Goal: Task Accomplishment & Management: Manage account settings

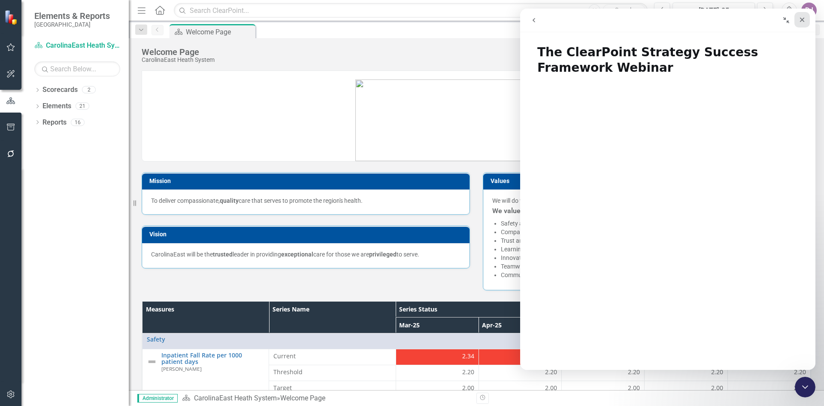
click at [803, 23] on div "Close" at bounding box center [801, 19] width 15 height 15
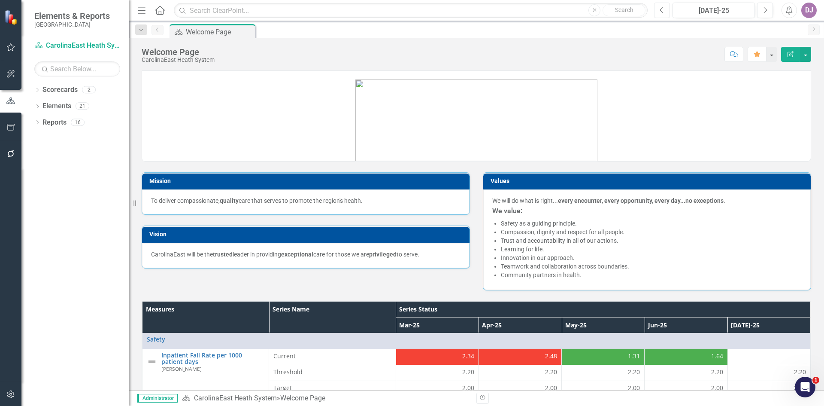
click at [665, 9] on button "Previous" at bounding box center [662, 10] width 16 height 15
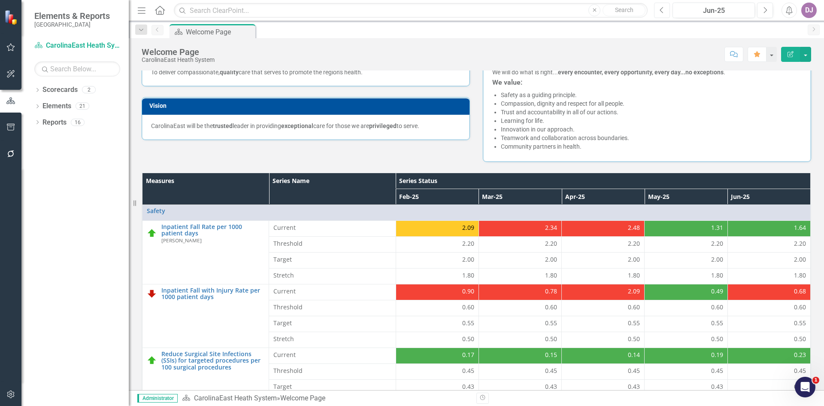
scroll to position [157, 0]
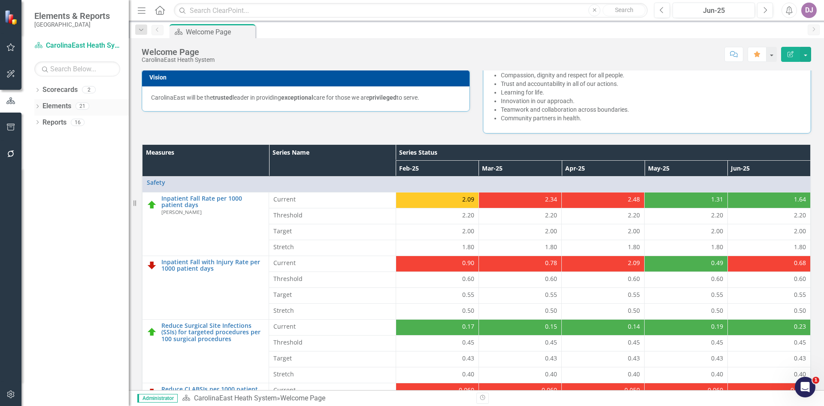
click at [66, 108] on link "Elements" at bounding box center [56, 106] width 29 height 10
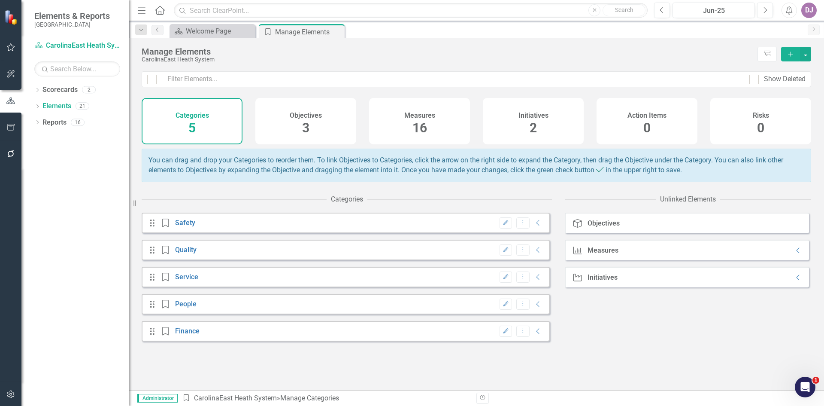
click at [599, 227] on div "Objectives" at bounding box center [604, 223] width 32 height 8
click at [306, 129] on span "3" at bounding box center [305, 127] width 7 height 15
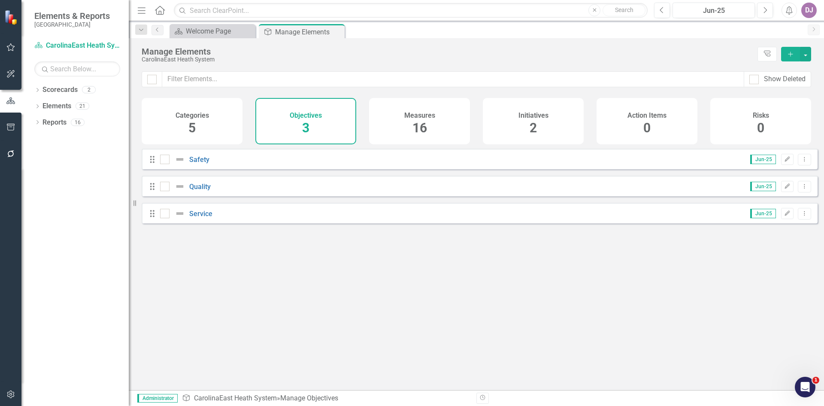
click at [416, 129] on span "16" at bounding box center [419, 127] width 15 height 15
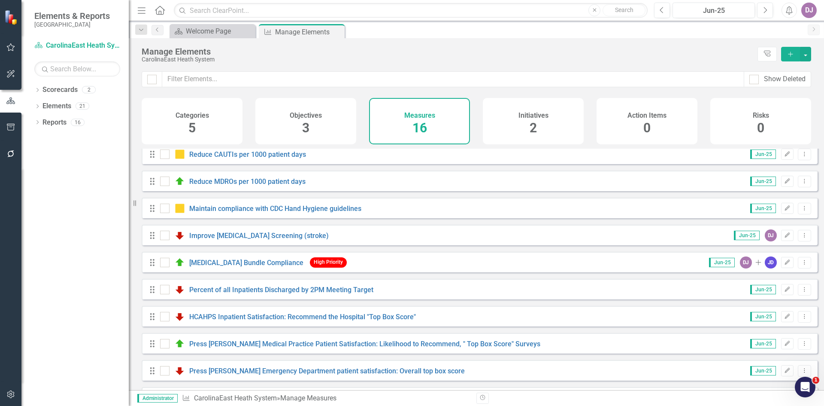
scroll to position [114, 0]
click at [226, 239] on link "Improve [MEDICAL_DATA] Screening (stroke)" at bounding box center [258, 234] width 139 height 8
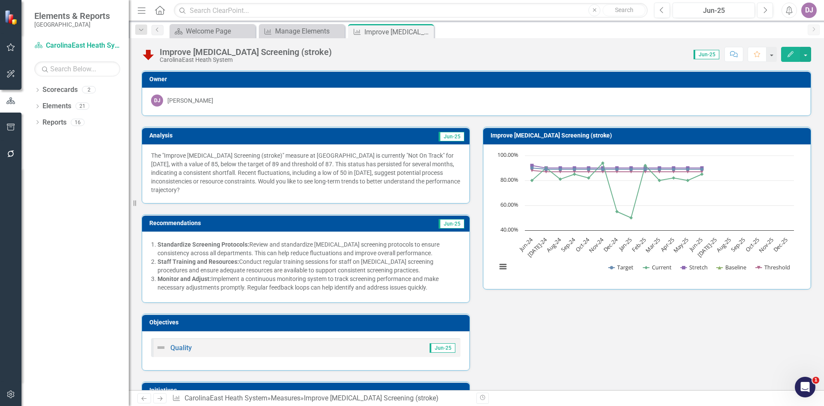
click at [313, 167] on p "The "Improve [MEDICAL_DATA] Screening (stroke)" measure at [GEOGRAPHIC_DATA] is…" at bounding box center [305, 172] width 309 height 43
click at [315, 137] on td "Jun-25" at bounding box center [381, 136] width 169 height 13
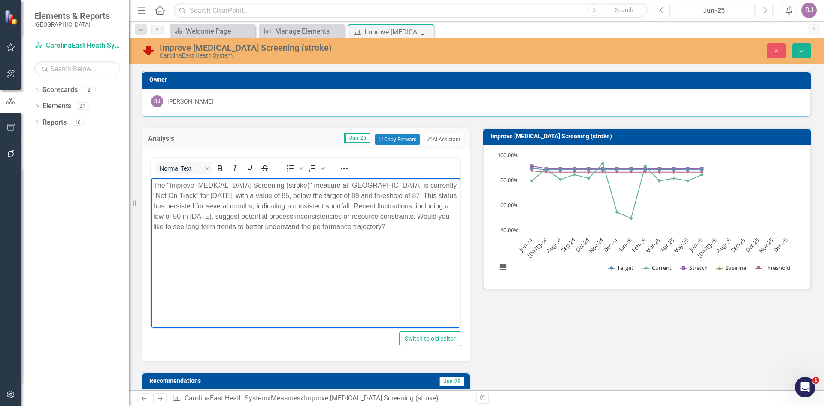
drag, startPoint x: 192, startPoint y: 226, endPoint x: 193, endPoint y: 242, distance: 15.9
click at [193, 242] on body "The "Improve [MEDICAL_DATA] Screening (stroke)" measure at [GEOGRAPHIC_DATA] is…" at bounding box center [305, 242] width 309 height 129
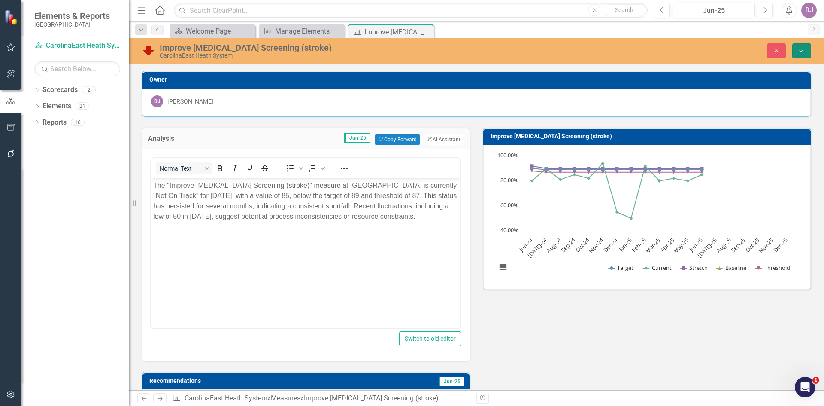
click at [804, 52] on icon "Save" at bounding box center [802, 50] width 8 height 6
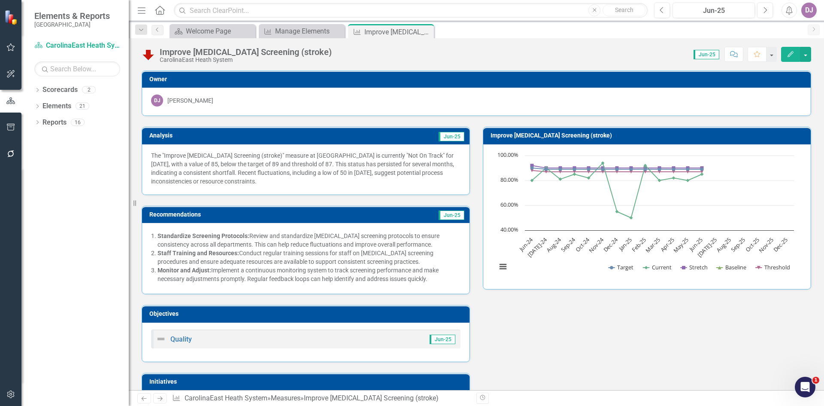
click at [341, 181] on p "The "Improve [MEDICAL_DATA] Screening (stroke)" measure at [GEOGRAPHIC_DATA] is…" at bounding box center [305, 168] width 309 height 34
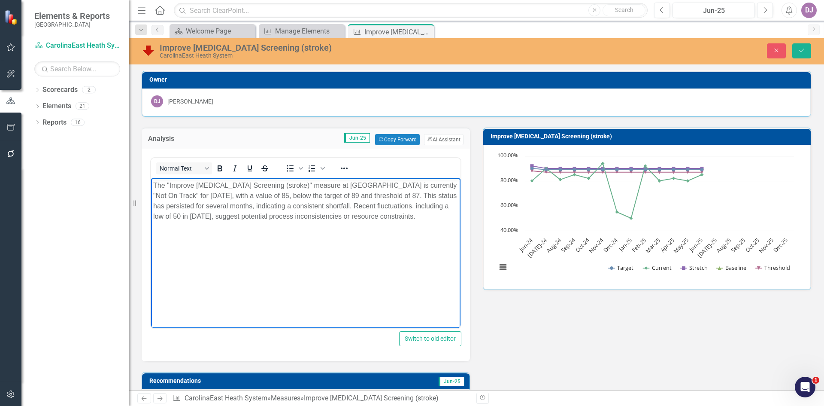
click at [185, 221] on p "The "Improve [MEDICAL_DATA] Screening (stroke)" measure at [GEOGRAPHIC_DATA] is…" at bounding box center [305, 200] width 305 height 41
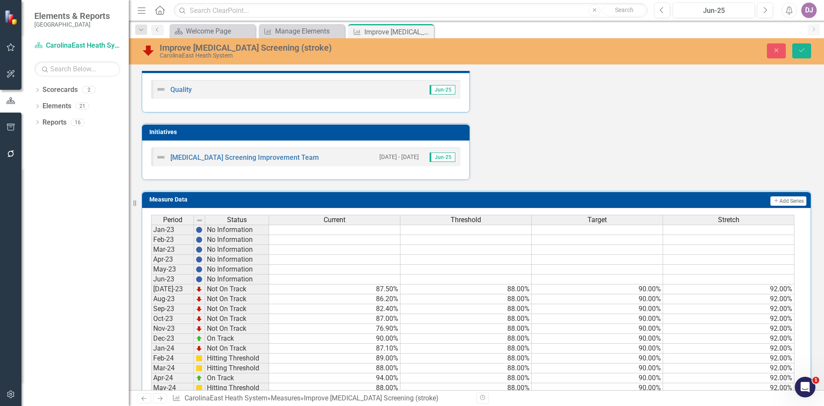
scroll to position [428, 0]
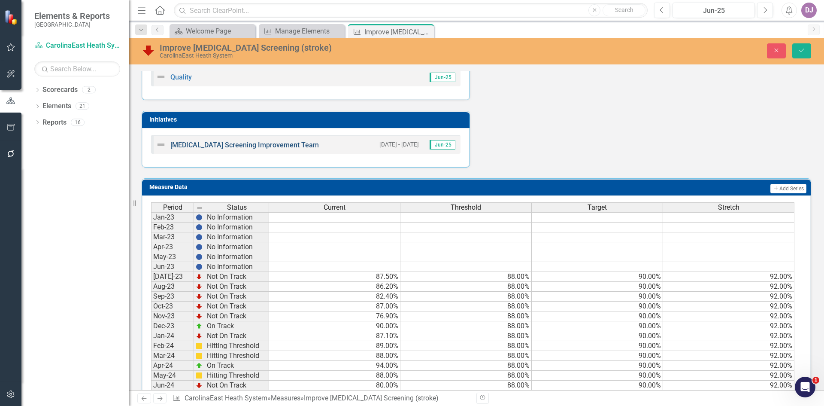
click at [249, 145] on link "[MEDICAL_DATA] Screening Improvement Team" at bounding box center [244, 145] width 149 height 8
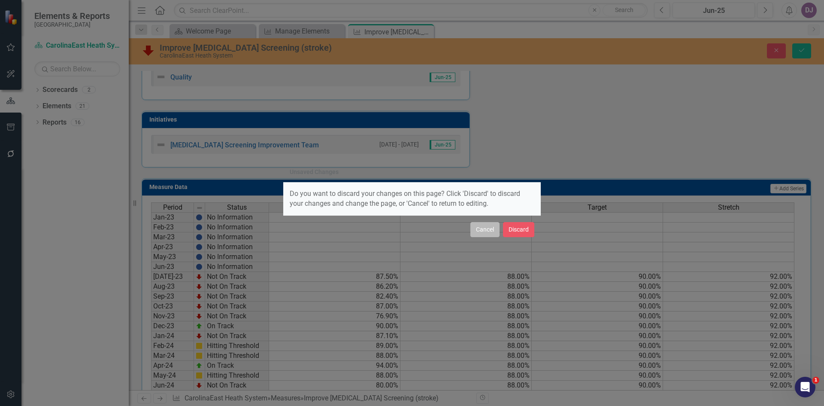
click at [488, 231] on button "Cancel" at bounding box center [484, 229] width 29 height 15
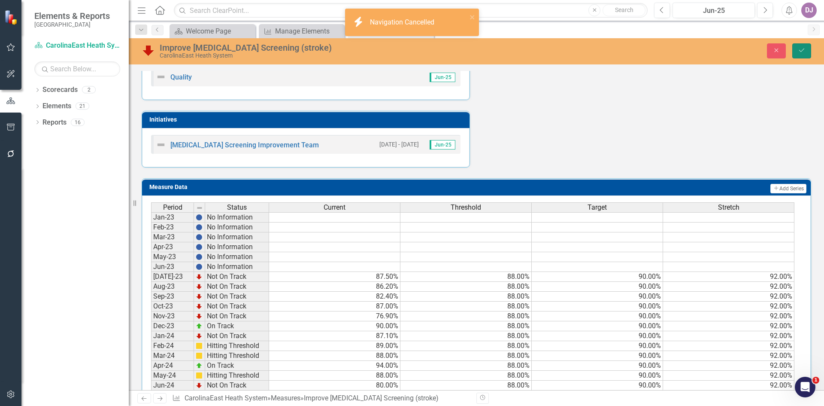
click at [799, 53] on icon "Save" at bounding box center [802, 50] width 8 height 6
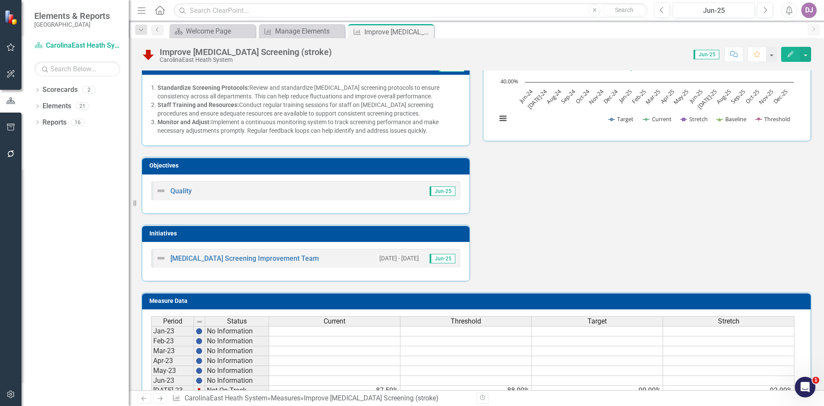
scroll to position [173, 0]
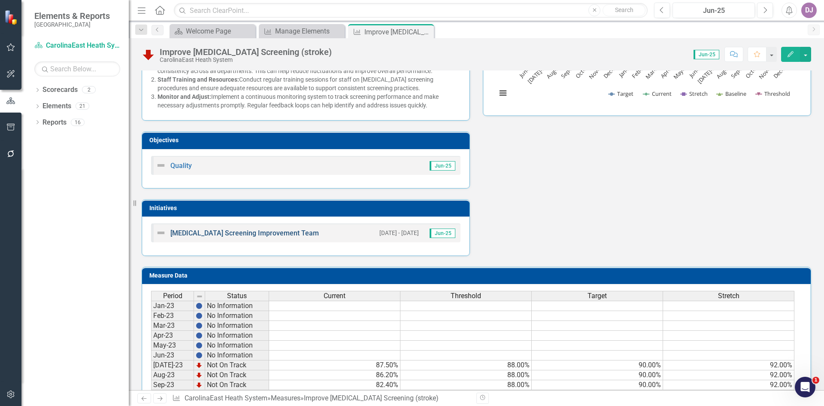
click at [257, 232] on link "[MEDICAL_DATA] Screening Improvement Team" at bounding box center [244, 233] width 149 height 8
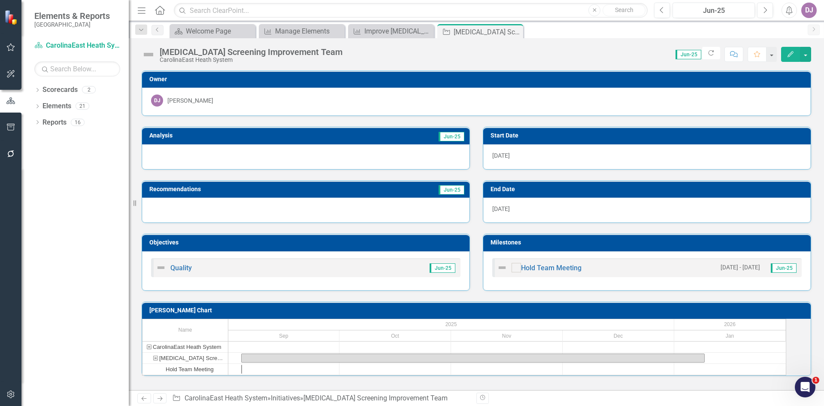
scroll to position [9, 0]
click at [295, 154] on div at bounding box center [305, 156] width 327 height 25
click at [356, 130] on td "Jun-25" at bounding box center [381, 136] width 169 height 13
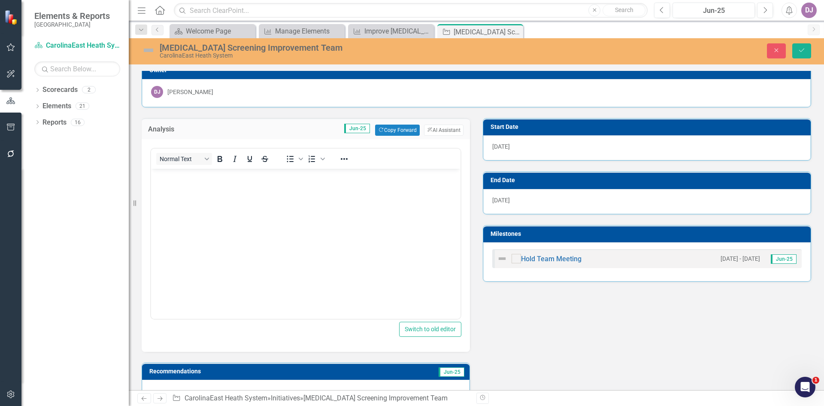
scroll to position [0, 0]
click at [444, 133] on button "ClearPoint AI AI Assistant" at bounding box center [443, 129] width 39 height 11
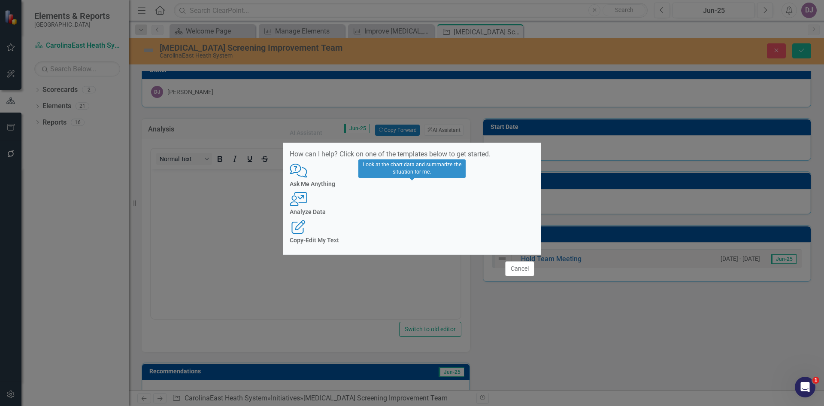
click at [415, 215] on div "User with Chart Analyze Data" at bounding box center [412, 204] width 245 height 24
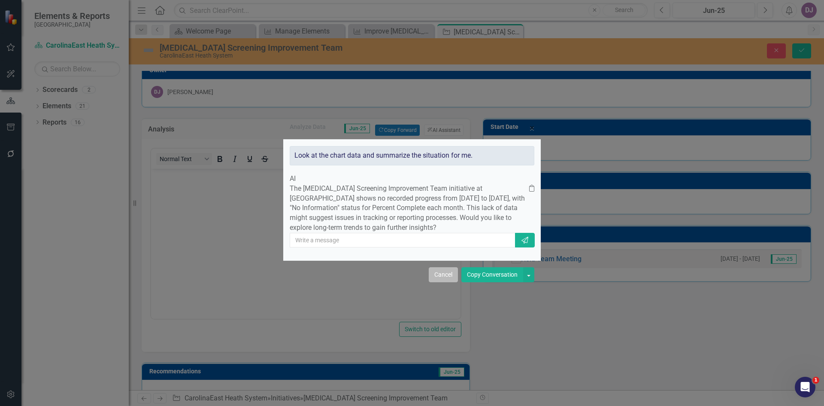
click at [442, 282] on button "Cancel" at bounding box center [443, 274] width 29 height 15
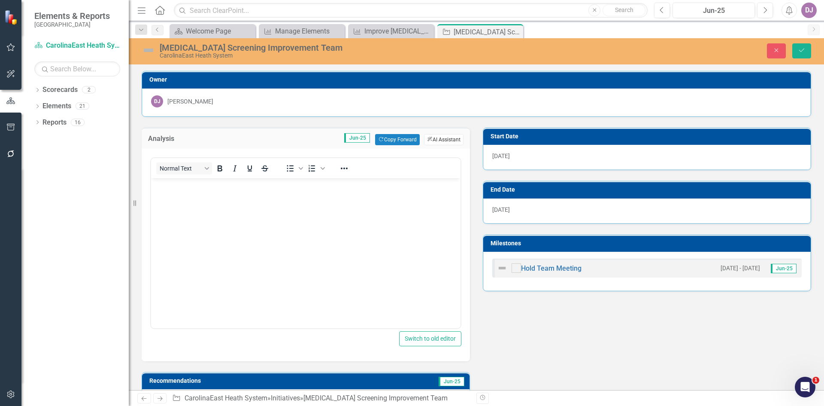
click at [431, 140] on button "ClearPoint AI AI Assistant" at bounding box center [443, 139] width 39 height 11
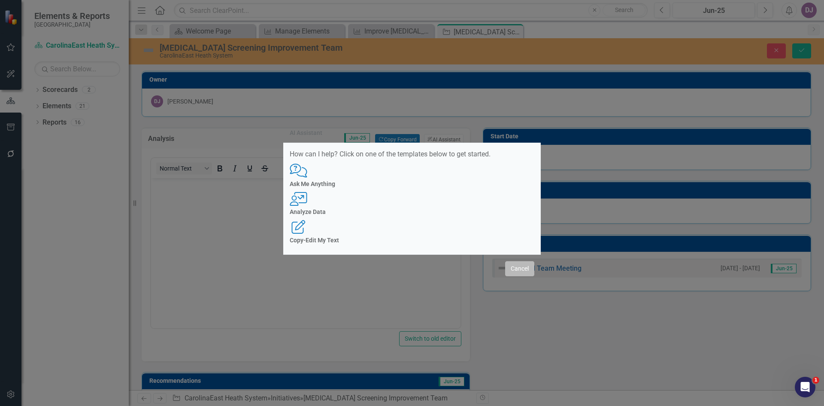
click at [520, 263] on button "Cancel" at bounding box center [519, 268] width 29 height 15
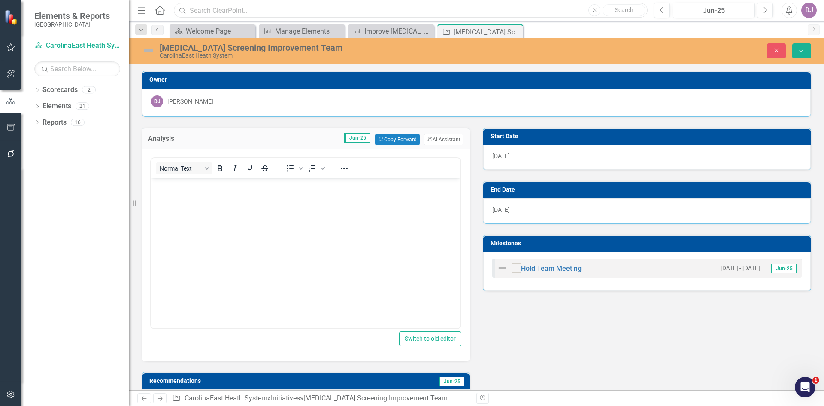
click at [239, 12] on input "text" at bounding box center [411, 10] width 474 height 15
type input "PDCA"
click at [630, 13] on div "No results" at bounding box center [624, 10] width 42 height 9
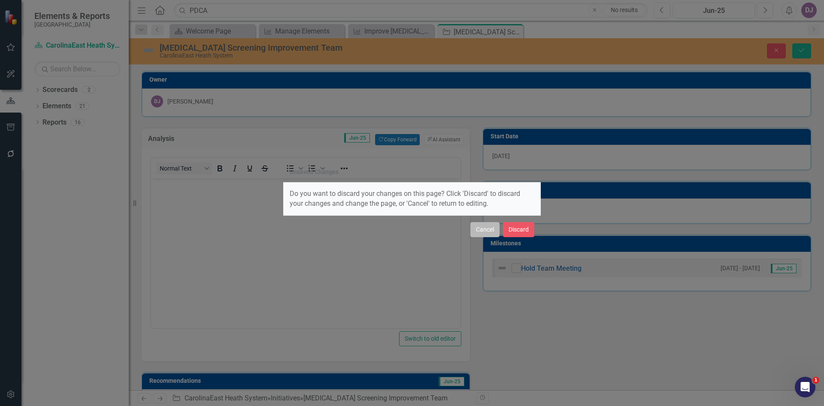
click at [480, 230] on button "Cancel" at bounding box center [484, 229] width 29 height 15
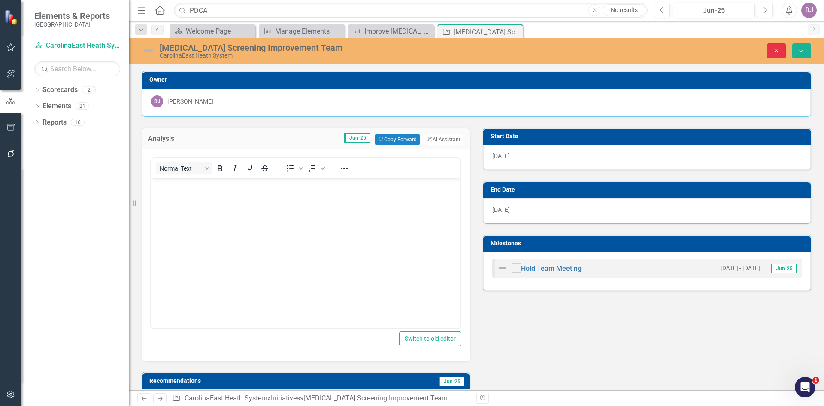
click at [773, 52] on icon "Close" at bounding box center [777, 50] width 8 height 6
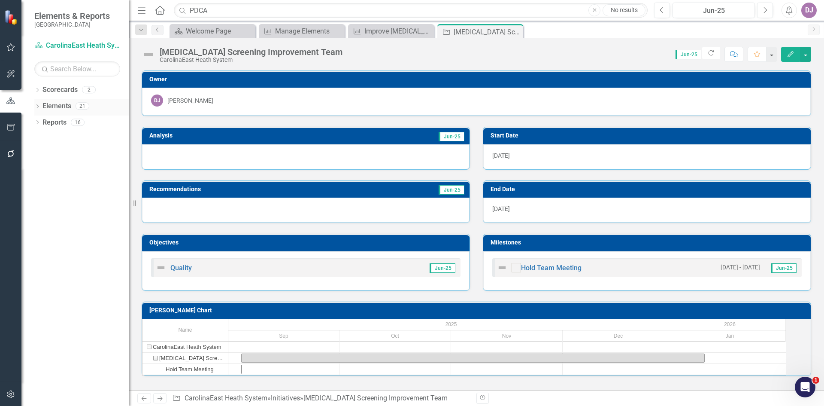
click at [62, 105] on link "Elements" at bounding box center [56, 106] width 29 height 10
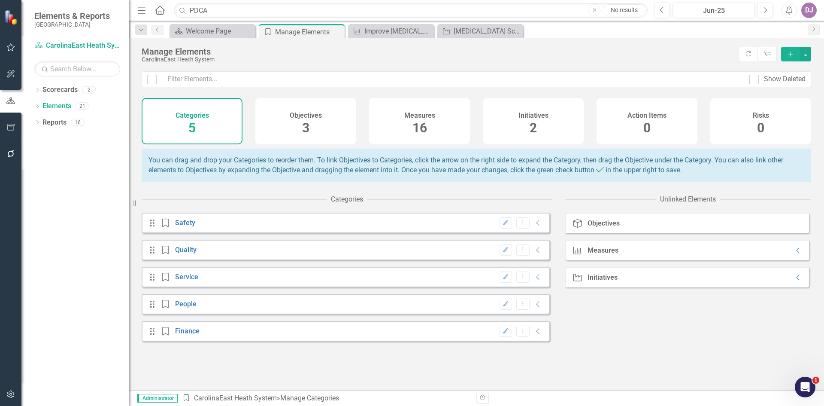
click at [531, 125] on span "2" at bounding box center [533, 127] width 7 height 15
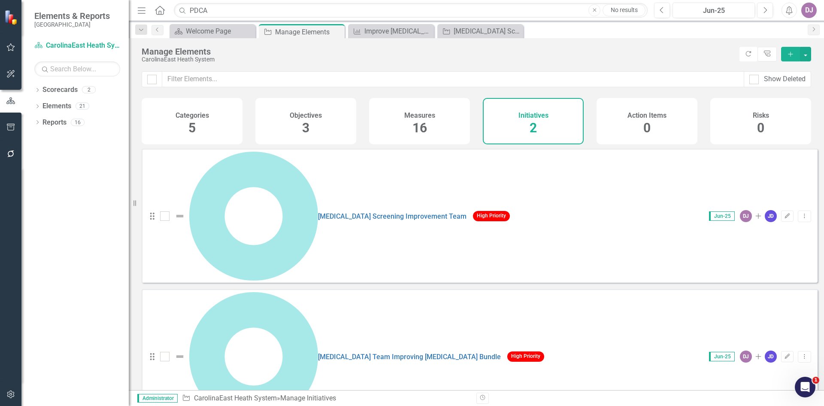
click at [152, 352] on icon "Drag" at bounding box center [152, 356] width 11 height 9
drag, startPoint x: 225, startPoint y: 195, endPoint x: 801, endPoint y: 193, distance: 576.0
click at [801, 353] on icon "Dropdown Menu" at bounding box center [804, 356] width 7 height 6
click at [770, 206] on link "Edit Edit Initiative" at bounding box center [765, 207] width 77 height 16
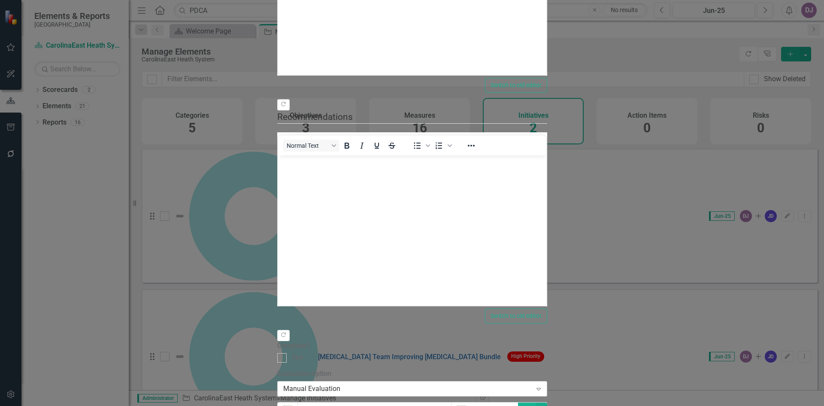
click at [541, 388] on icon at bounding box center [538, 389] width 4 height 3
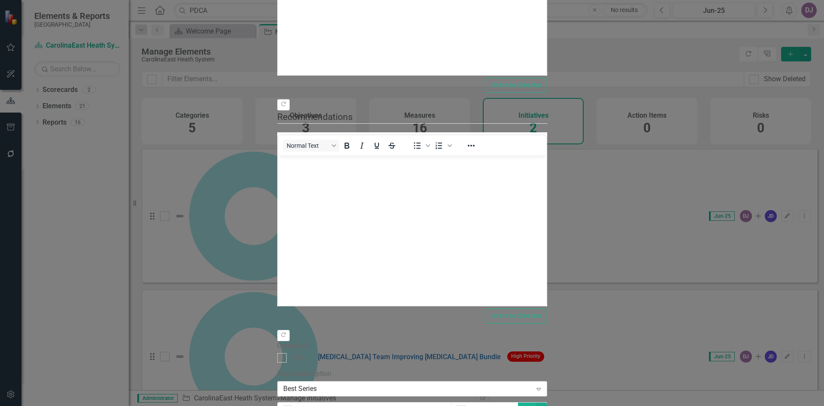
click at [543, 385] on icon "Expand" at bounding box center [538, 388] width 9 height 7
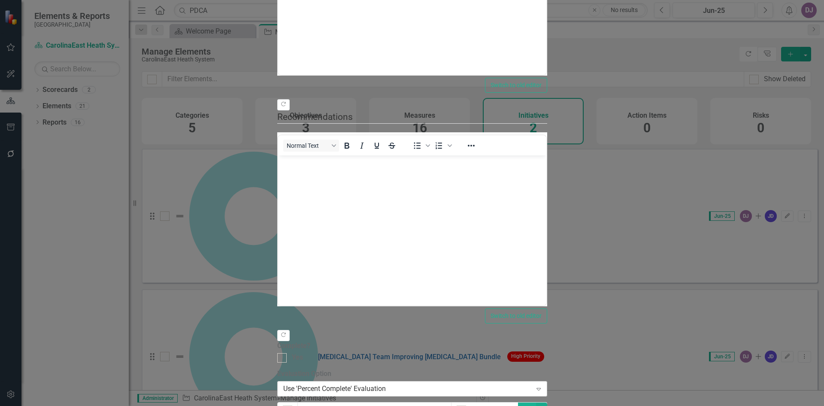
click at [543, 385] on icon "Expand" at bounding box center [538, 388] width 9 height 7
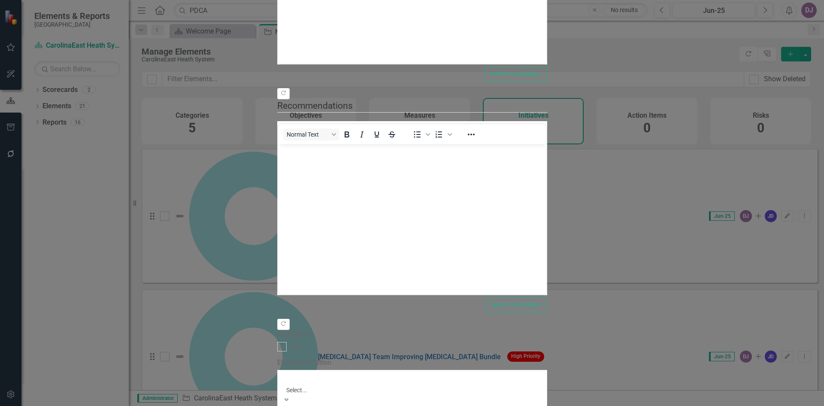
click at [283, 405] on div "Manual Evaluation" at bounding box center [412, 411] width 824 height 10
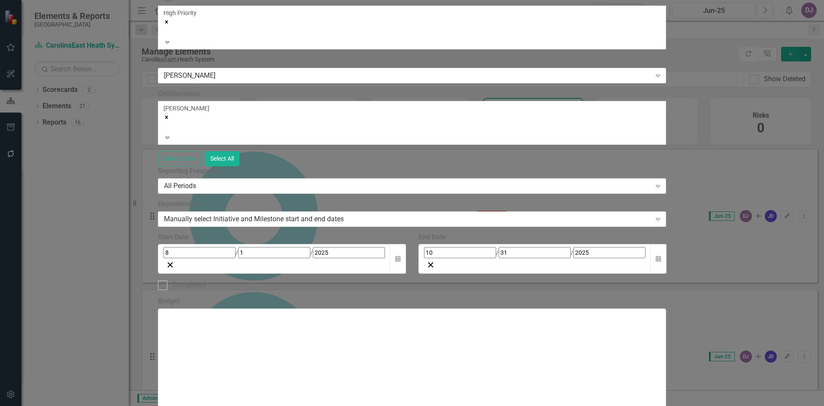
click at [171, 45] on icon "Expand" at bounding box center [168, 42] width 8 height 6
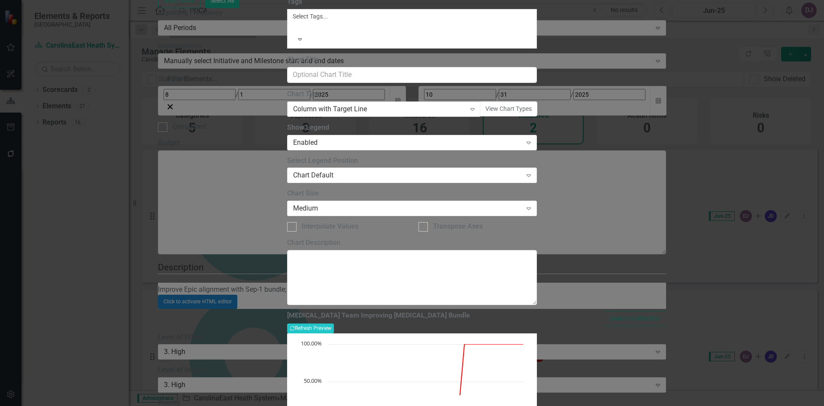
click at [477, 112] on icon "Expand" at bounding box center [472, 109] width 9 height 7
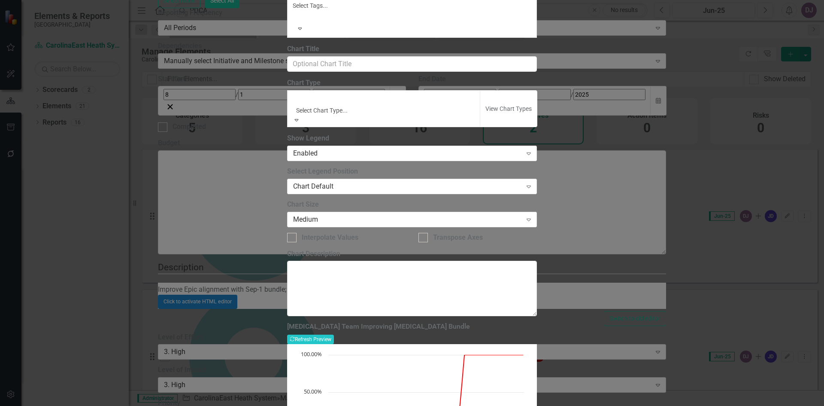
scroll to position [587, 0]
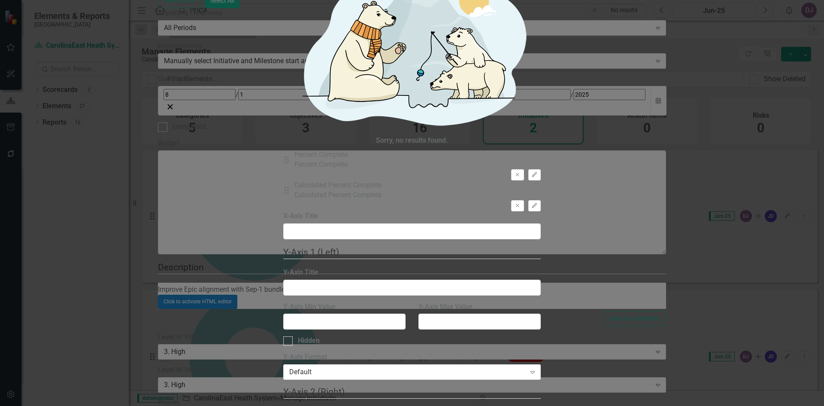
checkbox input "false"
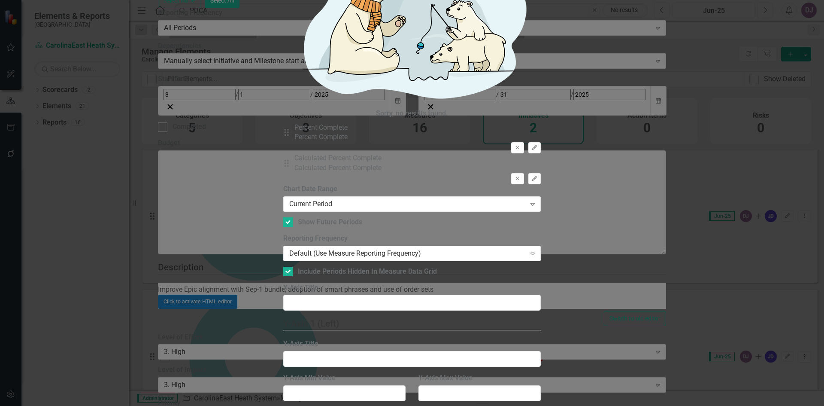
click at [283, 243] on div "Charts Chart [MEDICAL_DATA] Team Improving [MEDICAL_DATA] Bundle Help Maximize …" at bounding box center [412, 203] width 258 height 1376
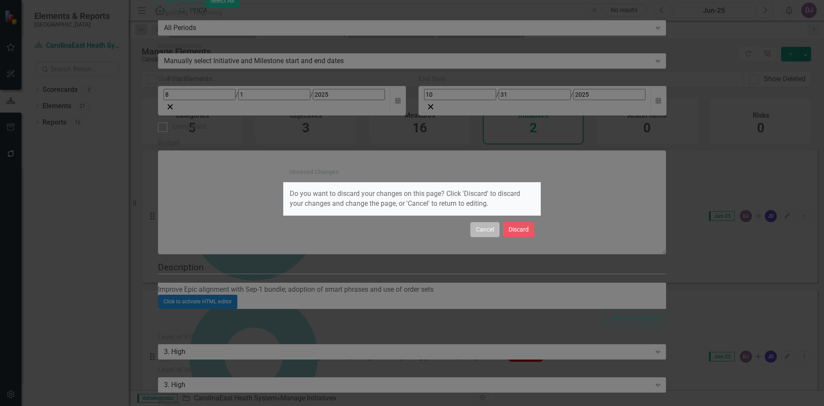
click at [485, 234] on button "Cancel" at bounding box center [484, 229] width 29 height 15
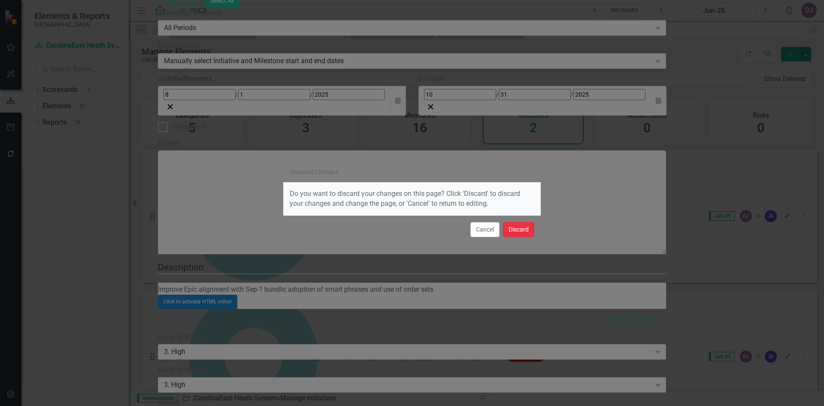
click at [514, 231] on button "Discard" at bounding box center [518, 229] width 31 height 15
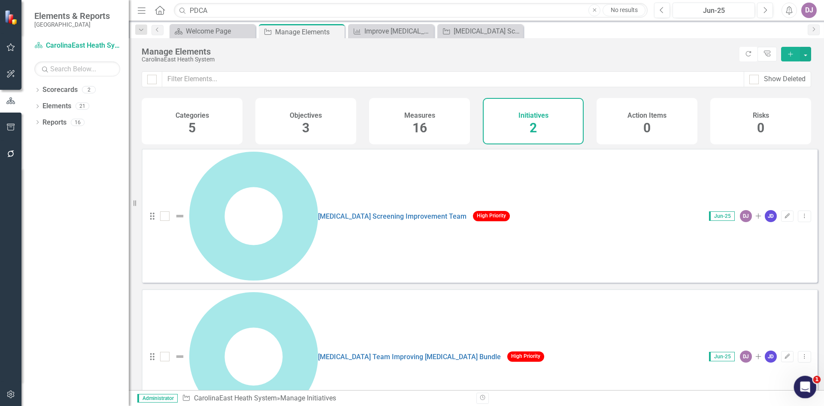
click at [810, 382] on div "Open Intercom Messenger" at bounding box center [804, 385] width 28 height 28
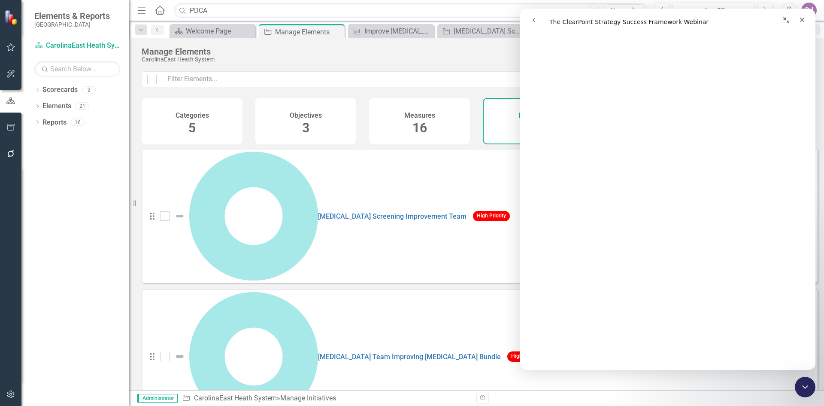
scroll to position [352, 0]
drag, startPoint x: 815, startPoint y: 170, endPoint x: 1341, endPoint y: 324, distance: 548.4
click at [787, 25] on button "Collapse window" at bounding box center [786, 20] width 16 height 16
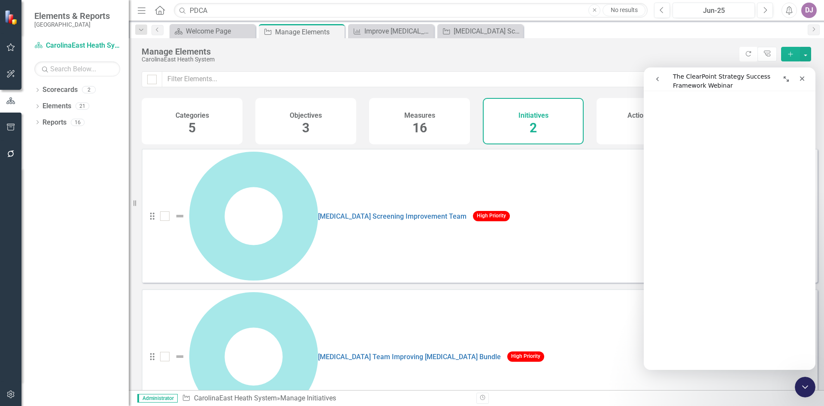
scroll to position [248, 0]
click at [789, 82] on icon "Expand window" at bounding box center [786, 79] width 7 height 7
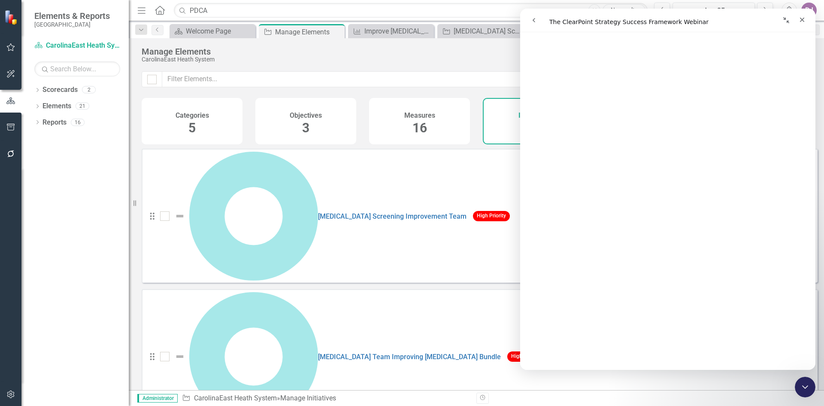
scroll to position [252, 0]
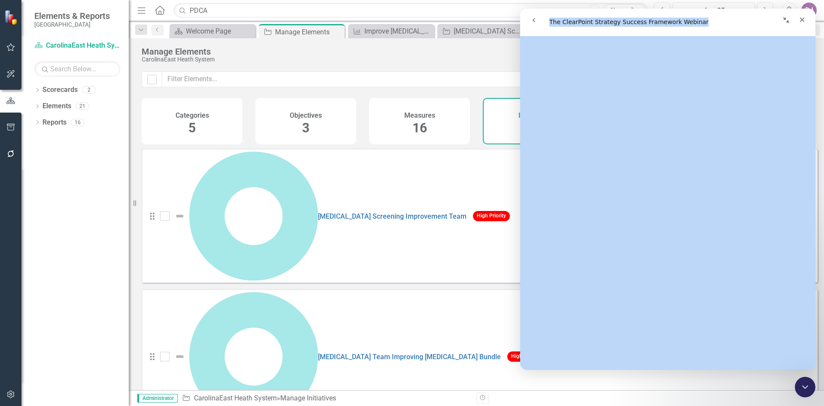
drag, startPoint x: 705, startPoint y: 19, endPoint x: 1079, endPoint y: 51, distance: 375.6
click html "The ClearPoint Strategy Success Framework Webinar The ClearPoint Strategy Succe…"
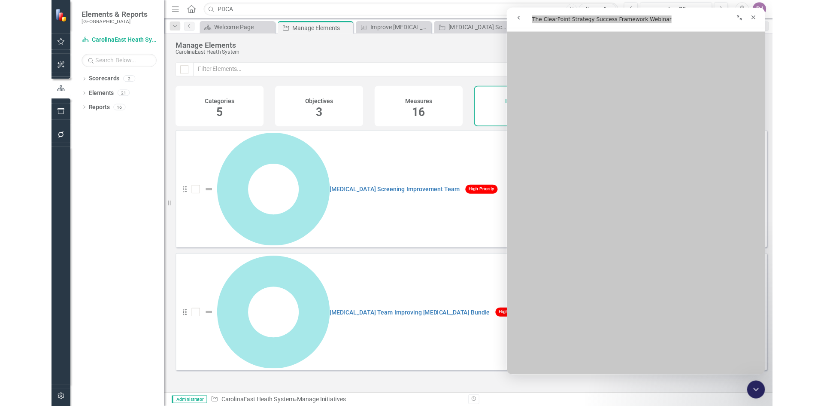
scroll to position [0, 0]
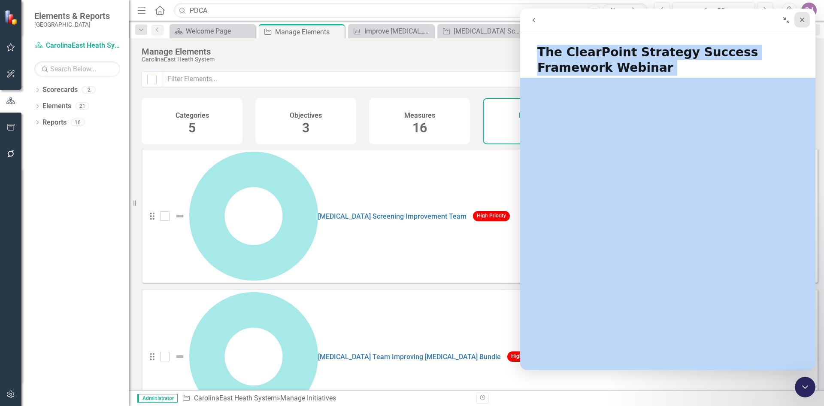
click at [800, 18] on icon "Close" at bounding box center [802, 20] width 5 height 5
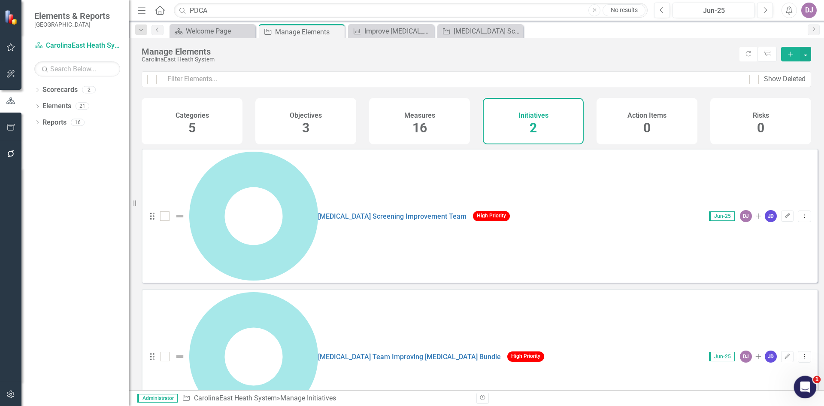
click at [806, 386] on icon "Open Intercom Messenger" at bounding box center [804, 386] width 14 height 14
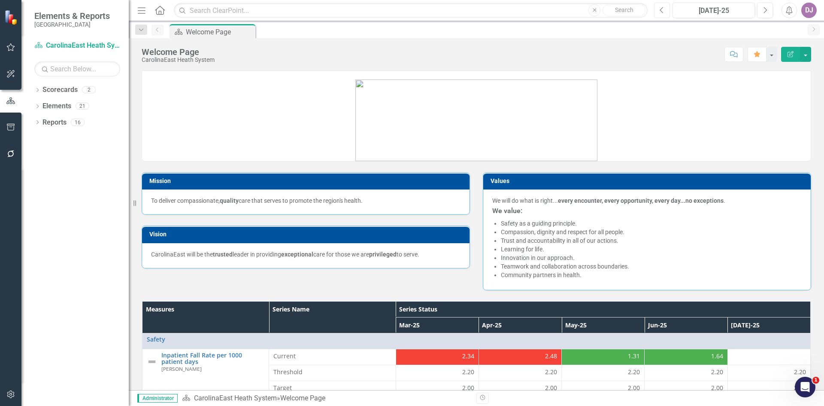
click at [664, 14] on button "Previous" at bounding box center [662, 10] width 16 height 15
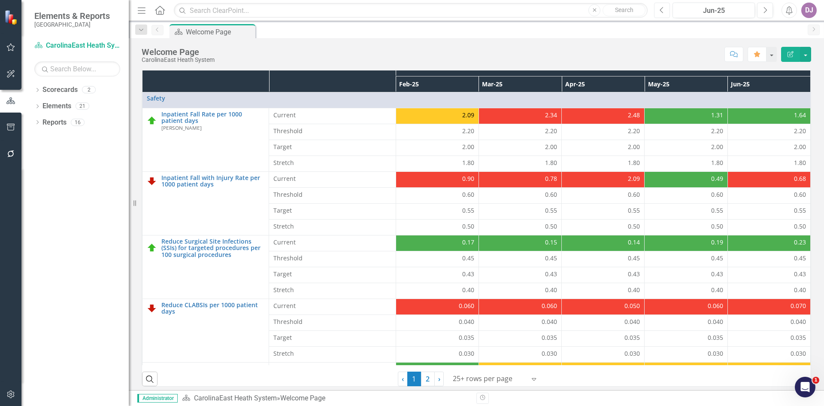
scroll to position [246, 0]
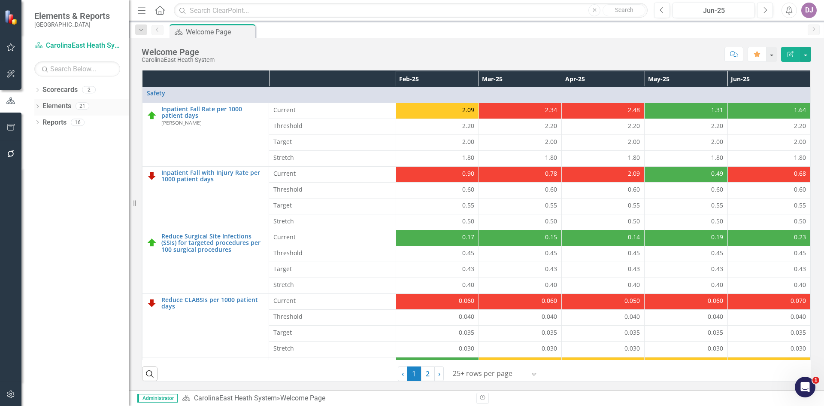
click at [58, 105] on link "Elements" at bounding box center [56, 106] width 29 height 10
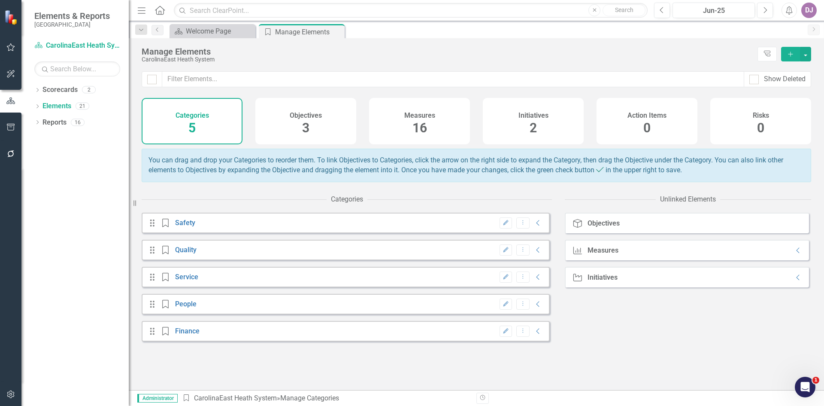
click at [419, 136] on div "16" at bounding box center [419, 128] width 15 height 18
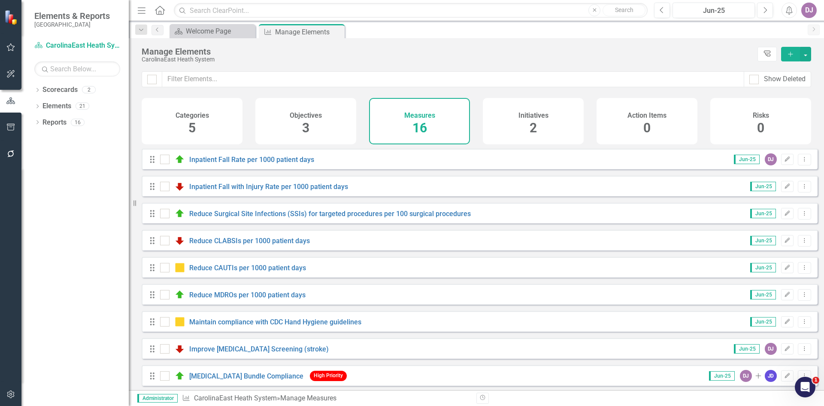
click at [767, 52] on icon "Tree Explorer" at bounding box center [767, 54] width 8 height 6
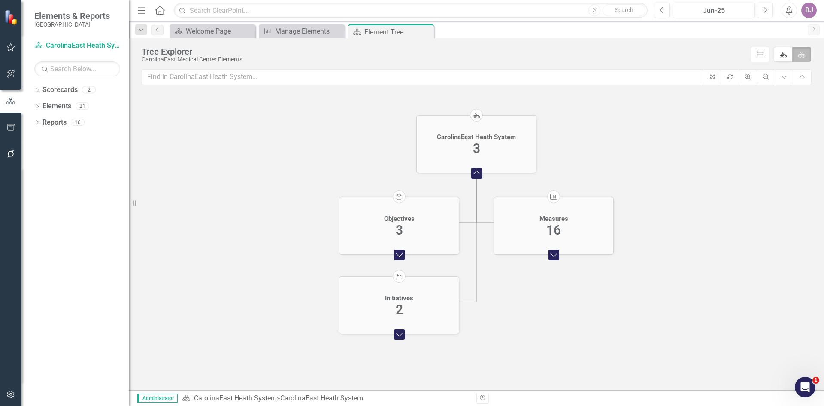
click at [399, 255] on foreignobject "Expand Chart" at bounding box center [399, 254] width 17 height 17
click at [553, 257] on foreignobject "Expand Chart" at bounding box center [553, 254] width 17 height 17
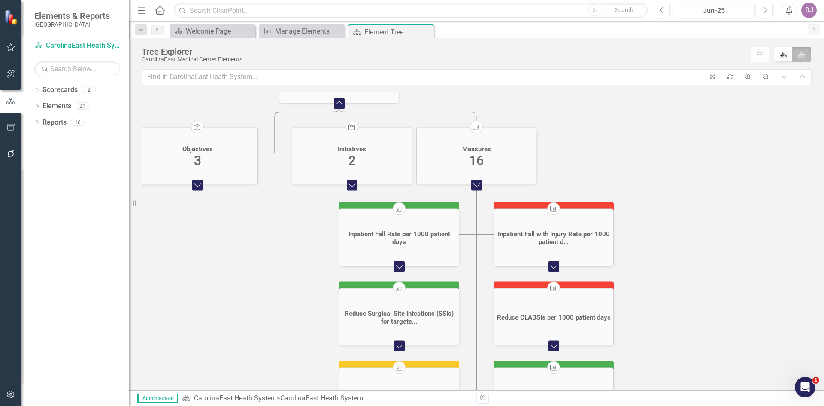
click at [142, 13] on icon "Menu" at bounding box center [141, 10] width 11 height 9
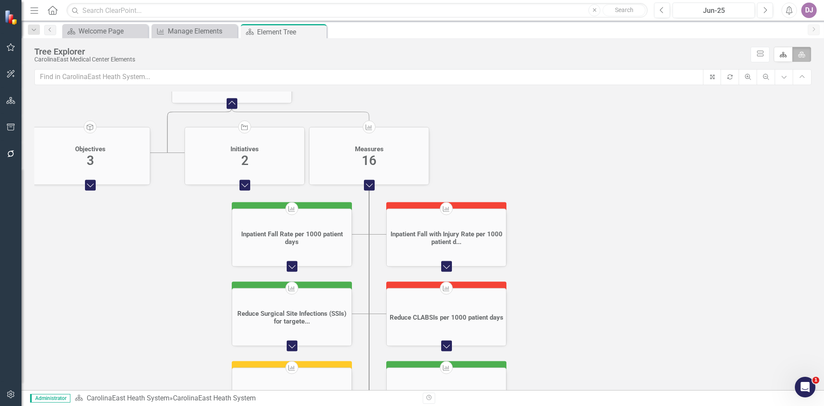
click at [54, 10] on icon "Home" at bounding box center [52, 10] width 11 height 9
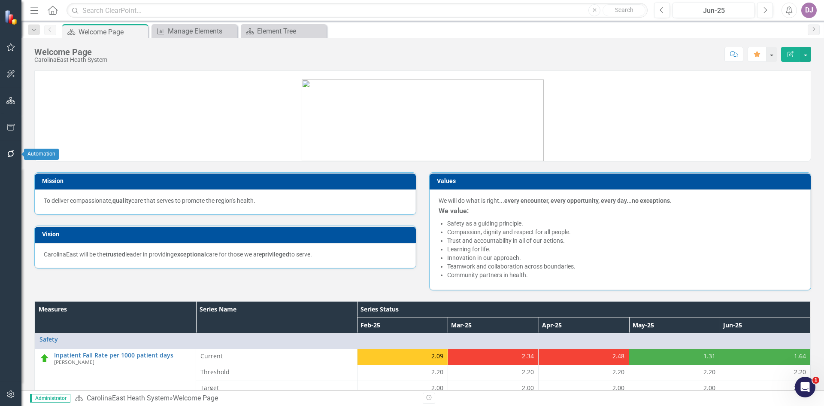
click at [10, 150] on icon "button" at bounding box center [10, 153] width 9 height 7
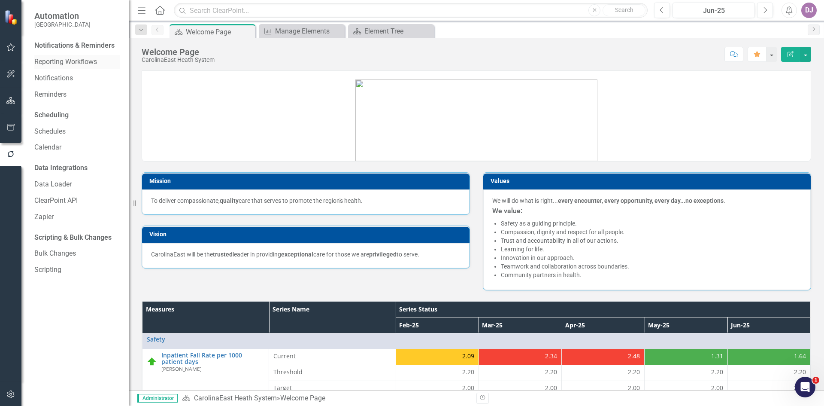
click at [93, 64] on link "Reporting Workflows" at bounding box center [77, 62] width 86 height 10
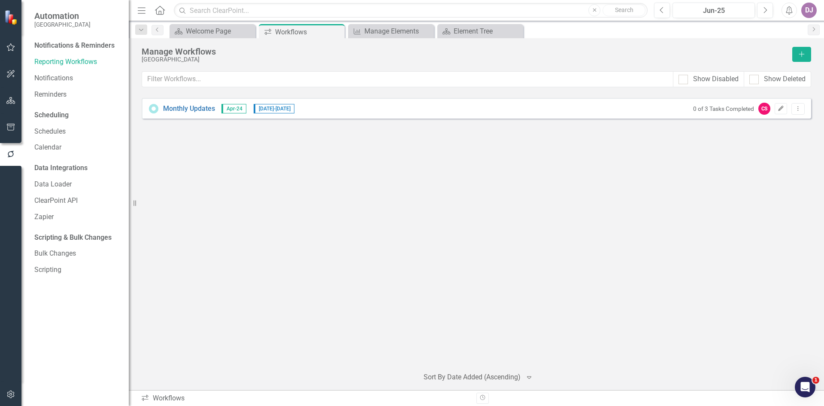
click at [783, 111] on button "Edit" at bounding box center [781, 108] width 12 height 11
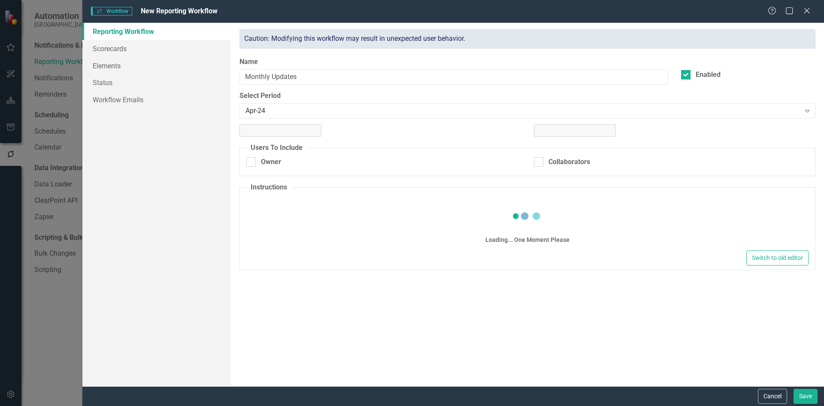
checkbox input "true"
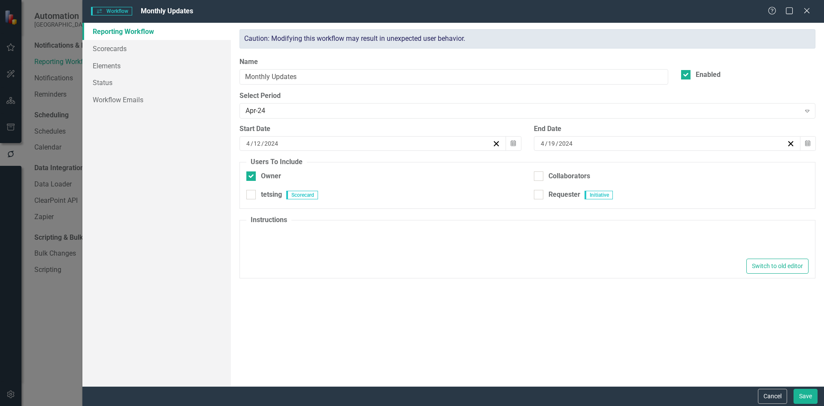
type textarea "<p>Please Update!</p>"
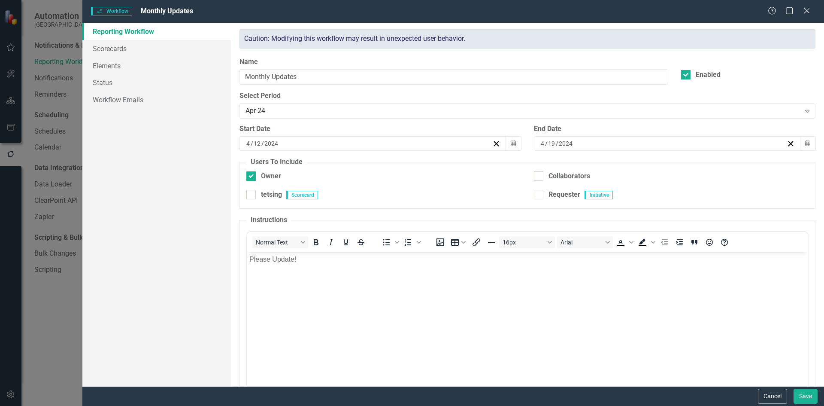
click at [778, 404] on div "Cancel Save" at bounding box center [453, 396] width 742 height 20
click at [773, 397] on button "Cancel" at bounding box center [772, 395] width 29 height 15
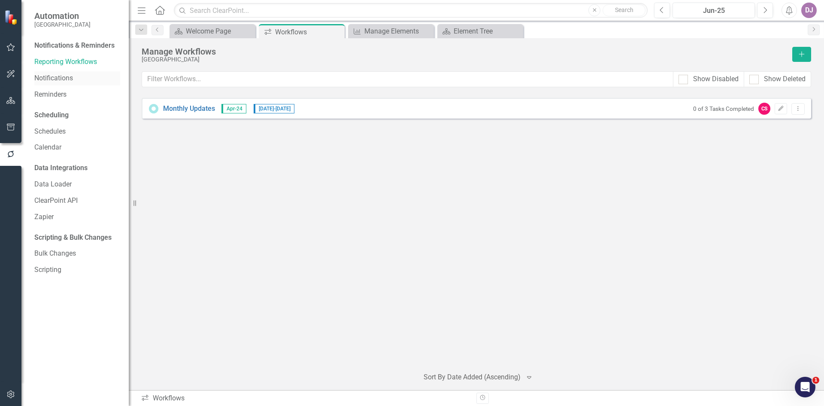
click at [63, 79] on link "Notifications" at bounding box center [77, 78] width 86 height 10
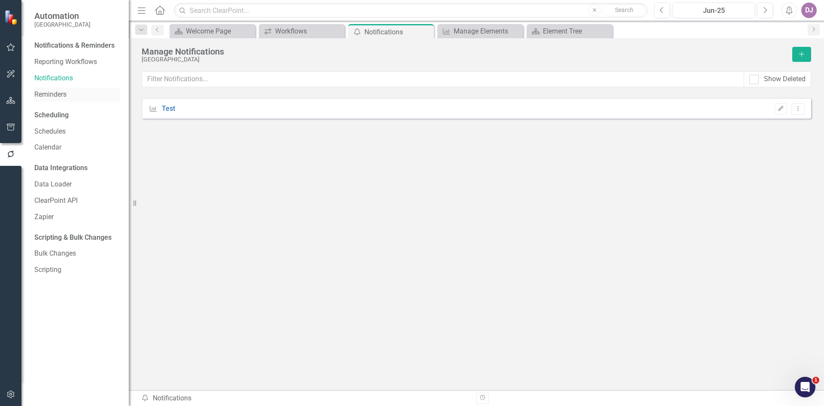
click at [62, 95] on link "Reminders" at bounding box center [77, 95] width 86 height 10
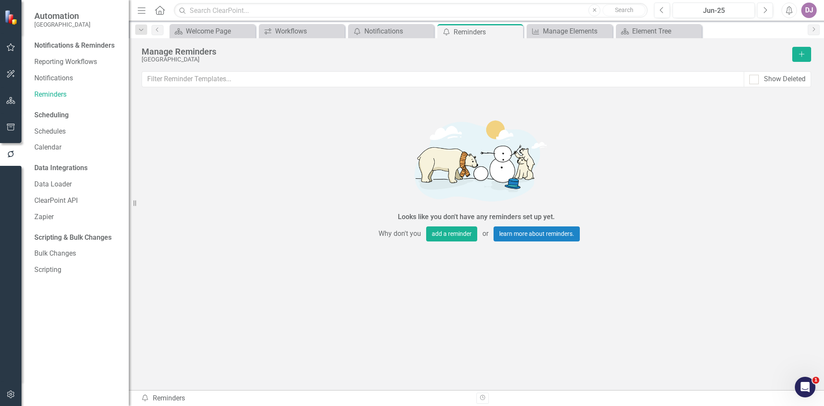
click at [60, 115] on div "Scheduling" at bounding box center [51, 115] width 34 height 10
click at [60, 133] on link "Schedules" at bounding box center [77, 132] width 86 height 10
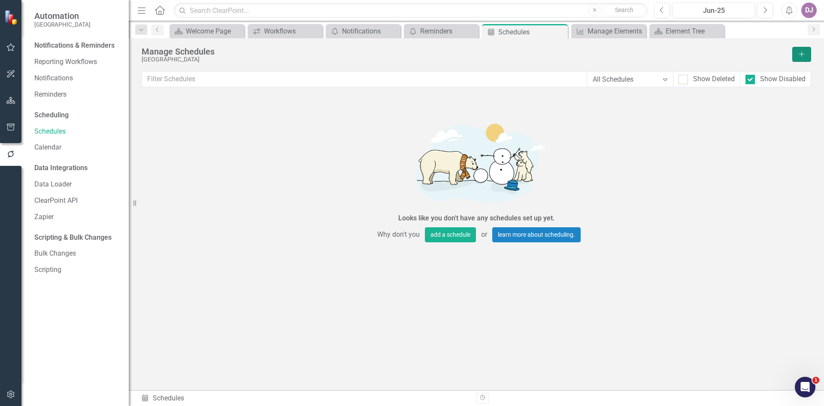
click at [804, 53] on icon "Add" at bounding box center [802, 54] width 8 height 6
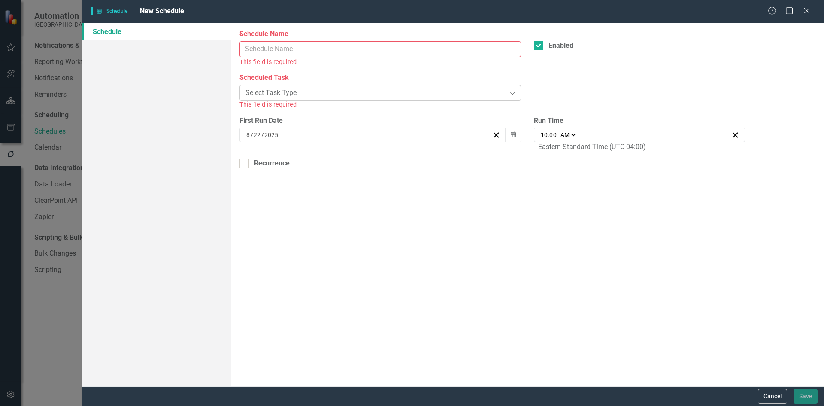
click at [514, 95] on icon "Expand" at bounding box center [512, 92] width 9 height 7
click at [540, 90] on div "Scheduled Task Select Task Type Expand This field is required" at bounding box center [527, 94] width 589 height 42
click at [809, 12] on icon at bounding box center [806, 10] width 6 height 6
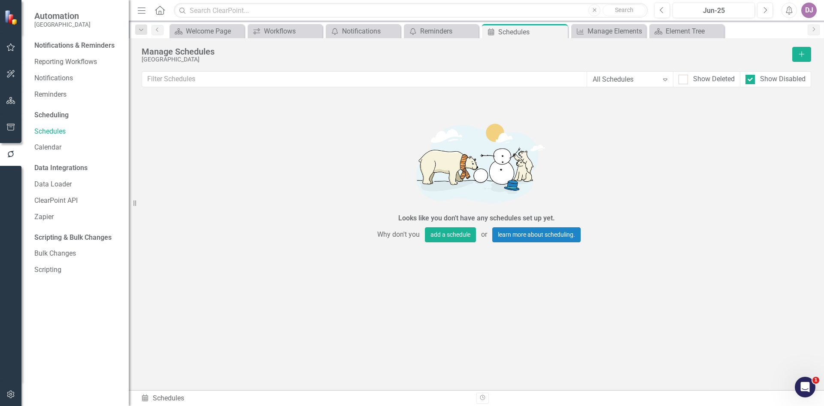
click at [74, 239] on div "Scripting & Bulk Changes" at bounding box center [72, 238] width 77 height 10
click at [71, 251] on link "Bulk Changes" at bounding box center [77, 254] width 86 height 10
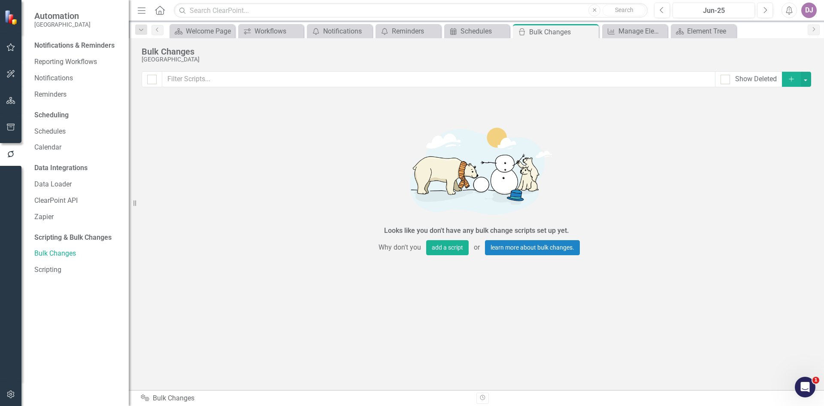
click at [792, 79] on icon "button" at bounding box center [791, 78] width 5 height 5
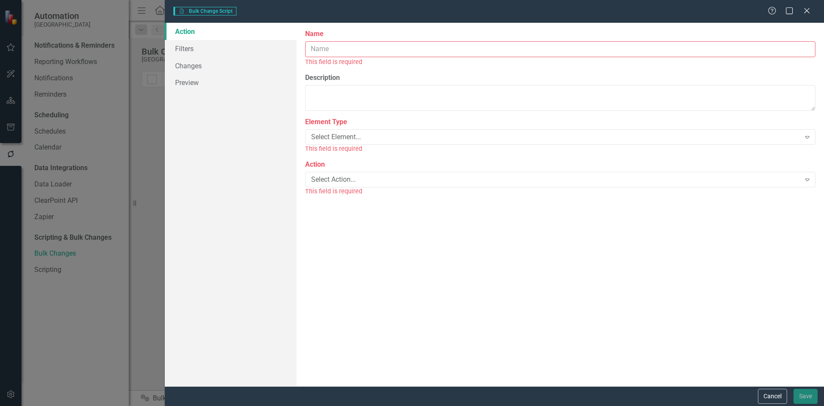
click at [198, 30] on link "Action" at bounding box center [231, 31] width 132 height 17
click at [809, 179] on icon at bounding box center [807, 180] width 4 height 3
click at [336, 70] on div "The first step in creating a bulk change script is defining the element type (o…" at bounding box center [560, 204] width 527 height 363
click at [810, 137] on icon "Expand" at bounding box center [807, 136] width 9 height 7
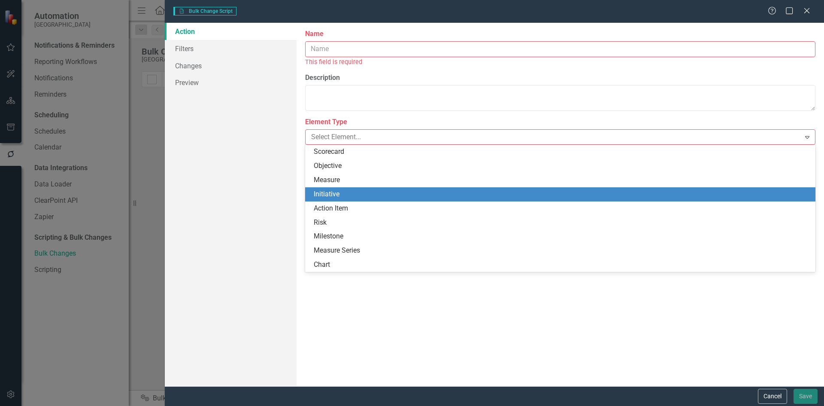
click at [325, 196] on div "Initiative" at bounding box center [562, 194] width 497 height 10
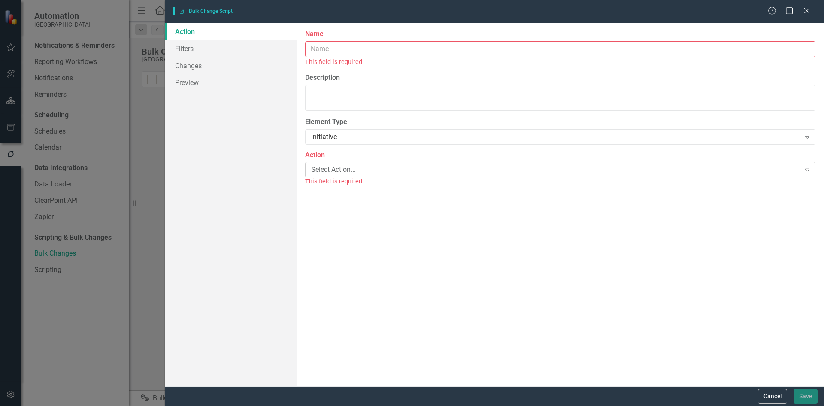
click at [807, 170] on icon "Expand" at bounding box center [807, 169] width 9 height 7
click at [474, 288] on div "The first step in creating a bulk change script is defining the element type (o…" at bounding box center [560, 204] width 527 height 363
click at [187, 52] on link "Filters" at bounding box center [231, 48] width 132 height 17
click at [368, 47] on input "Name" at bounding box center [560, 49] width 510 height 16
click at [763, 397] on button "Cancel" at bounding box center [772, 395] width 29 height 15
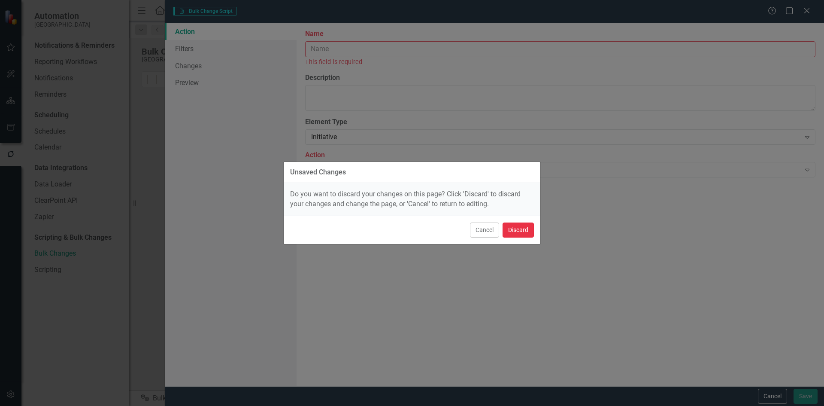
click at [516, 230] on button "Discard" at bounding box center [518, 229] width 31 height 15
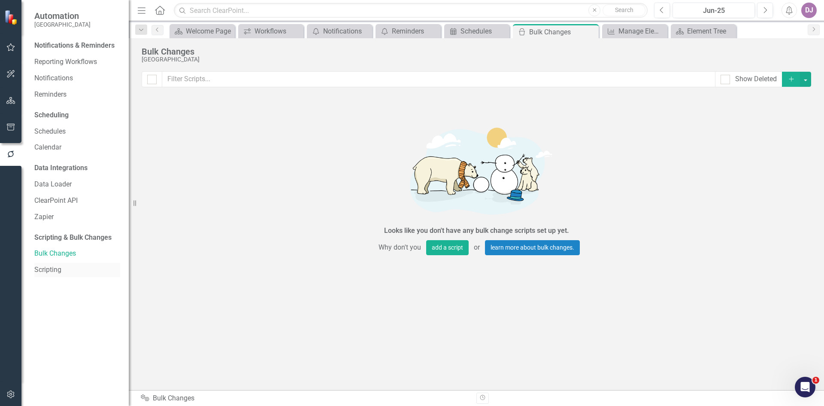
click at [56, 271] on link "Scripting" at bounding box center [77, 270] width 86 height 10
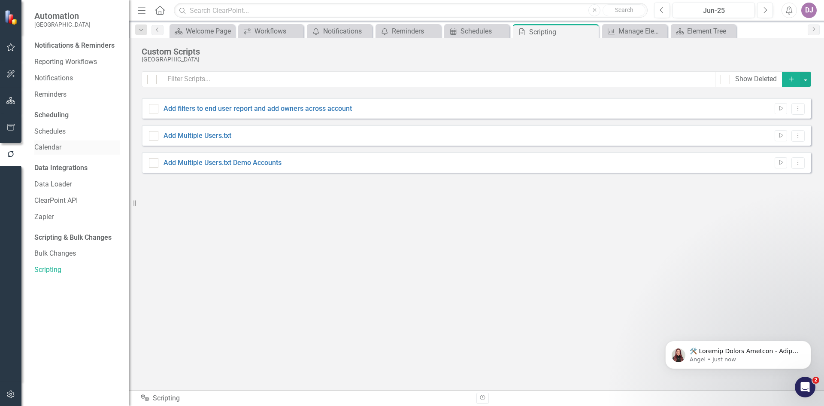
click at [58, 149] on link "Calendar" at bounding box center [77, 147] width 86 height 10
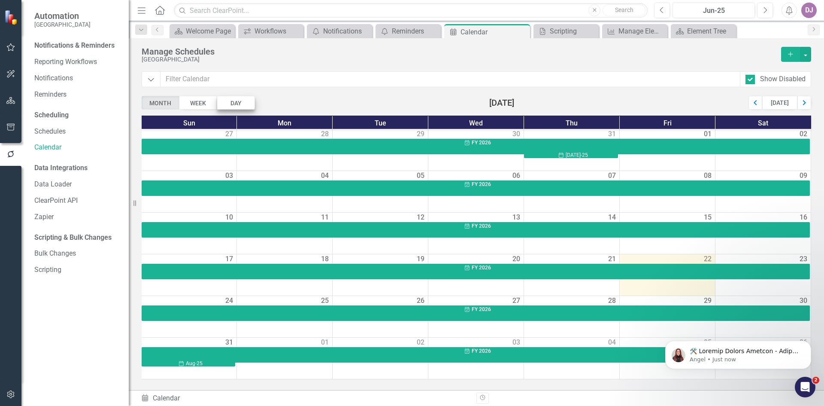
click at [234, 97] on div "Day" at bounding box center [236, 103] width 38 height 14
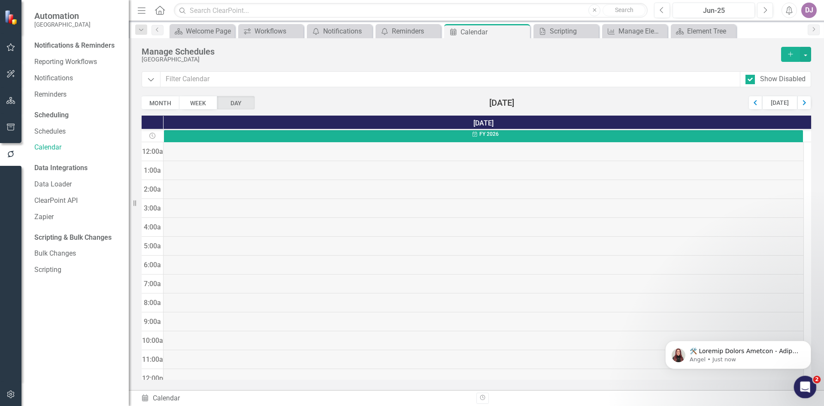
click at [801, 392] on div "Open Intercom Messenger" at bounding box center [804, 385] width 28 height 28
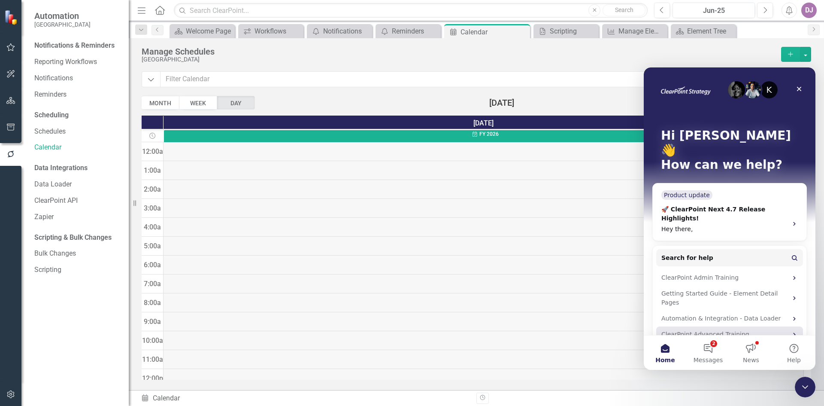
click at [794, 331] on icon "Intercom messenger" at bounding box center [794, 334] width 7 height 7
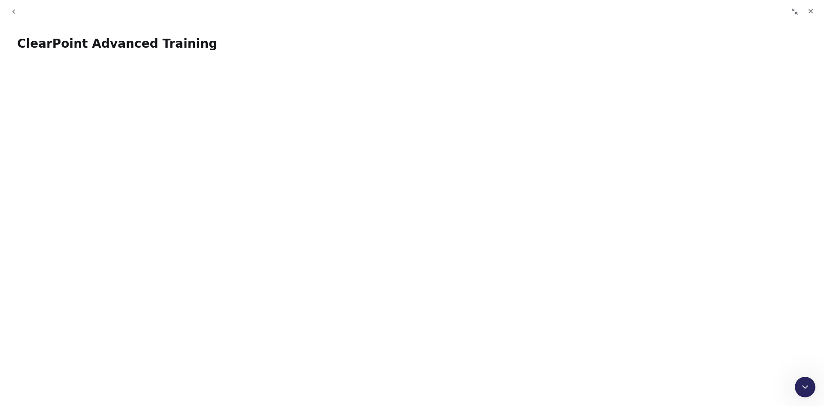
scroll to position [113, 0]
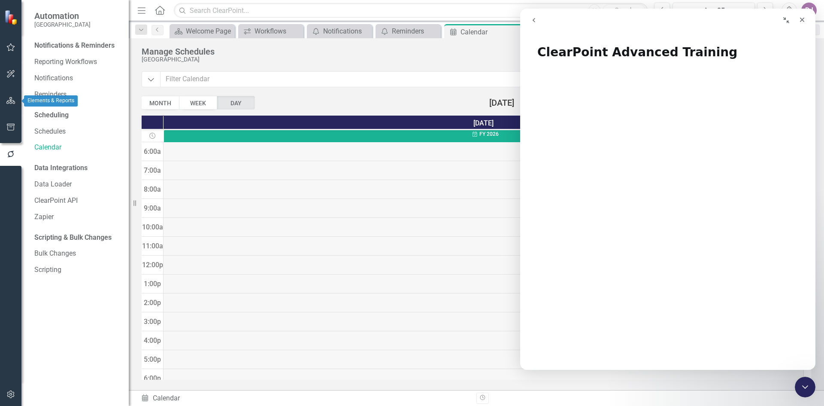
click at [12, 102] on icon "button" at bounding box center [10, 100] width 9 height 7
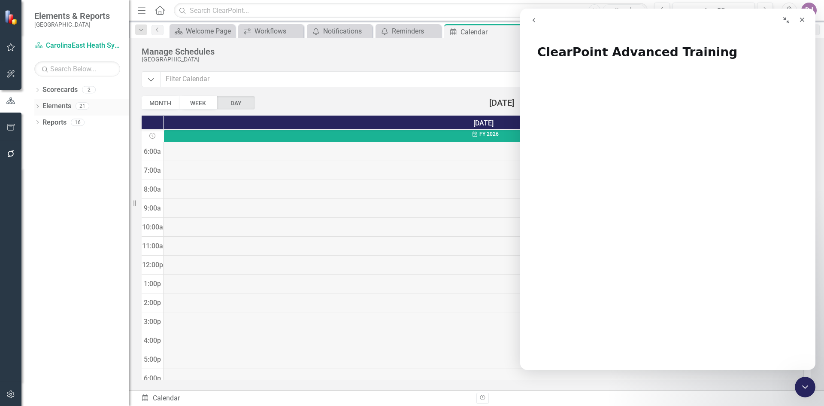
click at [61, 106] on link "Elements" at bounding box center [56, 106] width 29 height 10
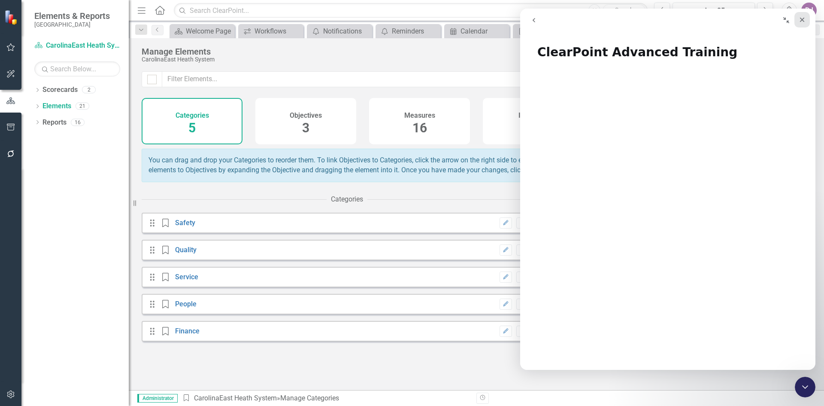
click at [805, 19] on icon "Close" at bounding box center [802, 19] width 7 height 7
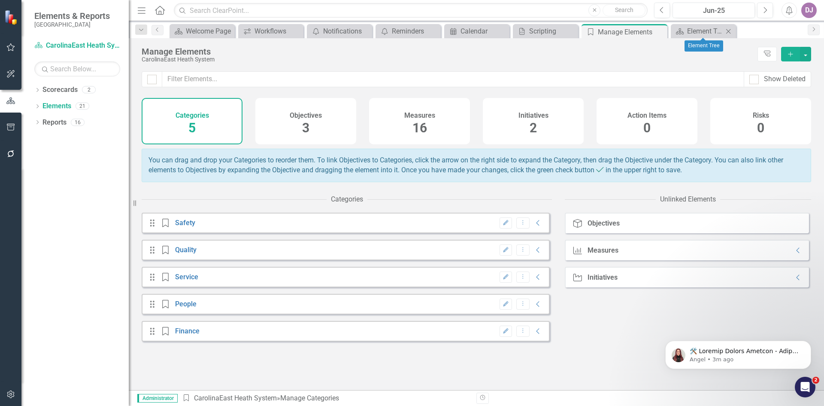
click at [726, 29] on icon "Close" at bounding box center [728, 31] width 9 height 7
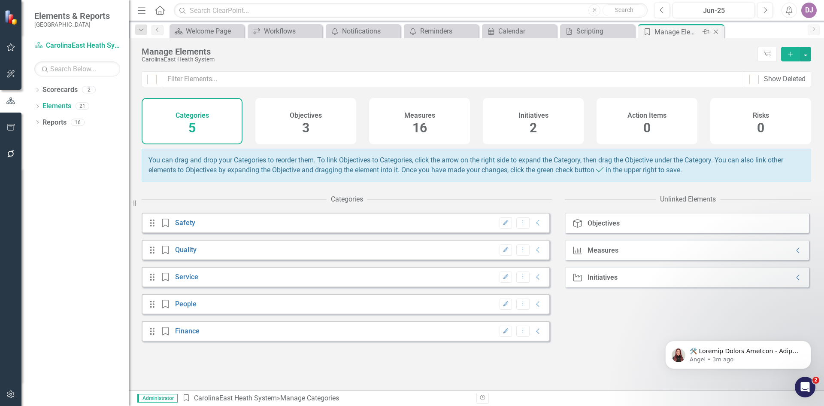
click at [716, 31] on icon "Close" at bounding box center [716, 31] width 9 height 7
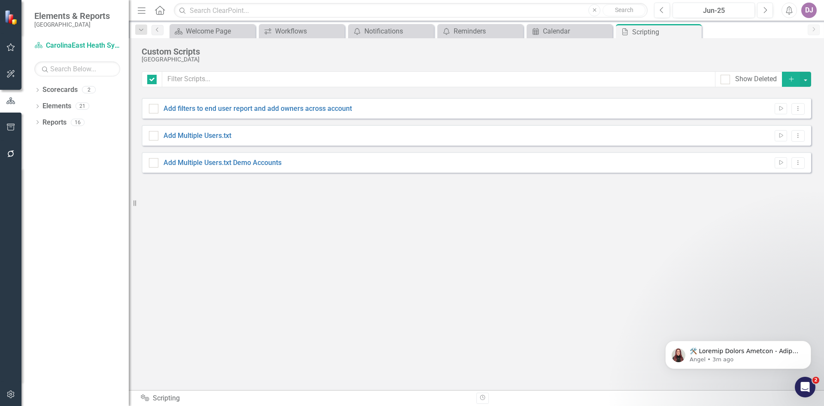
checkbox input "false"
click at [696, 31] on icon "Close" at bounding box center [693, 31] width 9 height 7
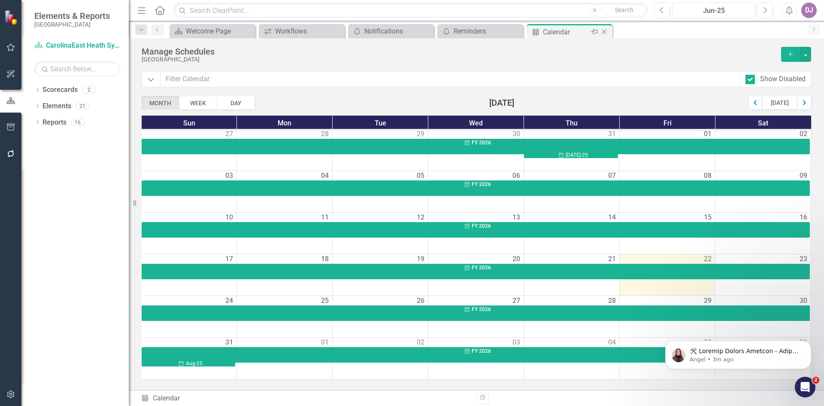
click at [606, 35] on icon "Close" at bounding box center [604, 31] width 9 height 7
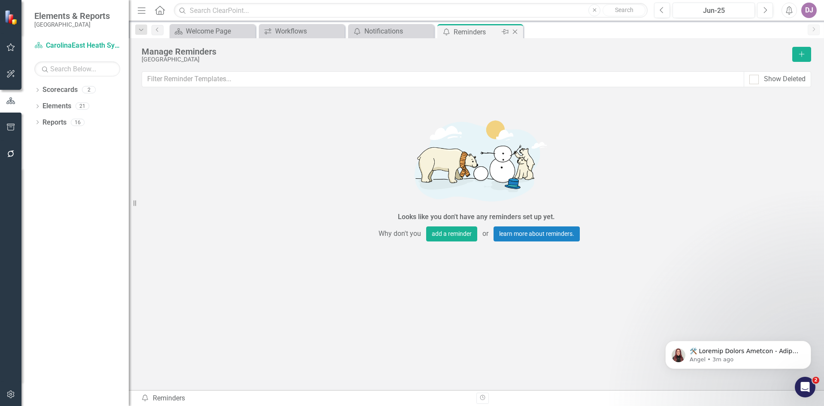
click at [515, 34] on icon "Close" at bounding box center [515, 31] width 9 height 7
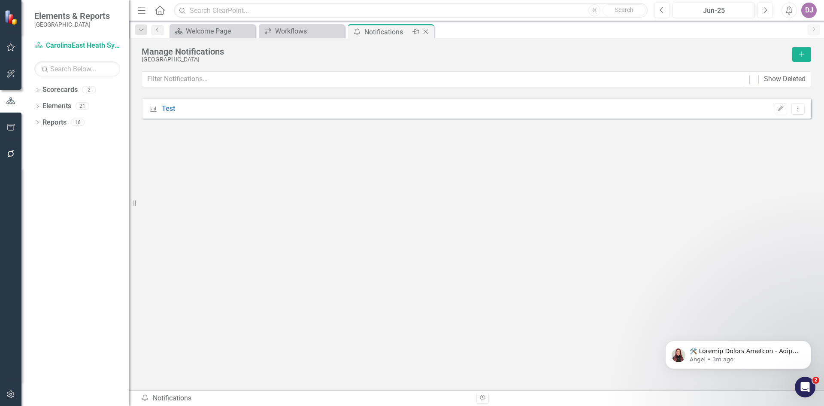
click at [427, 32] on icon "Close" at bounding box center [425, 31] width 9 height 7
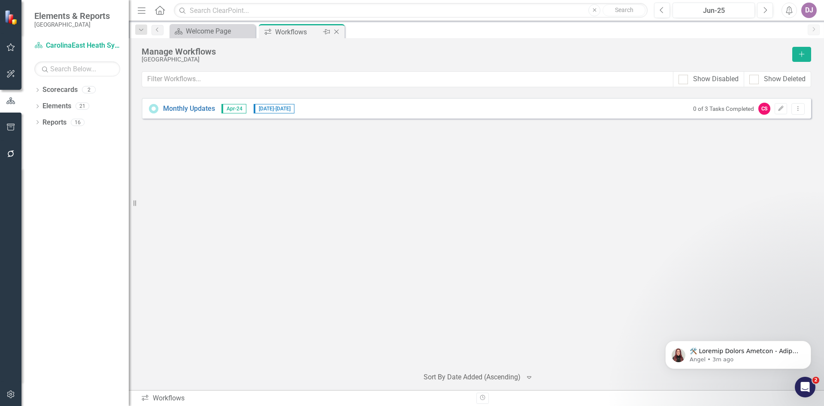
click at [334, 33] on icon "Close" at bounding box center [336, 31] width 9 height 7
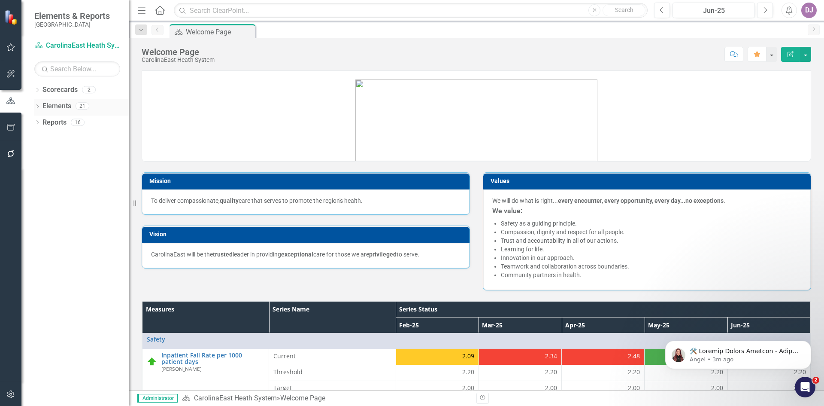
click at [35, 105] on icon "Dropdown" at bounding box center [37, 107] width 6 height 5
click at [77, 139] on link "Measure Measures" at bounding box center [68, 139] width 42 height 10
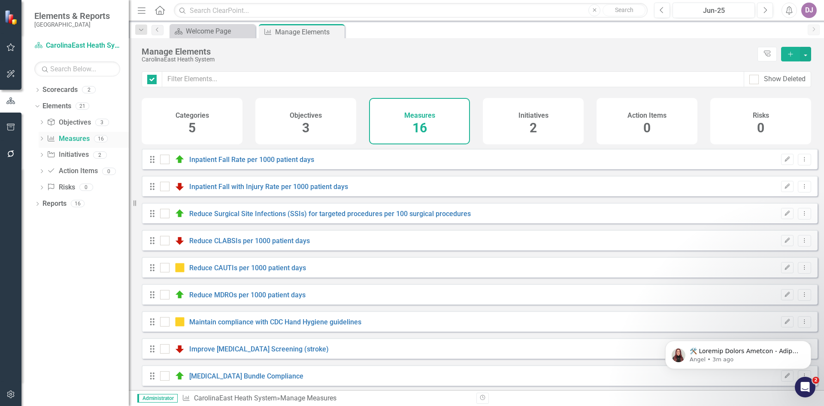
checkbox input "false"
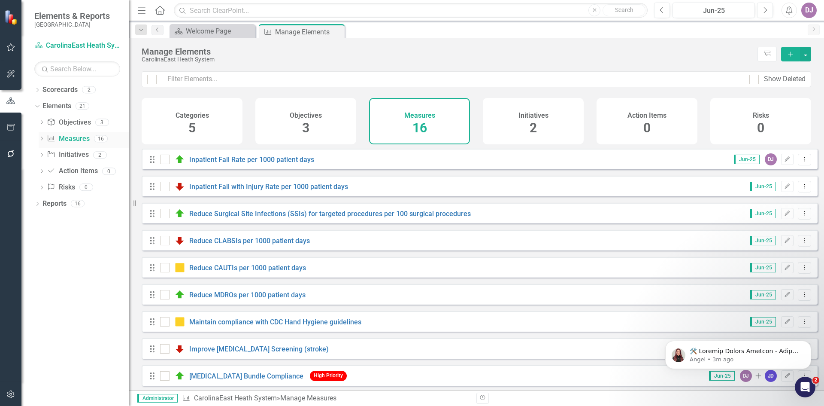
click at [42, 136] on div "Dropdown" at bounding box center [42, 139] width 6 height 7
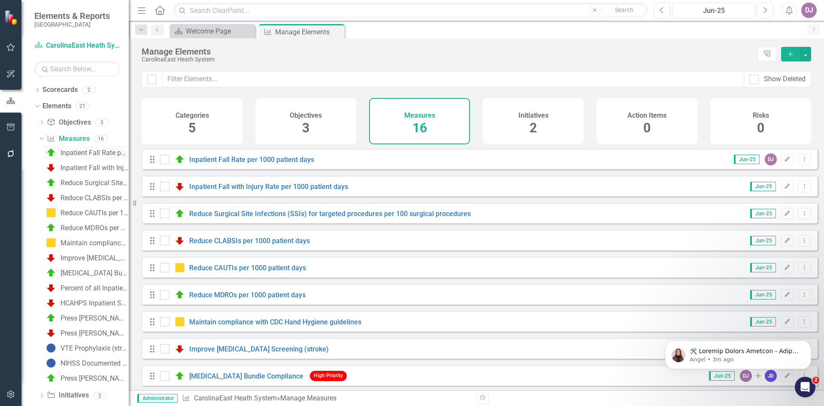
click at [84, 153] on div "Inpatient Fall Rate per 1000 patient days" at bounding box center [95, 153] width 68 height 8
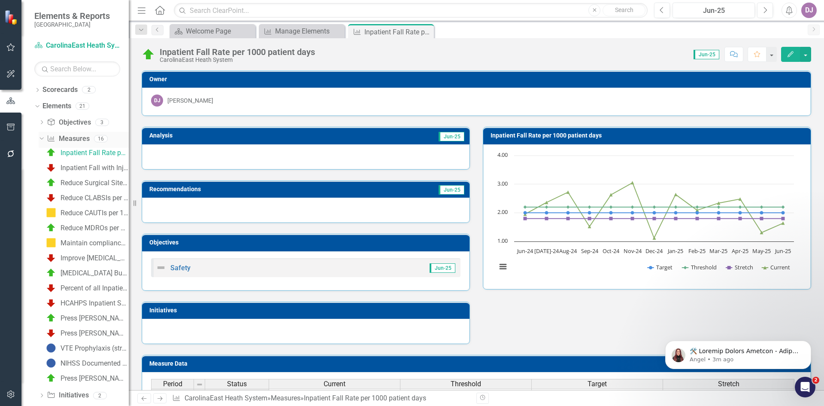
click at [79, 139] on link "Measure Measures" at bounding box center [68, 139] width 42 height 10
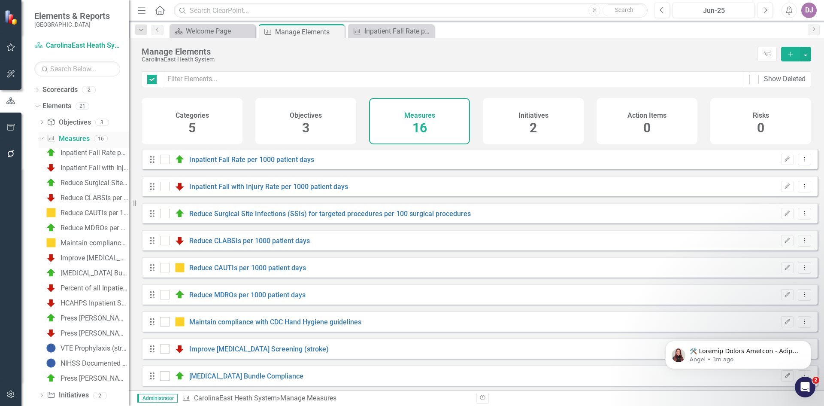
checkbox input "false"
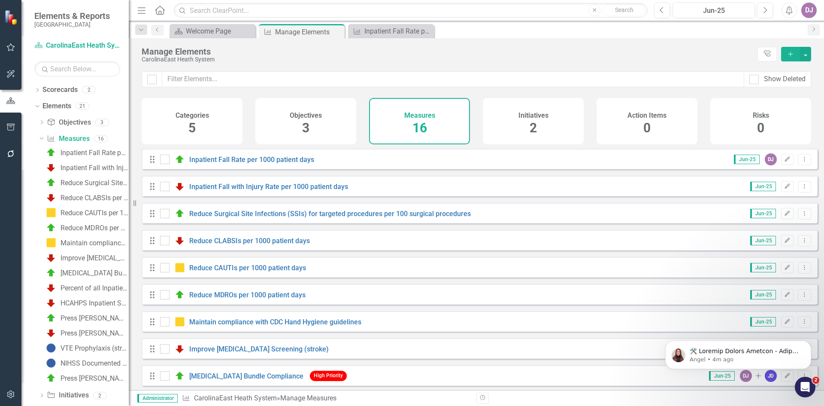
drag, startPoint x: 79, startPoint y: 139, endPoint x: 296, endPoint y: 55, distance: 232.5
click at [296, 55] on div "Manage Elements" at bounding box center [448, 51] width 612 height 9
click at [806, 52] on button "button" at bounding box center [805, 54] width 11 height 15
click at [809, 343] on icon "Dismiss notification" at bounding box center [808, 342] width 5 height 5
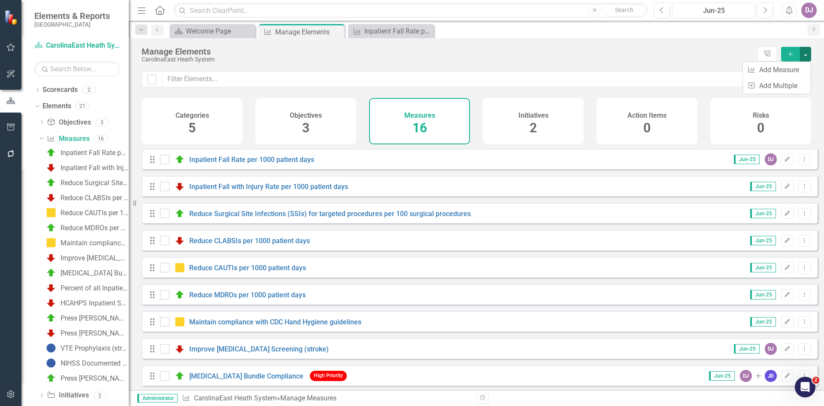
click at [159, 13] on icon at bounding box center [160, 10] width 10 height 9
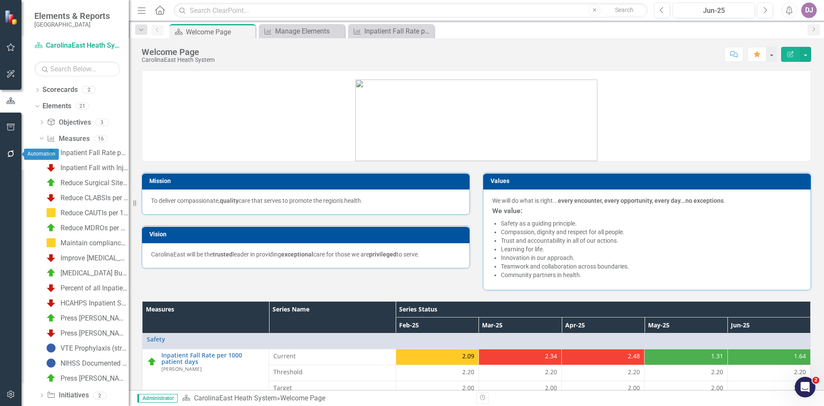
click at [8, 152] on icon "button" at bounding box center [10, 153] width 9 height 7
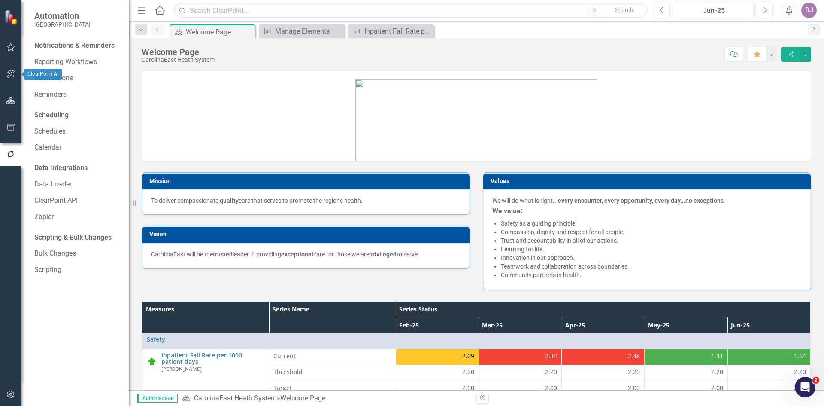
click at [15, 75] on icon "button" at bounding box center [10, 73] width 9 height 7
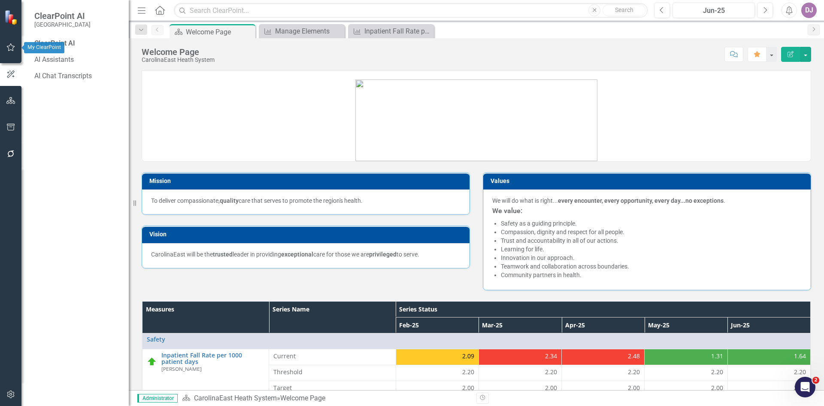
click at [6, 45] on icon "button" at bounding box center [10, 47] width 9 height 7
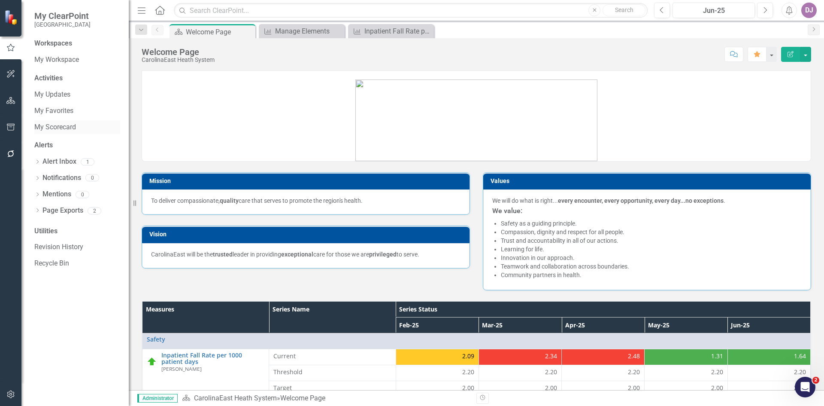
click at [63, 126] on link "My Scorecard" at bounding box center [77, 127] width 86 height 10
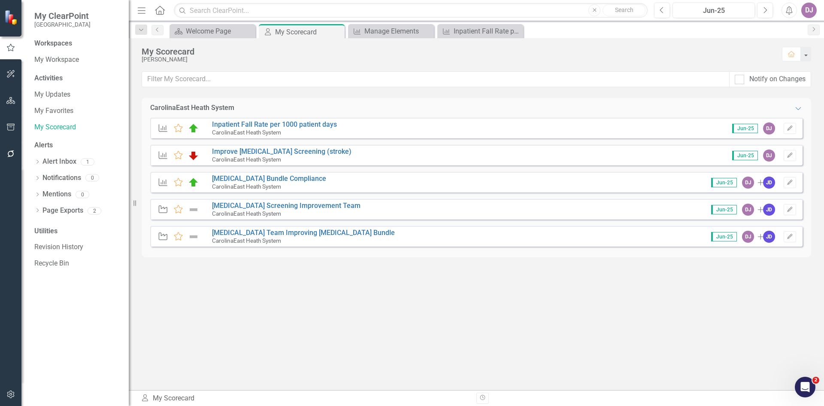
click at [9, 18] on img at bounding box center [11, 16] width 15 height 15
click at [66, 109] on link "My Favorites" at bounding box center [77, 111] width 86 height 10
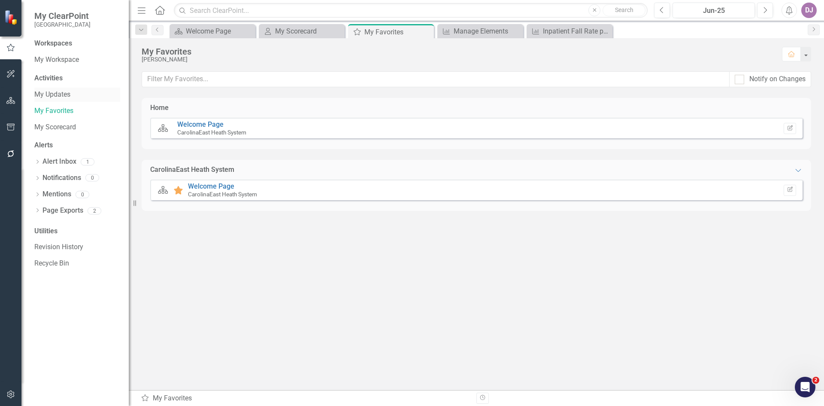
click at [70, 97] on link "My Updates" at bounding box center [77, 95] width 86 height 10
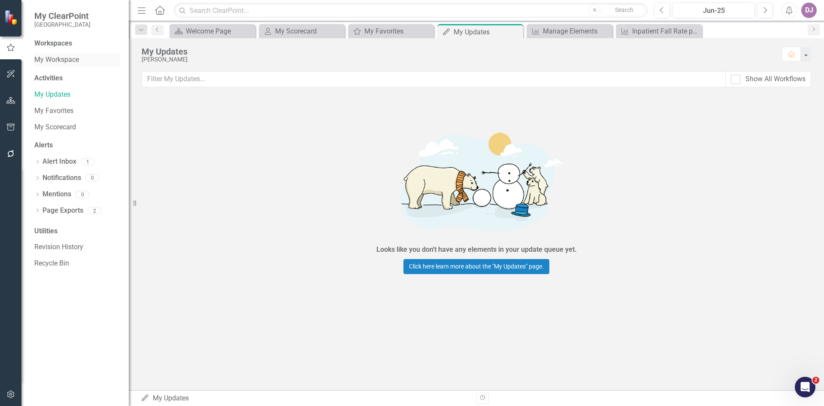
click at [60, 59] on link "My Workspace" at bounding box center [77, 60] width 86 height 10
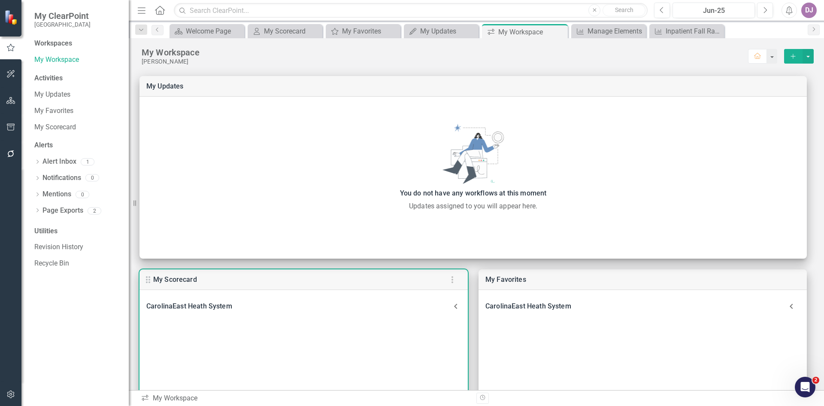
click at [333, 330] on div "CarolinaEast Heath System Measure Inpatient Fall Rate per 1000 patient days Mea…" at bounding box center [303, 351] width 328 height 123
click at [455, 279] on icon "button" at bounding box center [452, 279] width 10 height 10
click at [12, 100] on div at bounding box center [412, 203] width 824 height 406
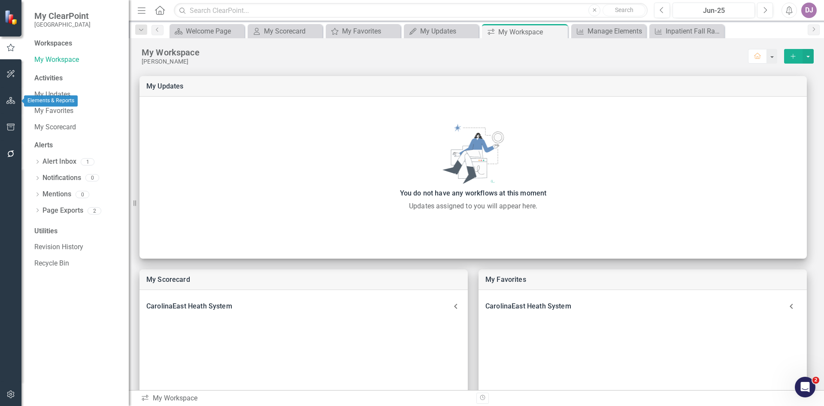
click at [12, 100] on icon "button" at bounding box center [10, 100] width 9 height 7
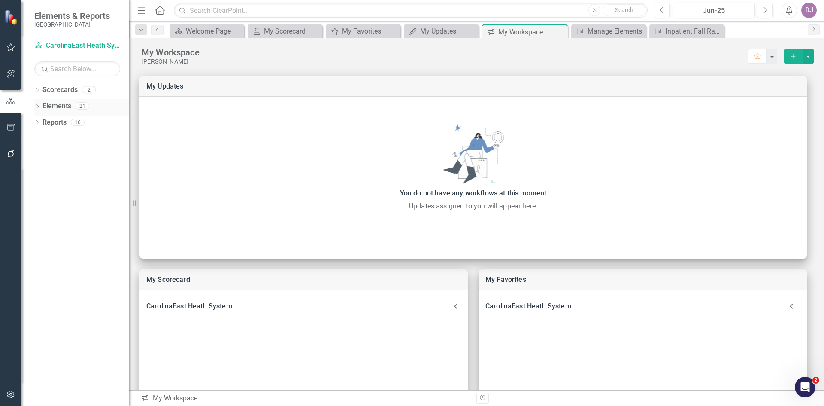
click at [40, 105] on icon "Dropdown" at bounding box center [37, 107] width 6 height 5
click at [59, 108] on link "Elements" at bounding box center [56, 106] width 29 height 10
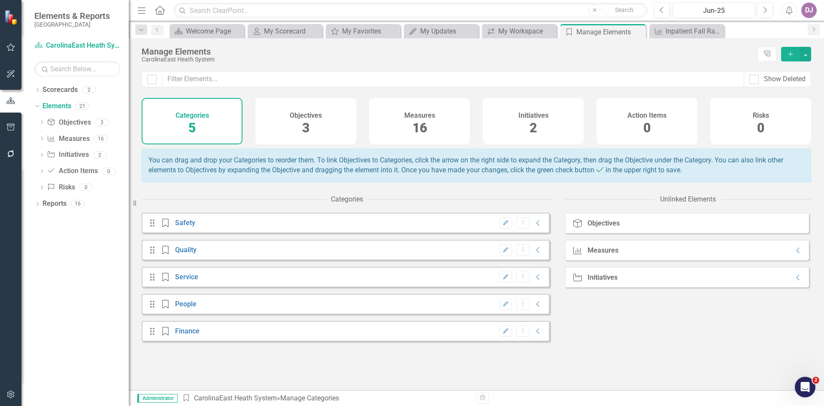
click at [418, 126] on span "16" at bounding box center [419, 127] width 15 height 15
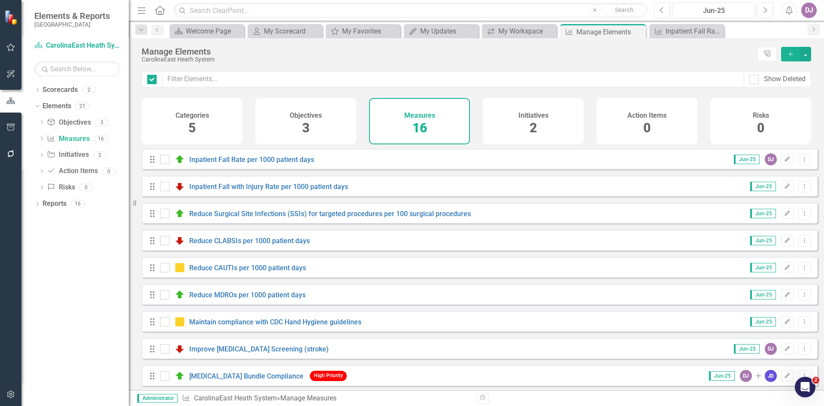
checkbox input "false"
click at [552, 30] on icon "Close" at bounding box center [549, 31] width 9 height 7
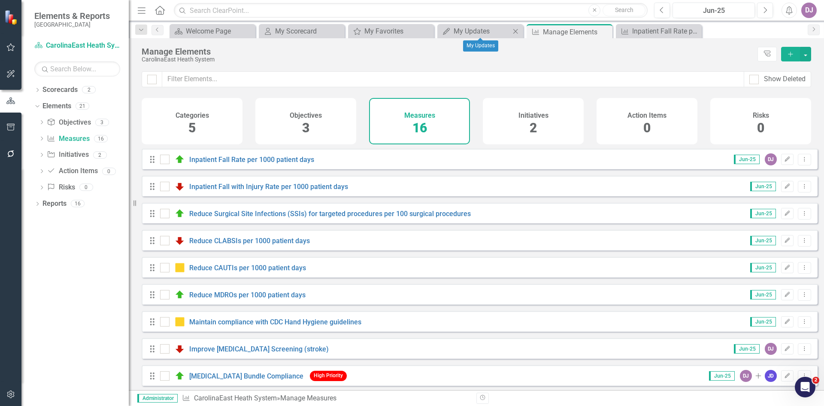
click at [513, 33] on icon "Close" at bounding box center [515, 31] width 9 height 7
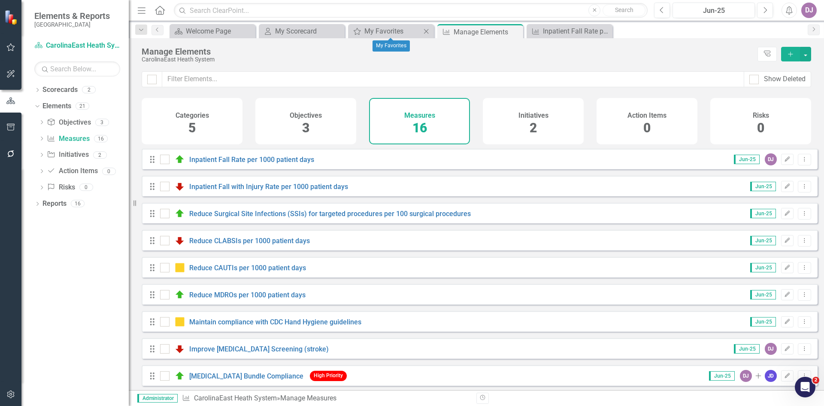
click at [424, 29] on icon "Close" at bounding box center [426, 31] width 9 height 7
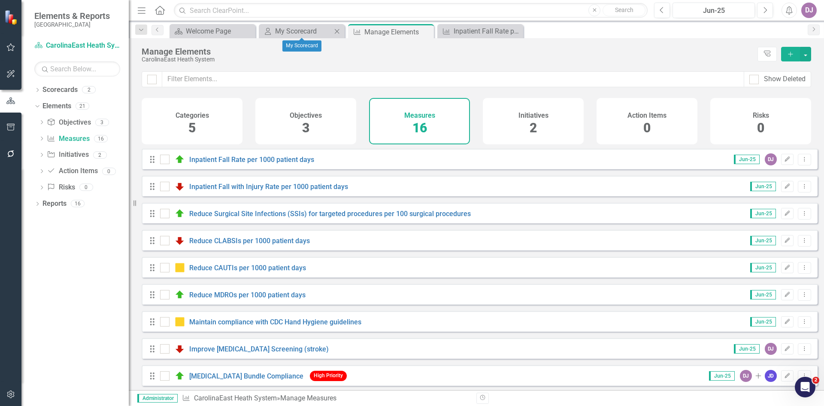
click at [338, 33] on icon "Close" at bounding box center [337, 31] width 9 height 7
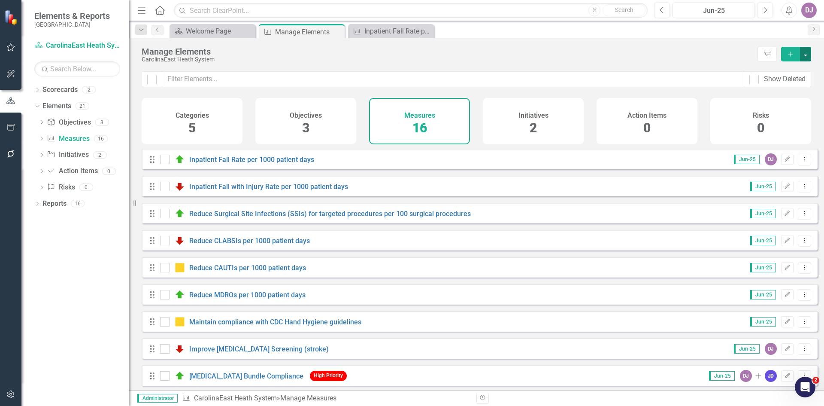
click at [807, 55] on button "button" at bounding box center [805, 54] width 11 height 15
click at [712, 63] on div "CarolinaEast Heath System" at bounding box center [448, 59] width 612 height 6
drag, startPoint x: 506, startPoint y: 168, endPoint x: 500, endPoint y: 167, distance: 6.2
click at [500, 167] on div "Drag Inpatient Fall Rate per 1000 patient days Jun-25 DJ Edit Dropdown Menu" at bounding box center [480, 159] width 676 height 21
click at [10, 397] on icon "button" at bounding box center [10, 394] width 7 height 8
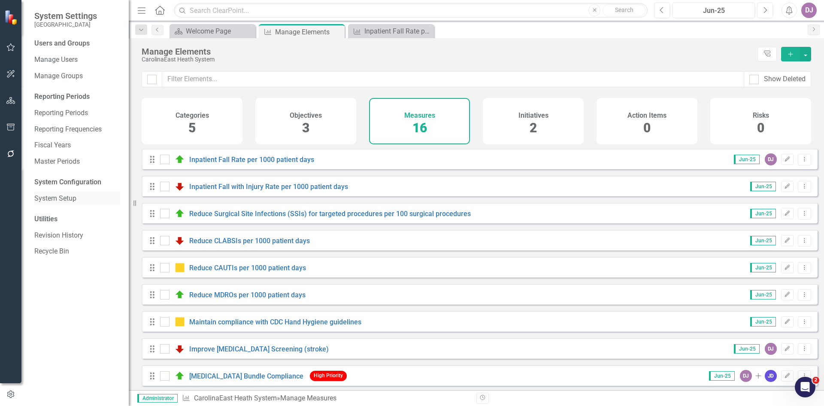
click at [69, 199] on link "System Setup" at bounding box center [77, 199] width 86 height 10
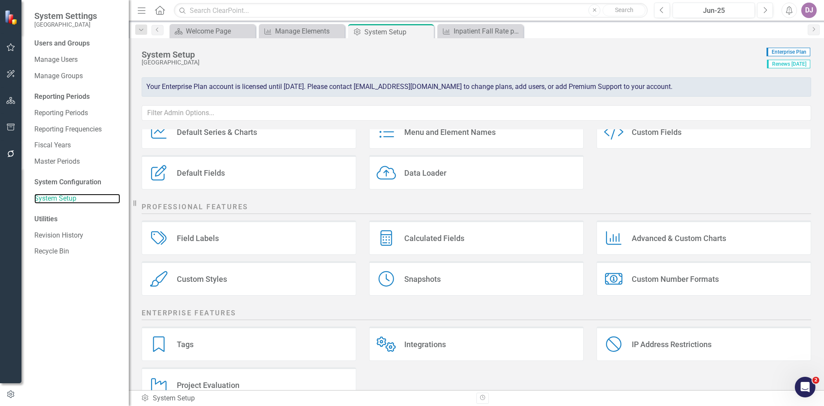
scroll to position [102, 0]
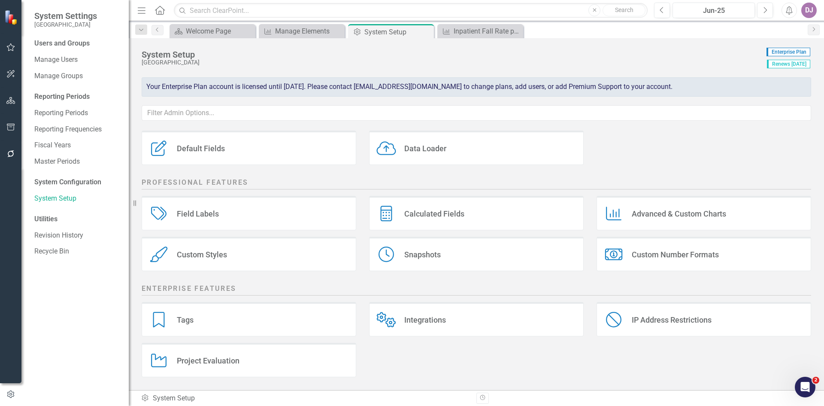
click at [185, 321] on div "Tags" at bounding box center [185, 320] width 17 height 10
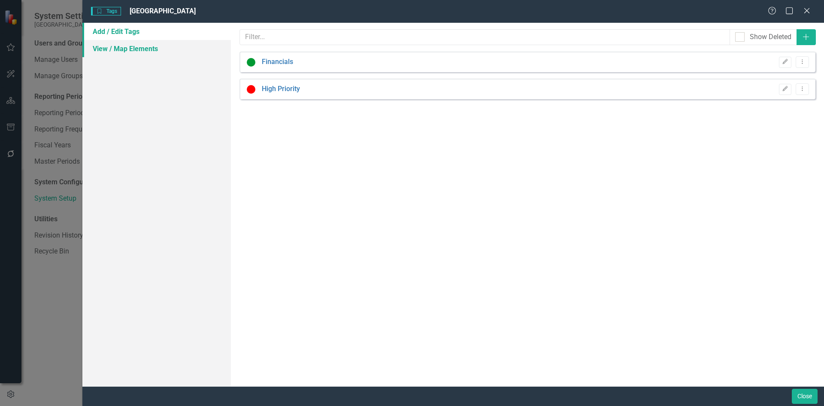
click at [130, 46] on link "View / Map Elements" at bounding box center [156, 48] width 149 height 17
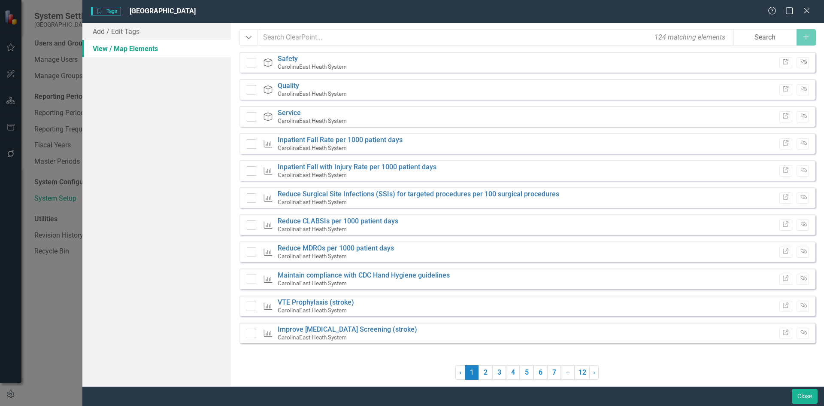
click at [804, 65] on icon "Link Tag" at bounding box center [804, 62] width 6 height 5
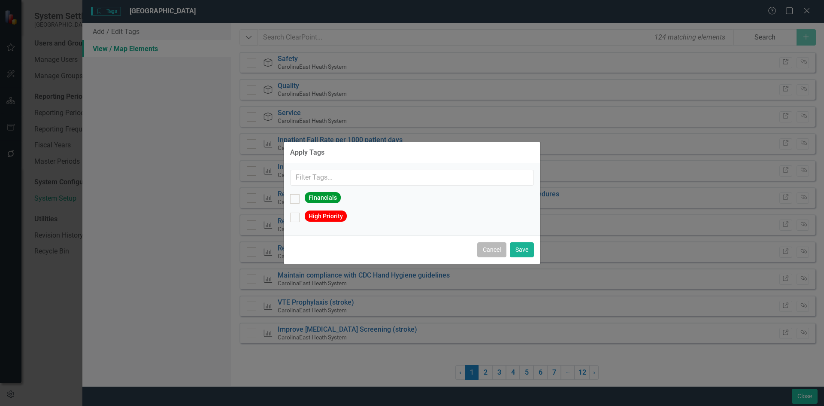
click at [500, 253] on button "Cancel" at bounding box center [491, 249] width 29 height 15
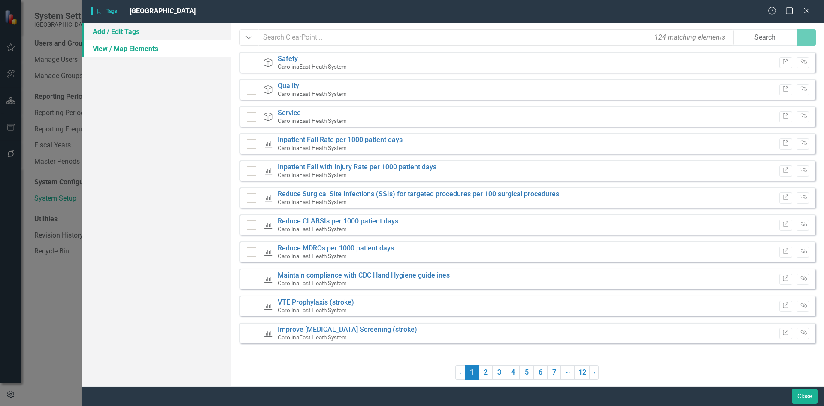
click at [102, 33] on link "Add / Edit Tags" at bounding box center [156, 31] width 149 height 17
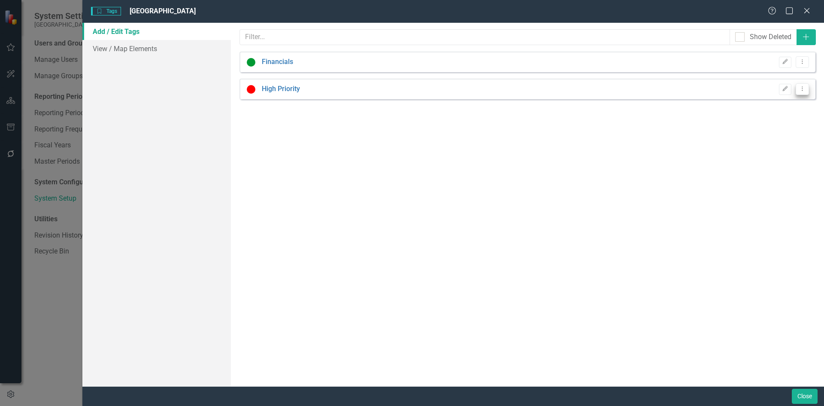
click at [804, 90] on icon "Dropdown Menu" at bounding box center [802, 89] width 7 height 6
click at [782, 105] on link "Edit Edit Tag" at bounding box center [775, 103] width 68 height 16
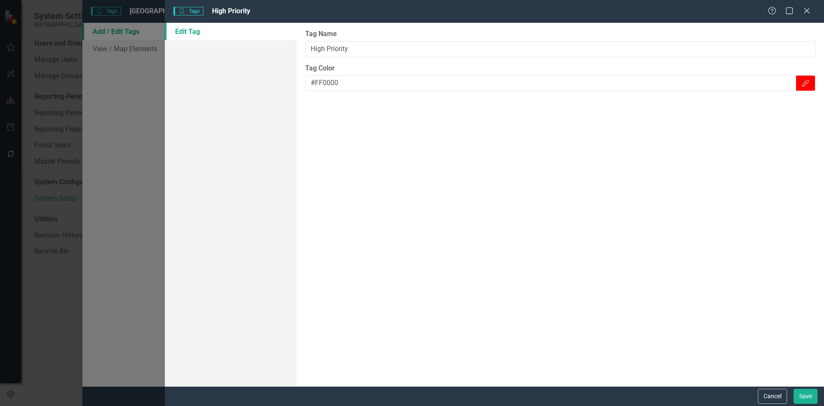
click at [121, 94] on div "Tags Tags High Priority Help Maximize Close Edit Tag Tag Name High Priority Tag…" at bounding box center [412, 203] width 824 height 406
click at [775, 394] on button "Cancel" at bounding box center [772, 395] width 29 height 15
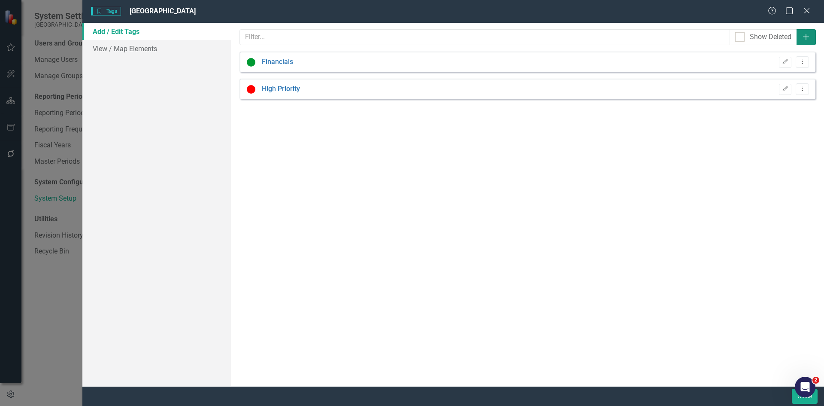
click at [801, 38] on button "Add" at bounding box center [806, 37] width 19 height 16
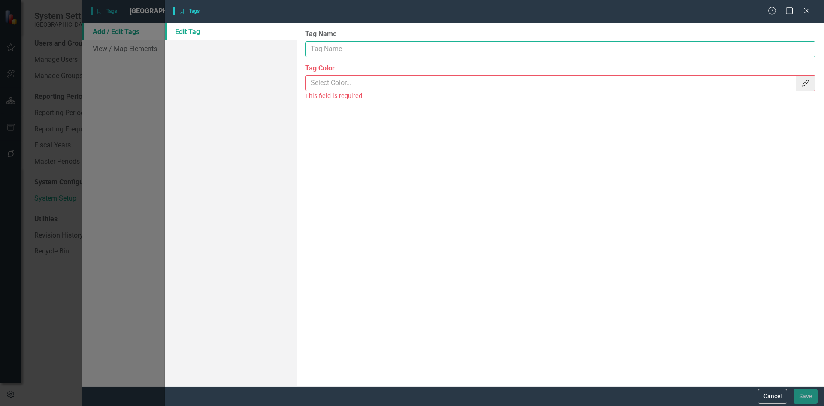
click at [339, 52] on input "Tag Name" at bounding box center [560, 49] width 510 height 16
type input "High Risk"
click at [801, 80] on icon "Color Picker" at bounding box center [805, 83] width 9 height 7
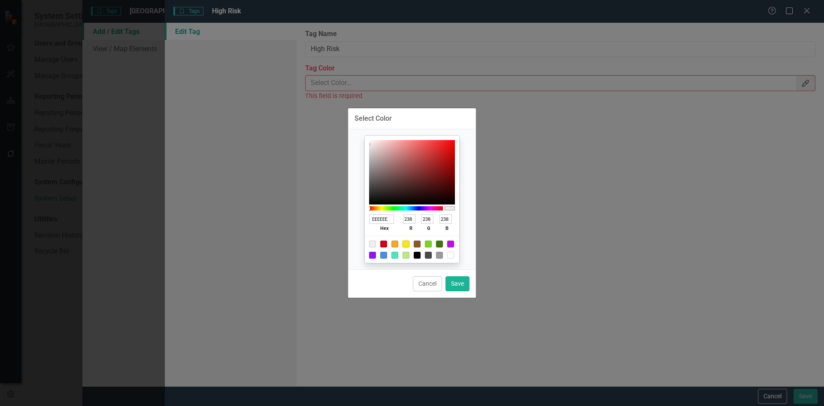
click at [406, 244] on div at bounding box center [406, 243] width 7 height 7
type input "F8E71C"
type input "248"
type input "231"
type input "28"
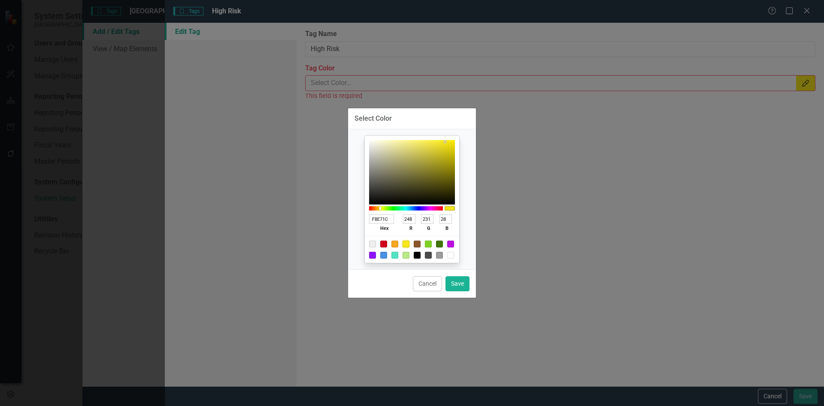
click at [406, 244] on div at bounding box center [406, 243] width 7 height 7
click at [463, 286] on button "Save" at bounding box center [458, 283] width 24 height 15
type input "#f8e71c"
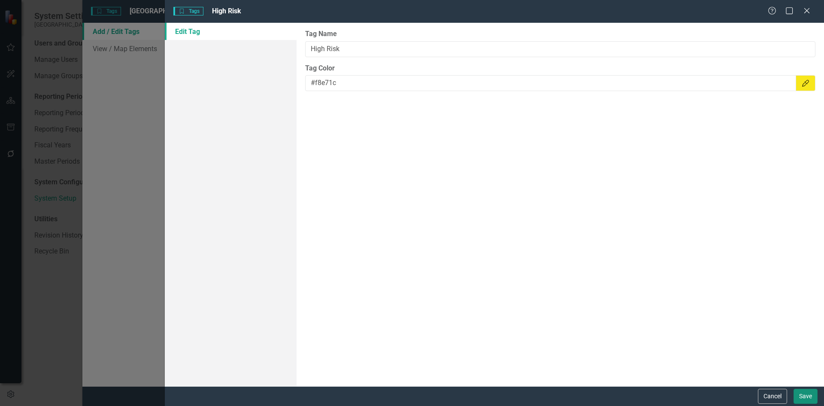
click at [807, 396] on button "Save" at bounding box center [806, 395] width 24 height 15
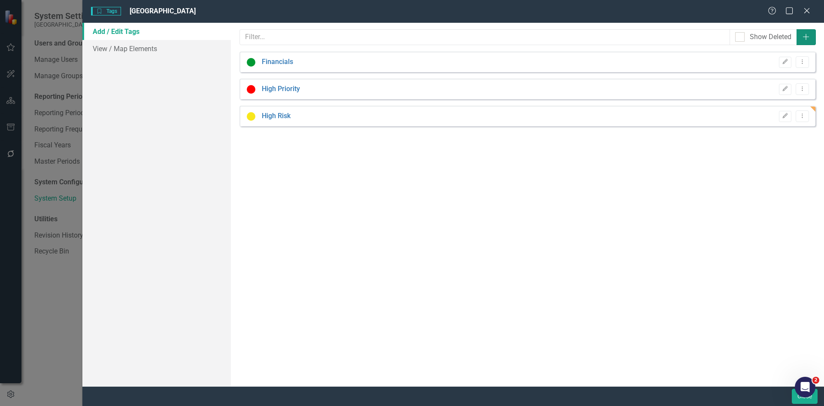
click at [811, 35] on button "Add" at bounding box center [806, 37] width 19 height 16
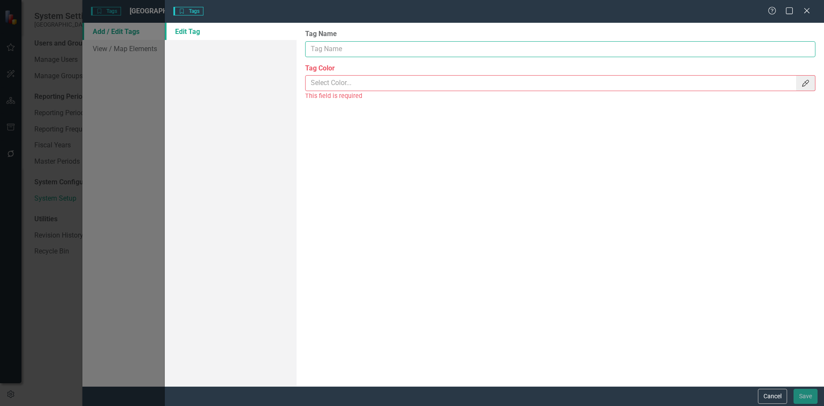
click at [341, 52] on input "Tag Name" at bounding box center [560, 49] width 510 height 16
type input "High Volume"
click at [808, 84] on icon "Color Picker" at bounding box center [805, 83] width 9 height 7
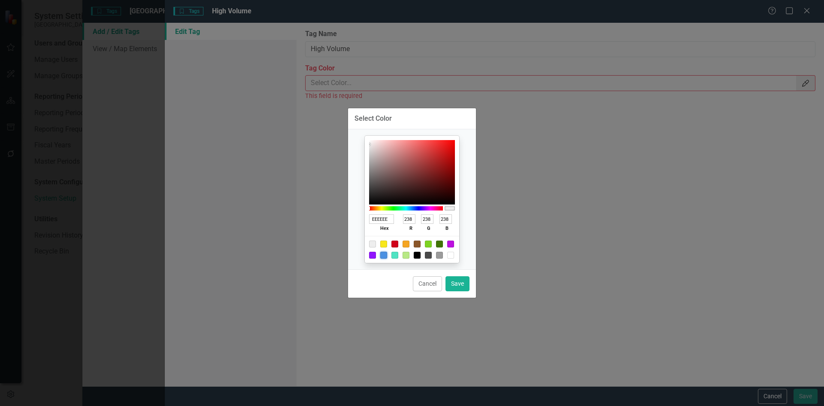
click at [383, 255] on div at bounding box center [383, 255] width 7 height 7
type input "4A90E2"
type input "74"
type input "144"
type input "226"
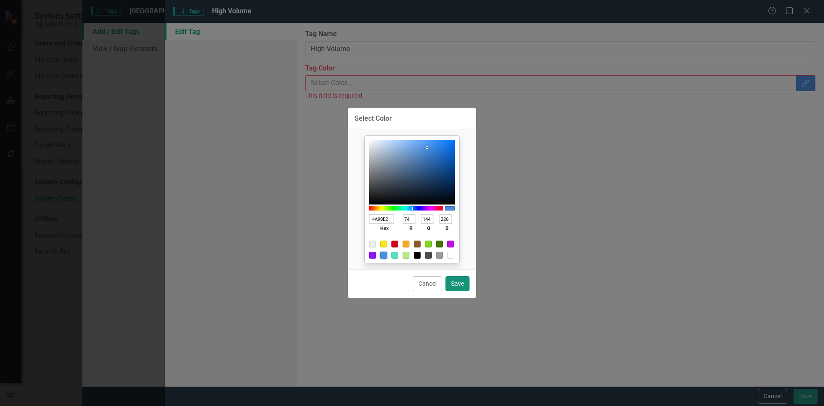
click at [462, 287] on button "Save" at bounding box center [458, 283] width 24 height 15
type input "#4a90e2"
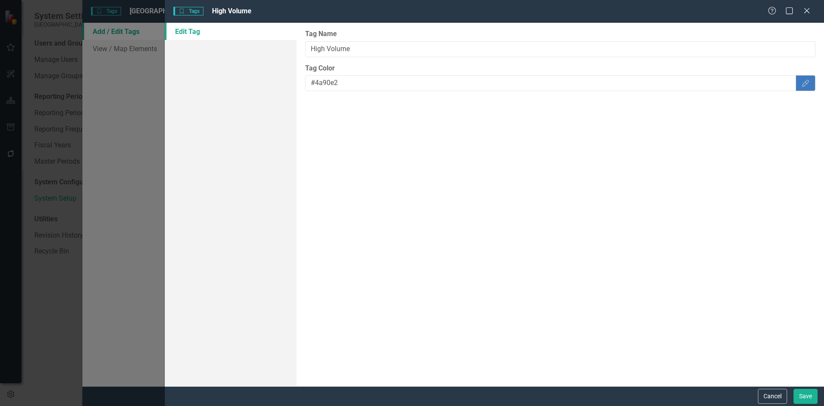
click at [811, 82] on button "Color Picker" at bounding box center [806, 83] width 20 height 16
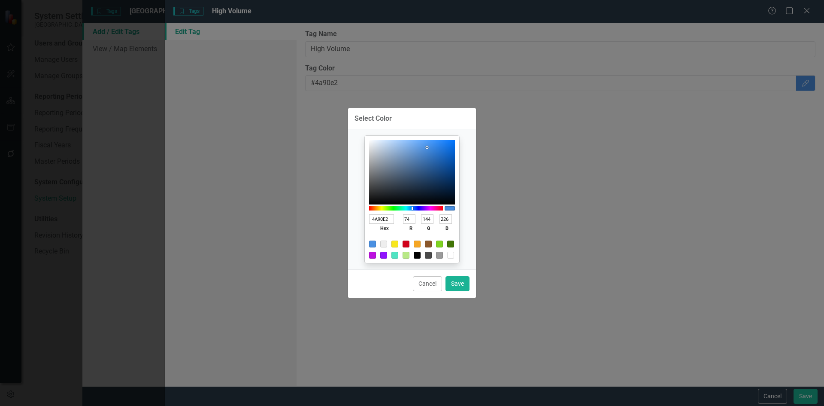
type input "2C84EA"
type input "44"
type input "132"
type input "234"
click at [439, 145] on div at bounding box center [412, 172] width 86 height 64
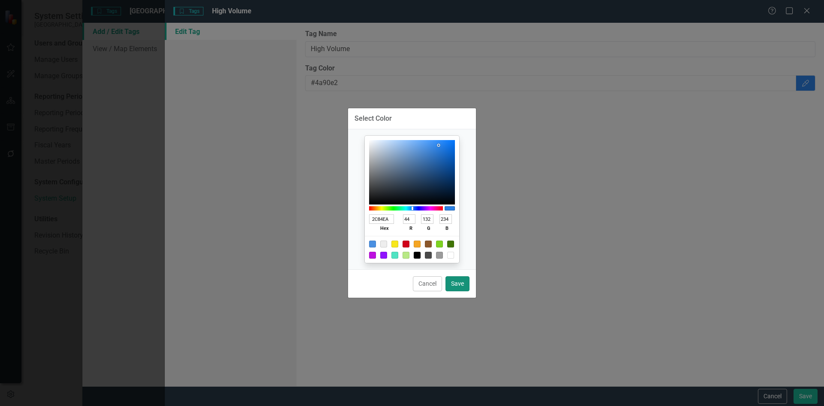
click at [452, 284] on button "Save" at bounding box center [458, 283] width 24 height 15
type input "#2c84ea"
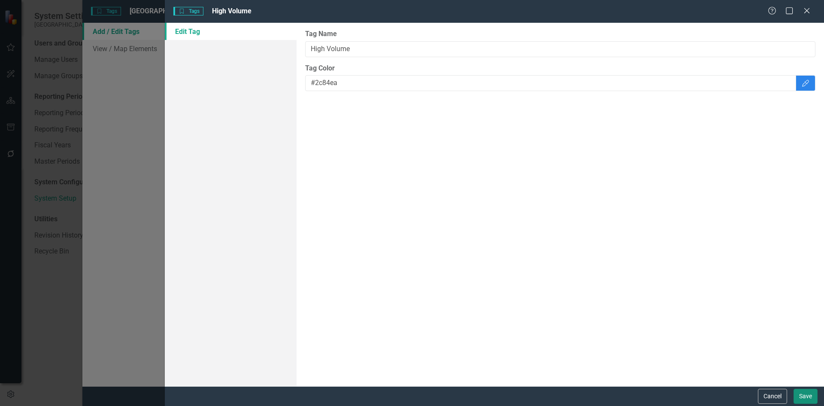
click at [811, 396] on button "Save" at bounding box center [806, 395] width 24 height 15
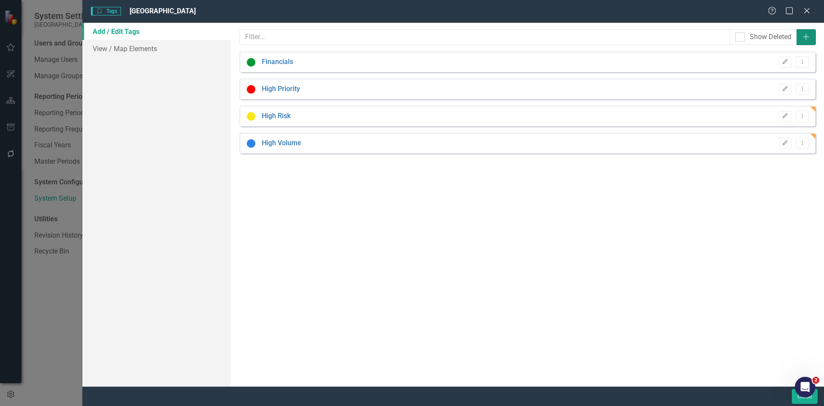
click at [809, 36] on icon "Add" at bounding box center [806, 36] width 9 height 7
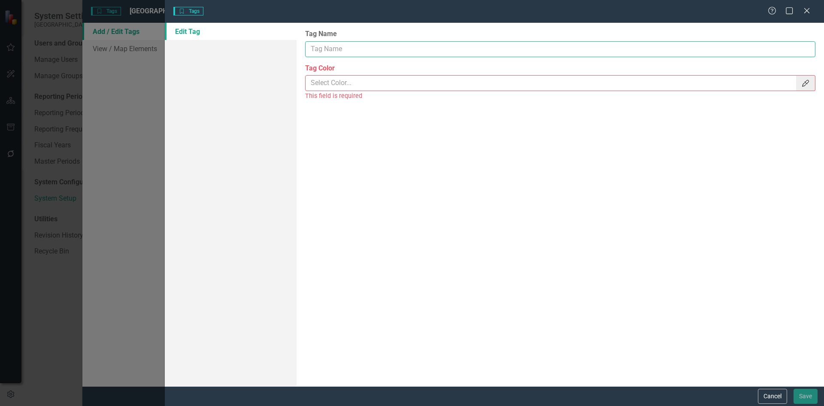
click at [335, 45] on input "Tag Name" at bounding box center [560, 49] width 510 height 16
type input "Problem Prone"
click at [801, 86] on icon "Color Picker" at bounding box center [805, 83] width 9 height 7
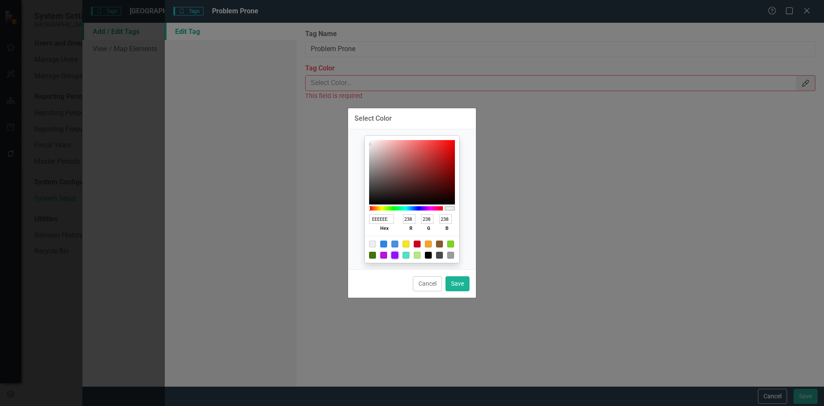
click at [397, 257] on div at bounding box center [394, 255] width 7 height 7
type input "9013FE"
type input "144"
type input "19"
type input "254"
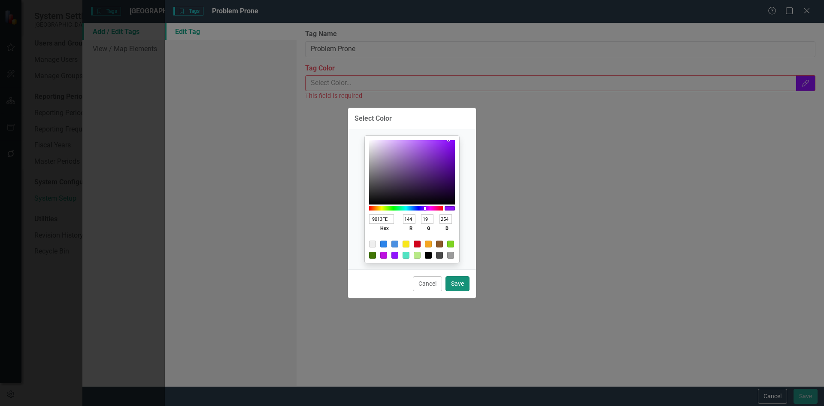
click at [462, 282] on button "Save" at bounding box center [458, 283] width 24 height 15
type input "#9013fe"
click at [462, 282] on div "Tag Name Problem Prone Tag Color #9013fe Color Picker This field is required" at bounding box center [560, 204] width 527 height 363
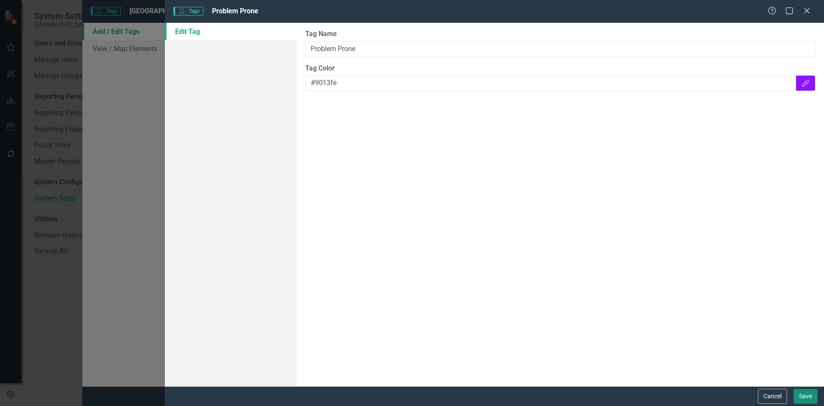
click at [811, 395] on button "Save" at bounding box center [806, 395] width 24 height 15
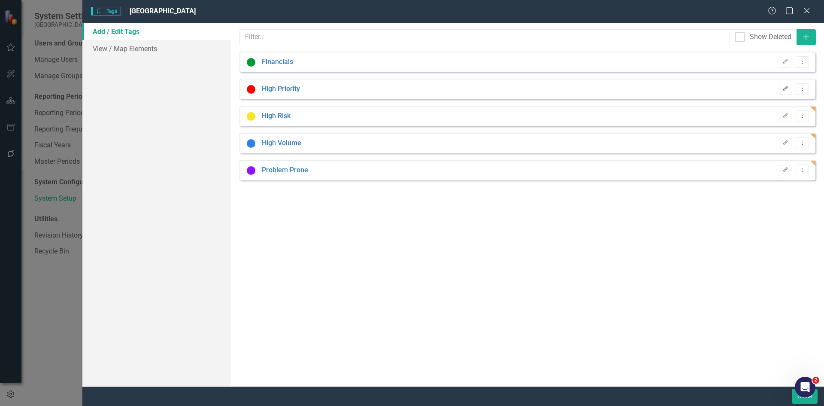
click at [784, 94] on button "Edit" at bounding box center [785, 89] width 12 height 11
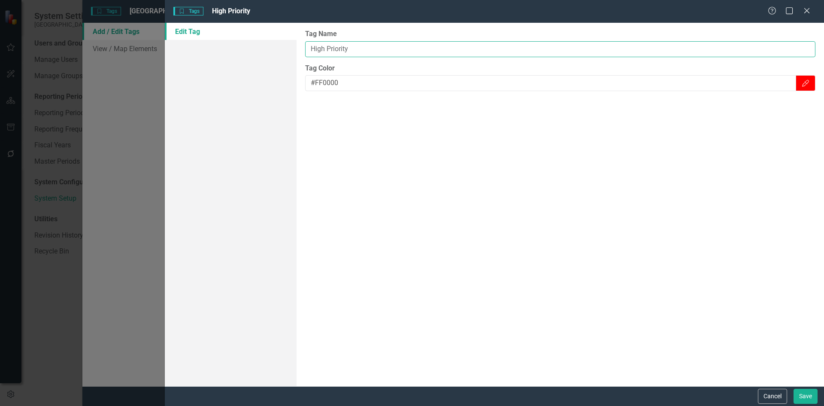
drag, startPoint x: 326, startPoint y: 48, endPoint x: 298, endPoint y: 48, distance: 28.3
click at [298, 48] on div "Tag Name High Priority Tag Color #FF0000 Color Picker" at bounding box center [560, 204] width 527 height 363
type input "Organizational PI Priority"
click at [814, 393] on button "Save" at bounding box center [806, 395] width 24 height 15
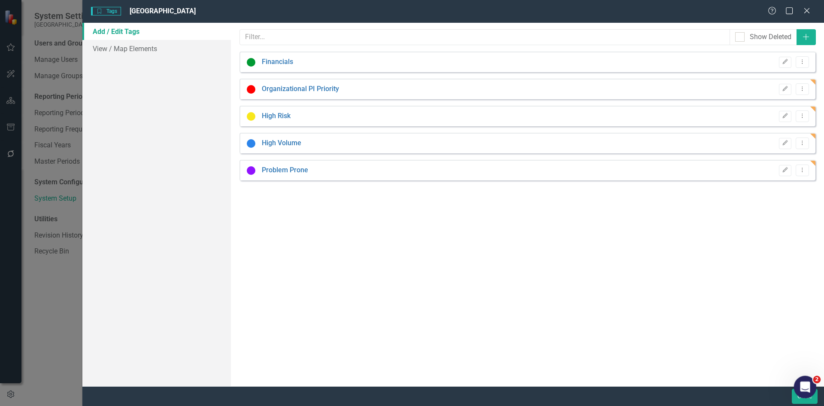
drag, startPoint x: 918, startPoint y: 407, endPoint x: 802, endPoint y: 390, distance: 117.6
click at [802, 390] on icon "Open Intercom Messenger" at bounding box center [804, 386] width 14 height 14
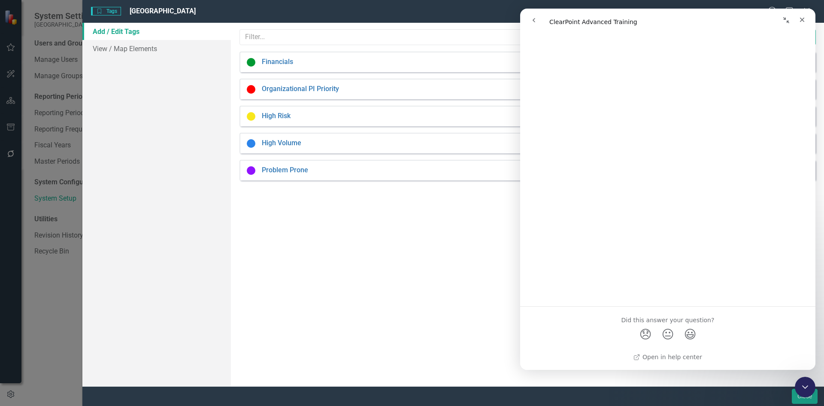
scroll to position [0, 0]
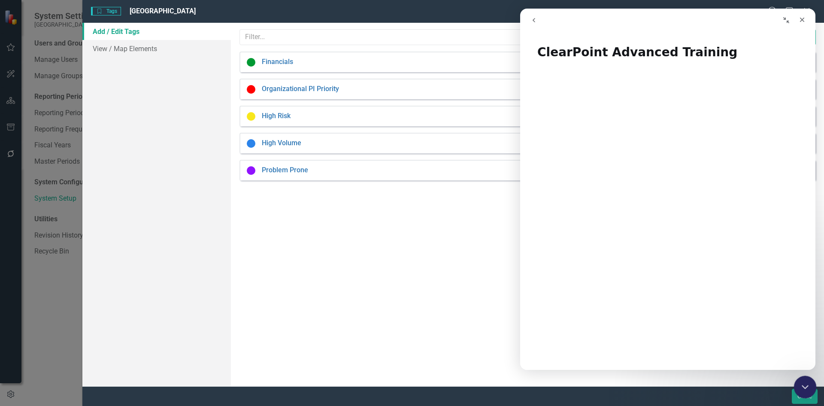
click at [808, 392] on div "Close Intercom Messenger" at bounding box center [804, 385] width 21 height 21
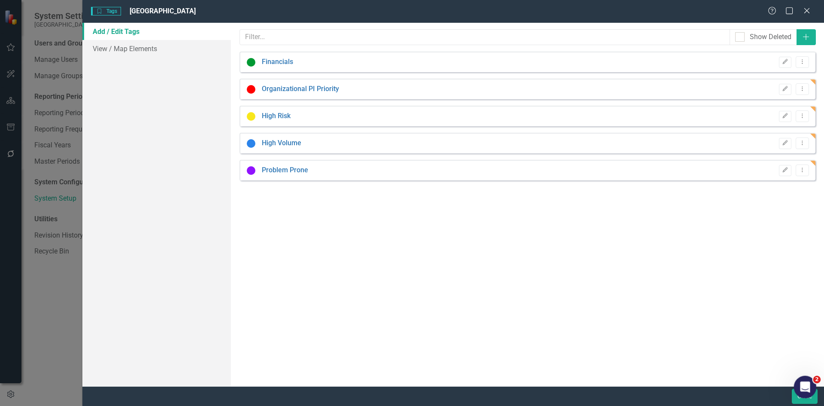
click at [803, 386] on icon "Open Intercom Messenger" at bounding box center [804, 385] width 6 height 7
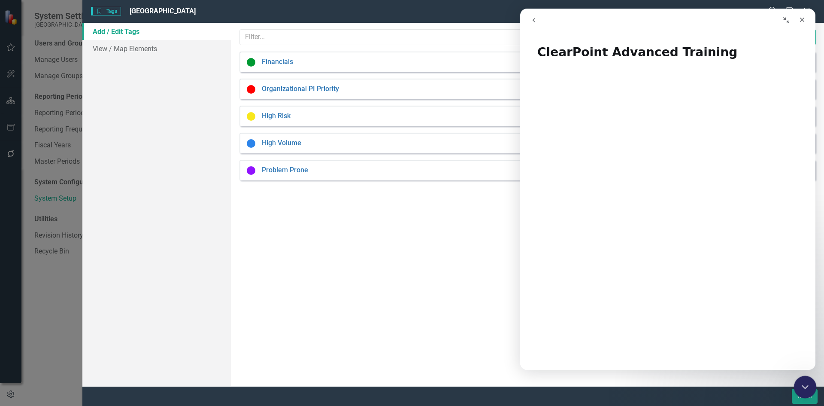
click at [813, 381] on div "Close Intercom Messenger" at bounding box center [804, 385] width 21 height 21
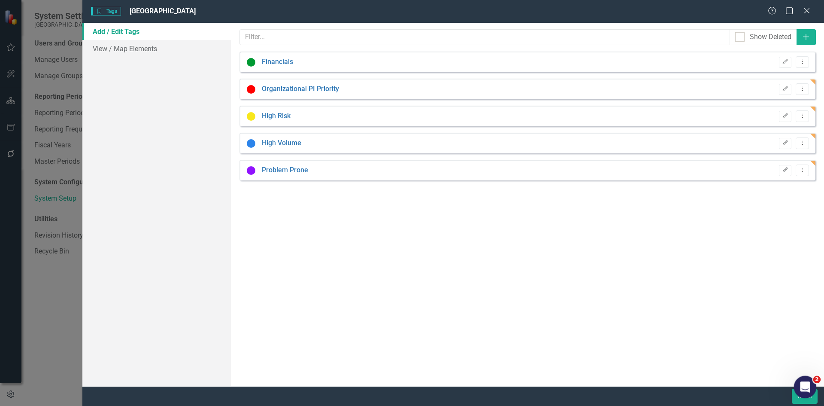
click at [815, 377] on body "System Settings CarolinaEast Medical Center Users and Groups Manage Users Manag…" at bounding box center [412, 203] width 824 height 406
click at [803, 382] on icon "Open Intercom Messenger" at bounding box center [804, 386] width 14 height 14
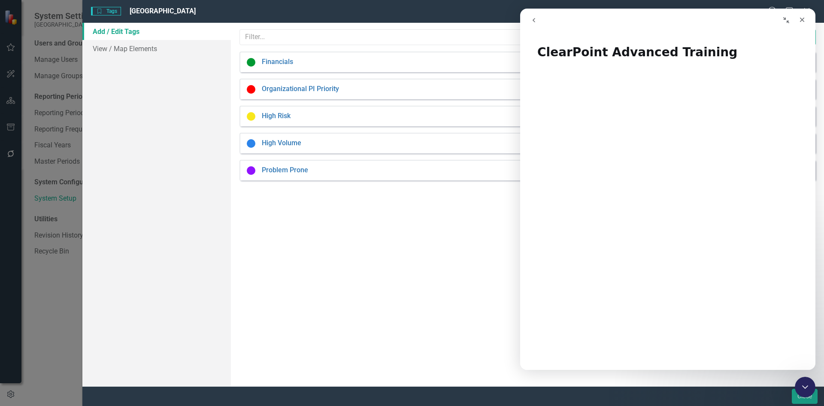
click at [480, 324] on div "Tags are ways for you to mark elements that are related across ClearPoint. For …" at bounding box center [527, 204] width 593 height 363
click at [800, 18] on icon "Close" at bounding box center [802, 20] width 5 height 5
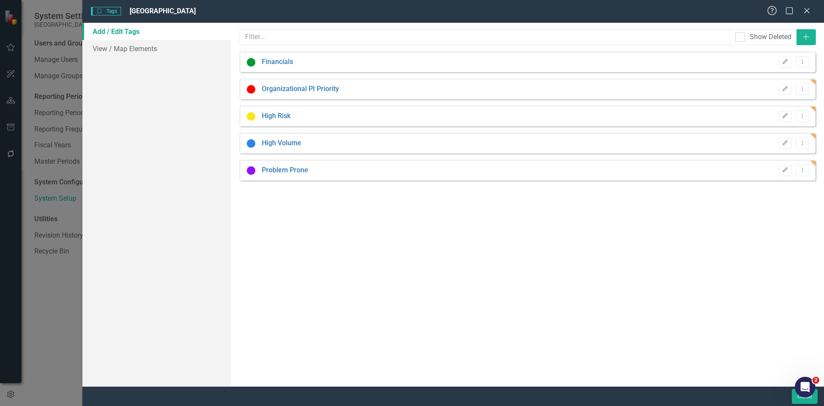
click at [771, 11] on icon "Help" at bounding box center [772, 10] width 11 height 8
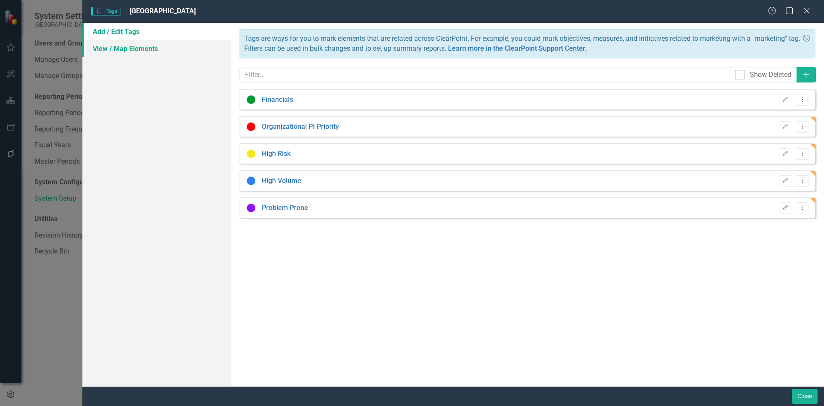
click at [121, 50] on link "View / Map Elements" at bounding box center [156, 48] width 149 height 17
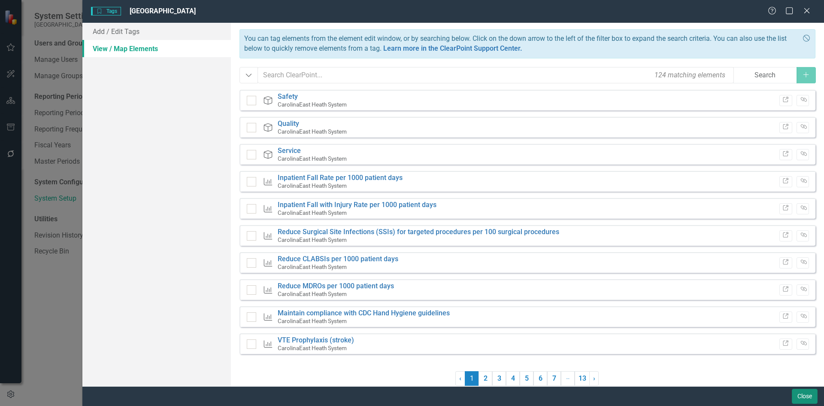
click at [803, 395] on button "Close" at bounding box center [805, 395] width 26 height 15
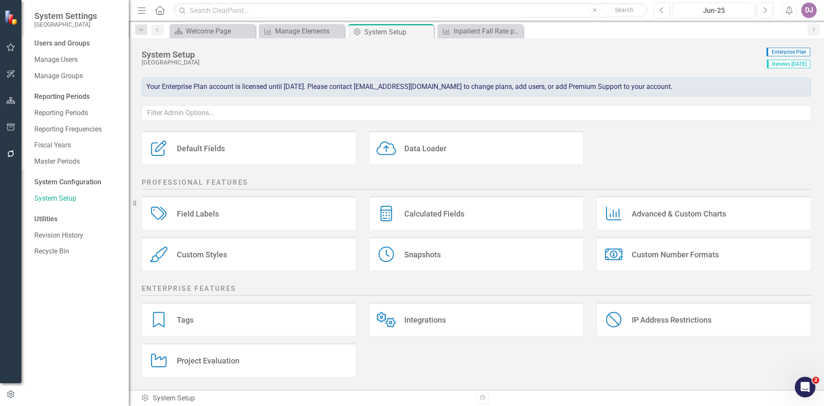
click at [200, 146] on div "Default Fields" at bounding box center [201, 148] width 48 height 10
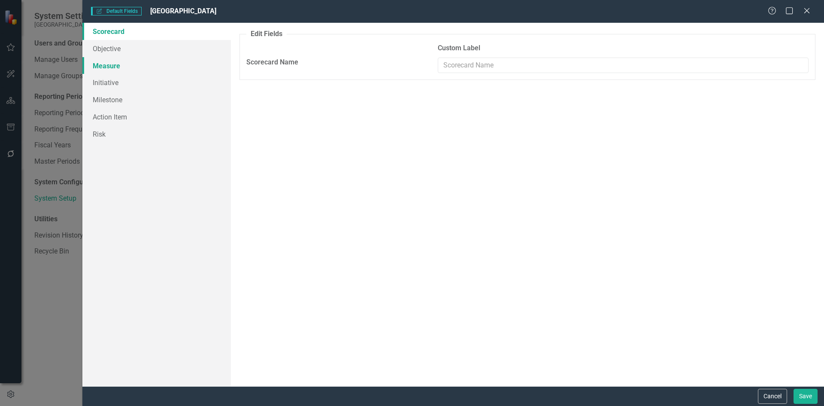
click at [118, 67] on link "Measure" at bounding box center [156, 65] width 149 height 17
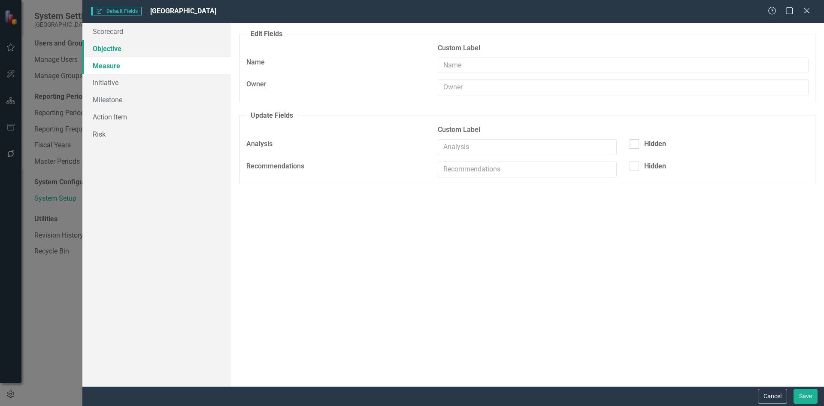
click at [113, 50] on link "Objective" at bounding box center [156, 48] width 149 height 17
click at [105, 85] on link "Initiative" at bounding box center [156, 82] width 149 height 17
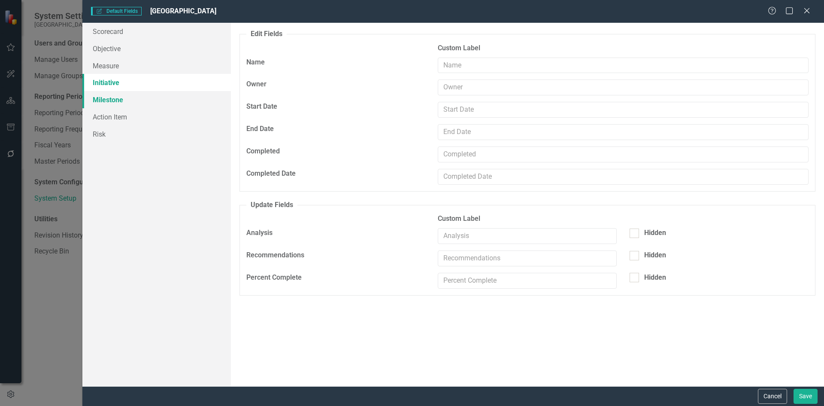
click at [107, 102] on link "Milestone" at bounding box center [156, 99] width 149 height 17
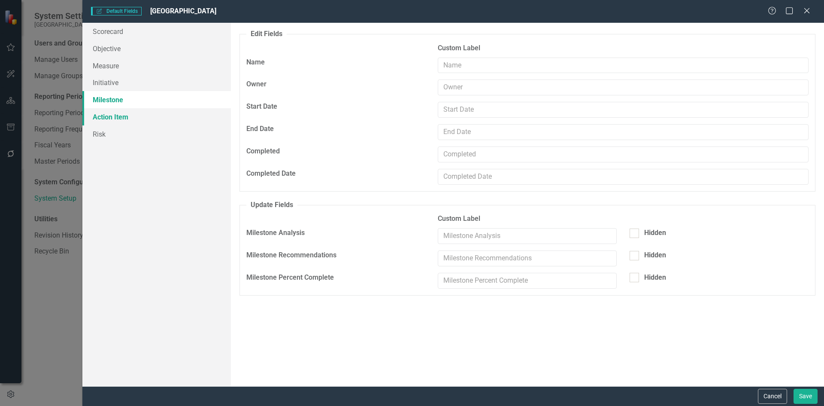
click at [105, 118] on link "Action Item" at bounding box center [156, 116] width 149 height 17
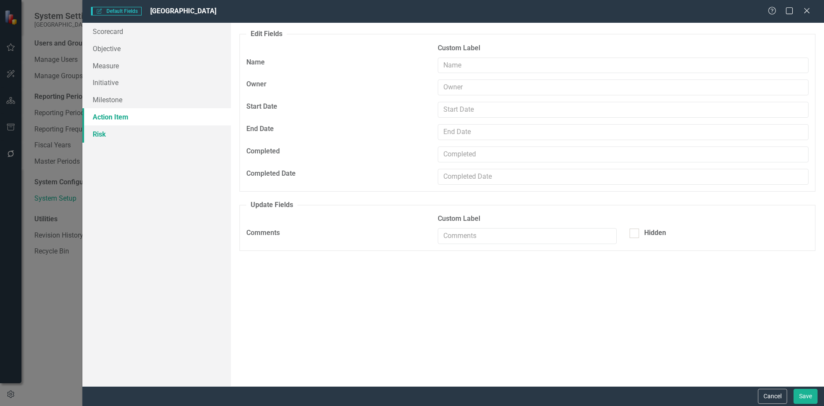
click at [98, 134] on link "Risk" at bounding box center [156, 133] width 149 height 17
click at [102, 135] on link "Risk" at bounding box center [156, 133] width 149 height 17
click at [111, 121] on link "Action Item" at bounding box center [156, 116] width 149 height 17
click at [112, 99] on link "Milestone" at bounding box center [156, 99] width 149 height 17
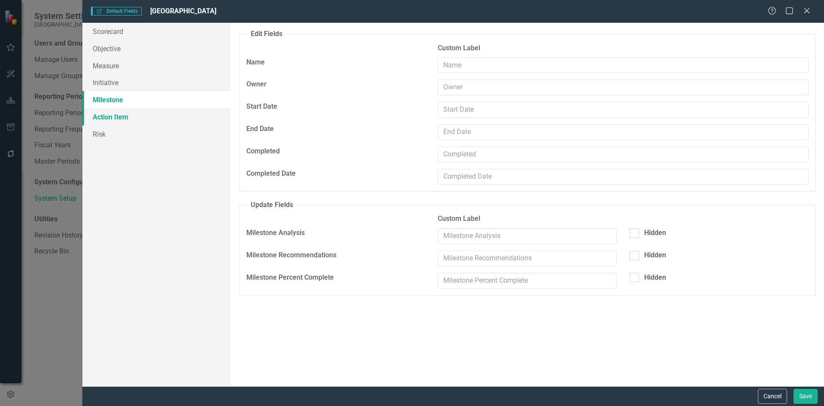
click at [103, 115] on link "Action Item" at bounding box center [156, 116] width 149 height 17
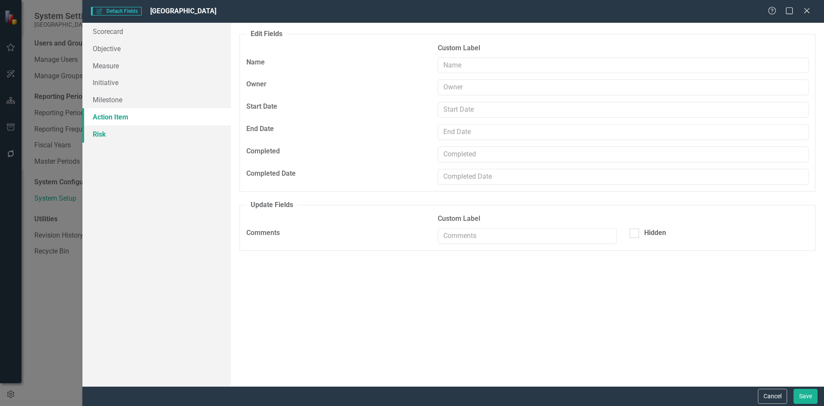
click at [99, 134] on link "Risk" at bounding box center [156, 133] width 149 height 17
click at [772, 11] on icon "Help" at bounding box center [772, 10] width 11 height 8
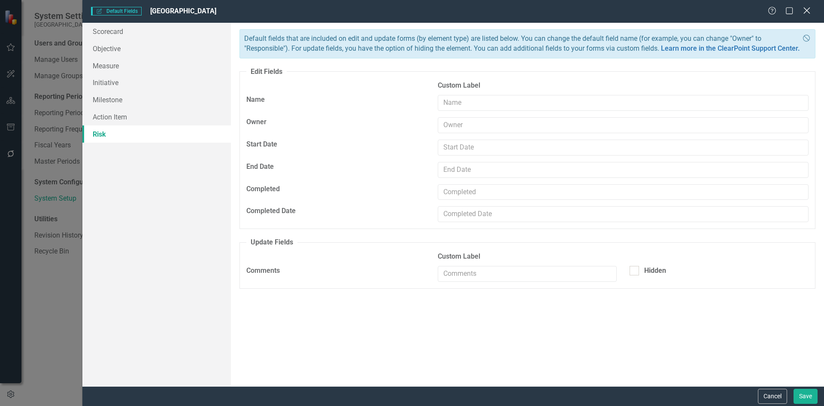
click at [810, 9] on icon "Close" at bounding box center [806, 10] width 11 height 8
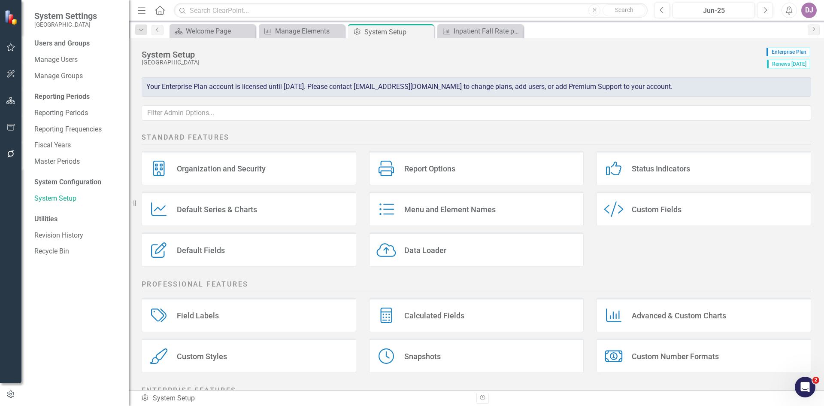
click at [653, 167] on div "Status Indicators" at bounding box center [661, 169] width 58 height 10
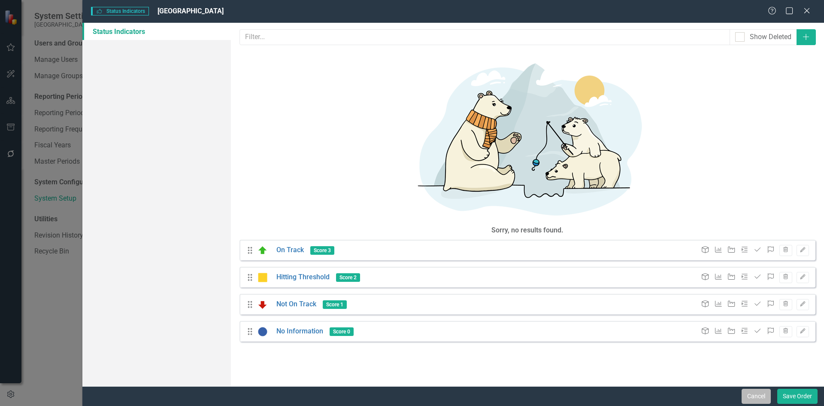
click at [755, 394] on button "Cancel" at bounding box center [756, 395] width 29 height 15
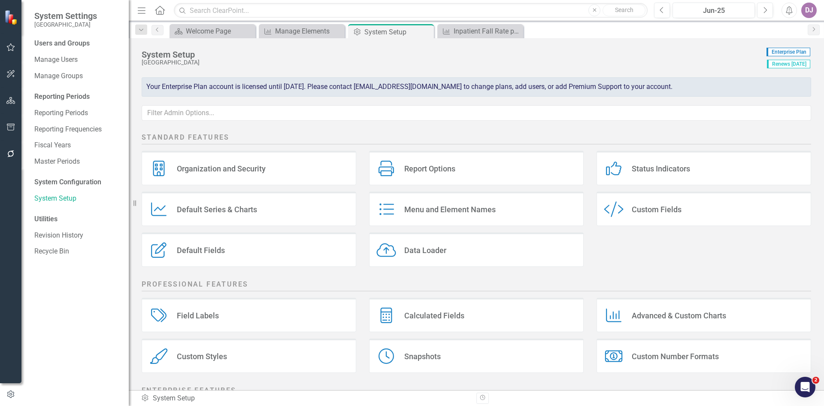
click at [437, 209] on div "Menu and Element Names" at bounding box center [449, 209] width 91 height 10
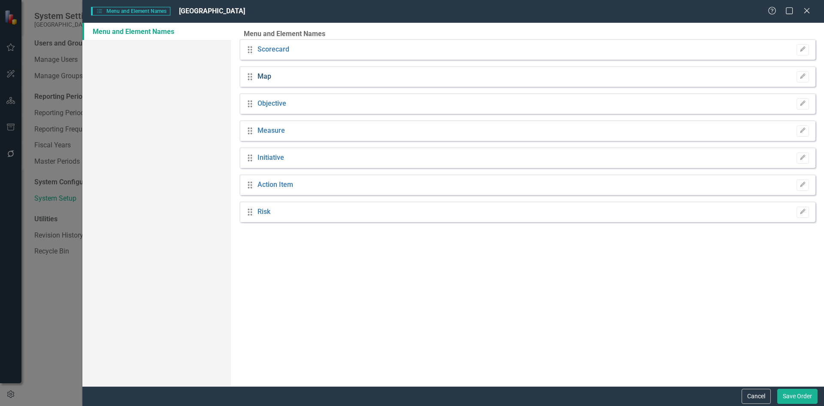
click at [271, 81] on link "Map" at bounding box center [265, 77] width 14 height 10
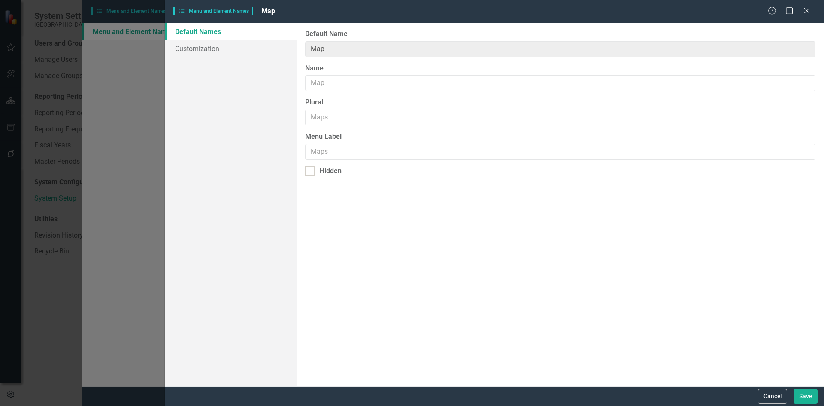
click at [146, 165] on div "Menu and Element Names Menu and Element Names Map Help Maximize Close Default N…" at bounding box center [412, 203] width 824 height 406
click at [803, 11] on icon "Close" at bounding box center [806, 10] width 11 height 8
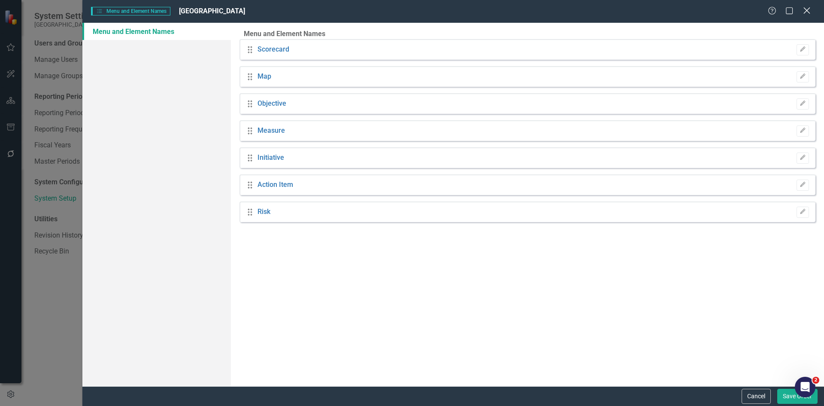
click at [810, 12] on icon "Close" at bounding box center [806, 10] width 11 height 8
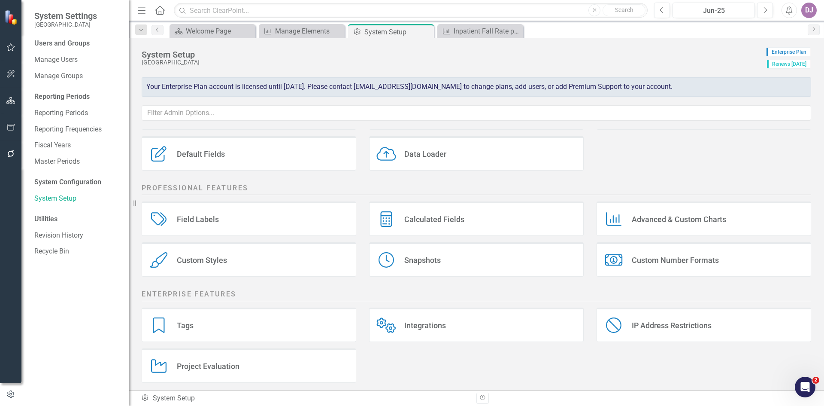
scroll to position [102, 0]
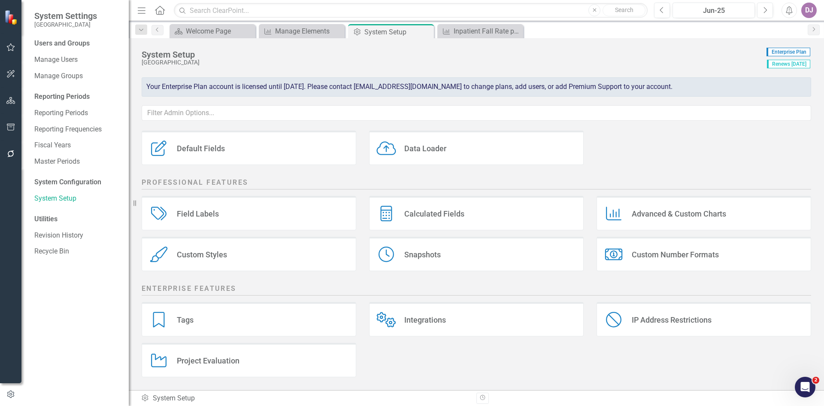
click at [660, 215] on div "Advanced & Custom Charts" at bounding box center [679, 214] width 94 height 10
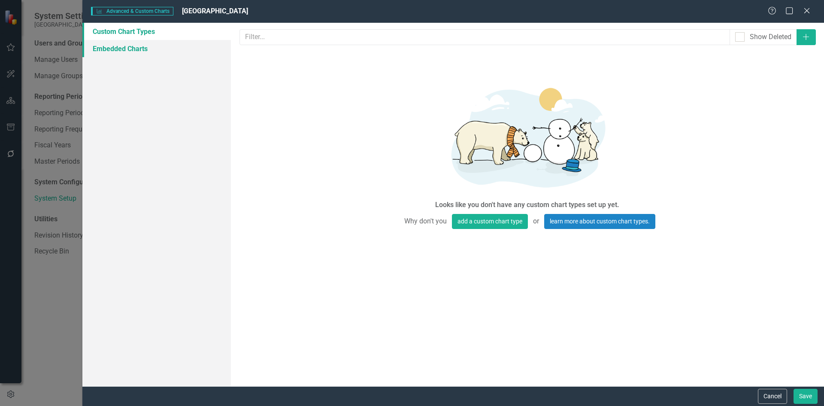
click at [124, 48] on link "Embedded Charts" at bounding box center [156, 48] width 149 height 17
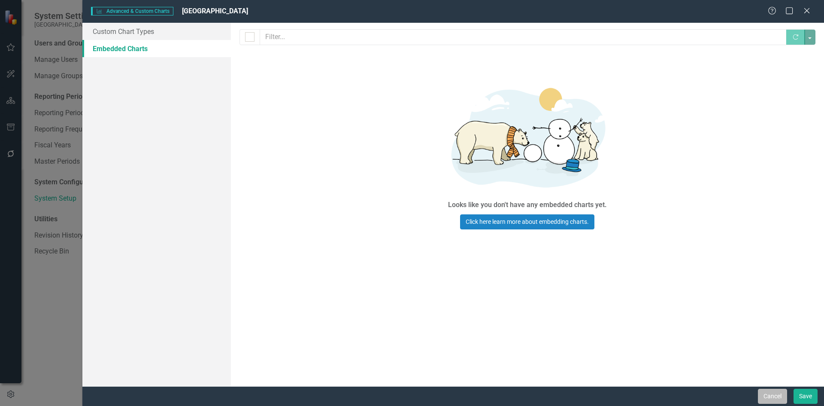
click at [764, 400] on button "Cancel" at bounding box center [772, 395] width 29 height 15
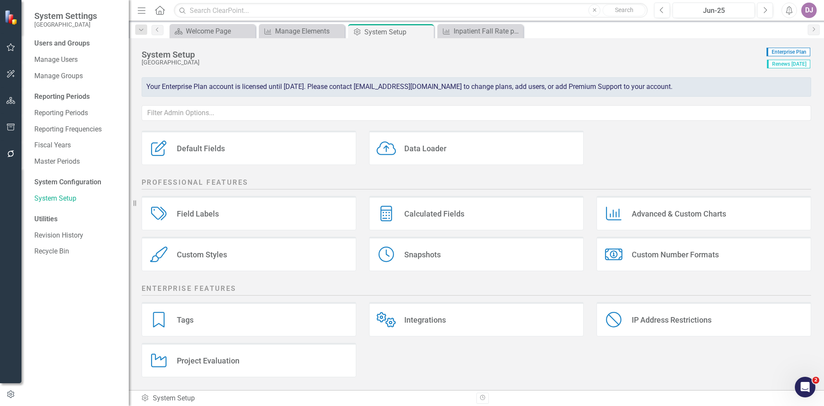
click at [216, 362] on div "Project Evaluation" at bounding box center [208, 360] width 63 height 10
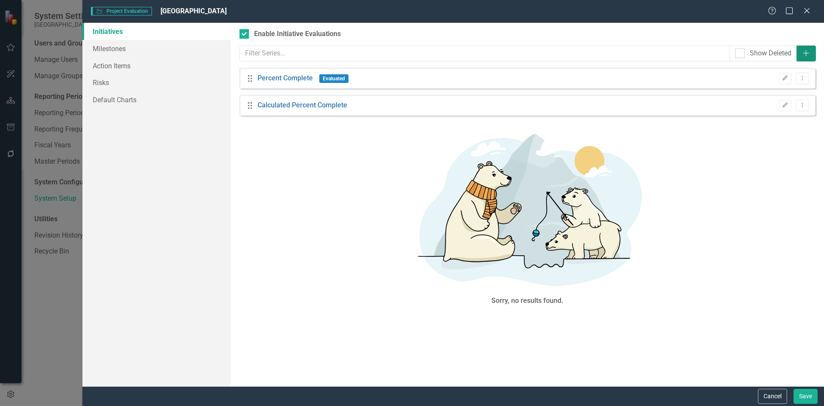
click at [804, 54] on icon "Add" at bounding box center [806, 53] width 9 height 7
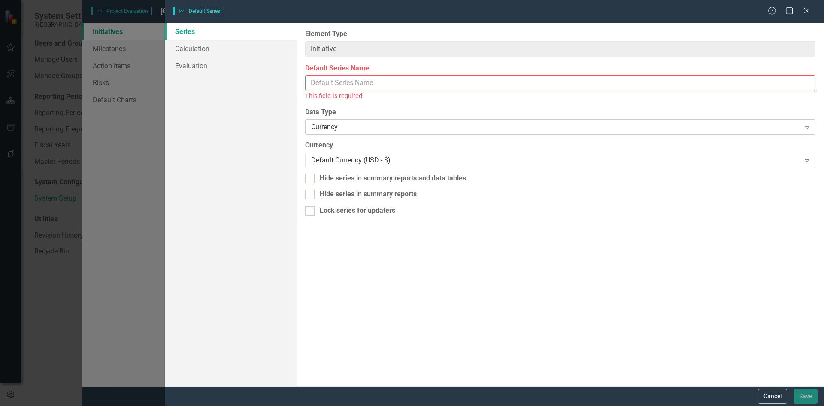
click at [807, 126] on icon "Expand" at bounding box center [807, 127] width 9 height 7
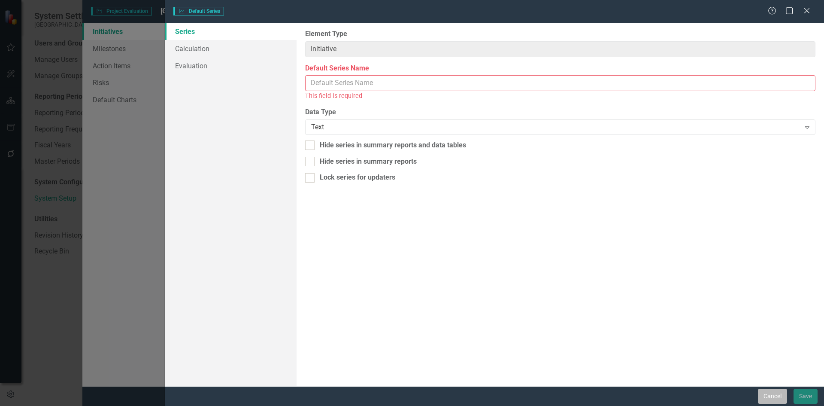
click at [766, 397] on button "Cancel" at bounding box center [772, 395] width 29 height 15
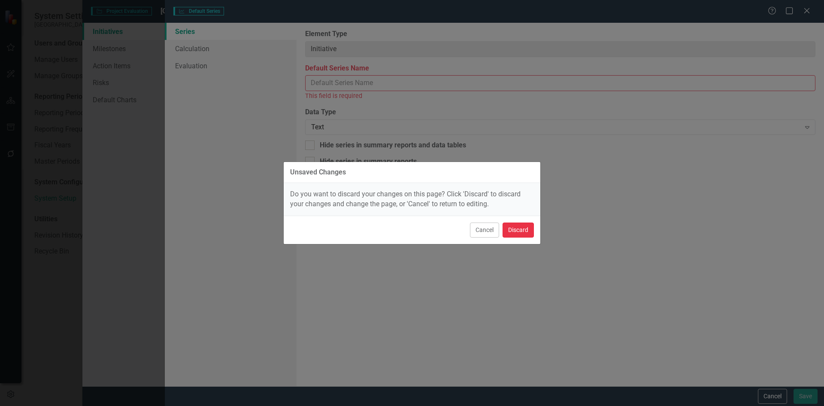
click at [509, 230] on button "Discard" at bounding box center [518, 229] width 31 height 15
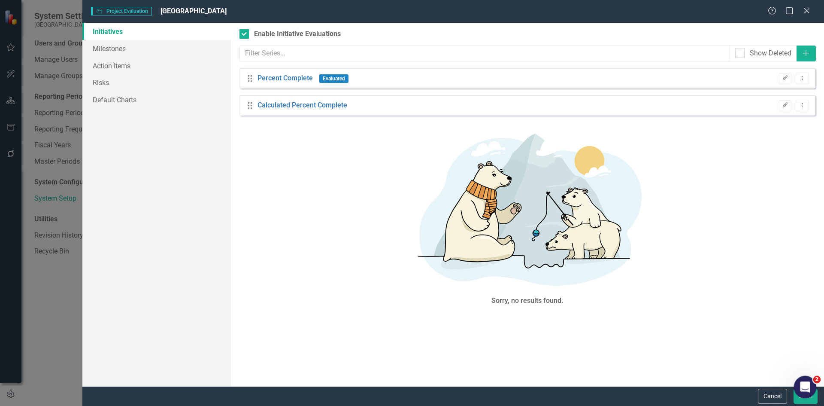
click at [810, 381] on div "Open Intercom Messenger" at bounding box center [804, 385] width 28 height 28
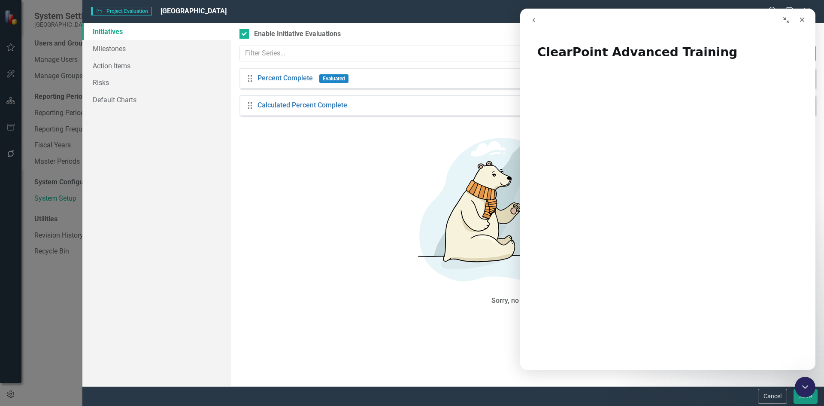
click at [437, 259] on div "Project evaluation allows you to track metrics for your initiatives, milestones…" at bounding box center [527, 204] width 593 height 363
click at [803, 20] on icon "Close" at bounding box center [802, 20] width 5 height 5
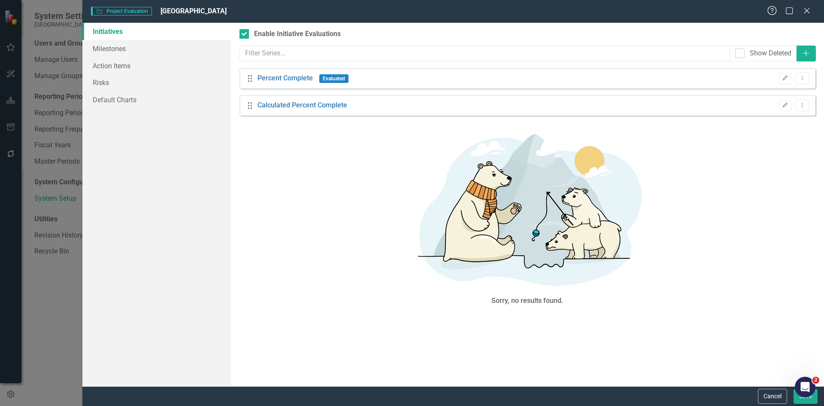
click at [770, 10] on icon "Help" at bounding box center [772, 10] width 11 height 8
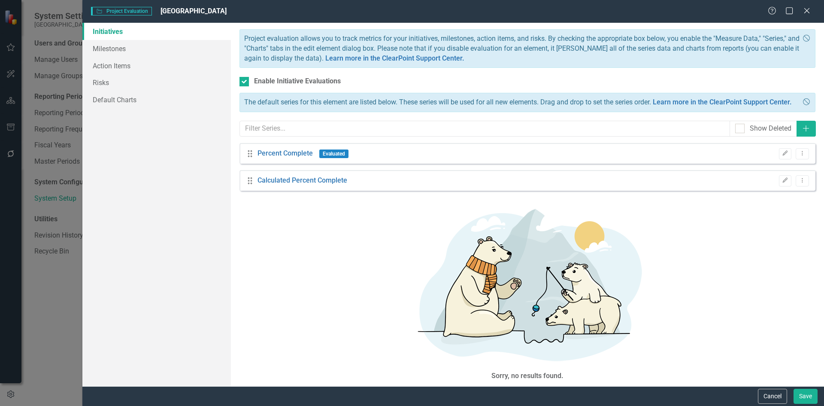
click at [56, 292] on div "Project Evaluation Project Evaluation CarolinaEast Medical Center Help Maximize…" at bounding box center [412, 203] width 824 height 406
click at [810, 12] on icon "Close" at bounding box center [806, 10] width 11 height 8
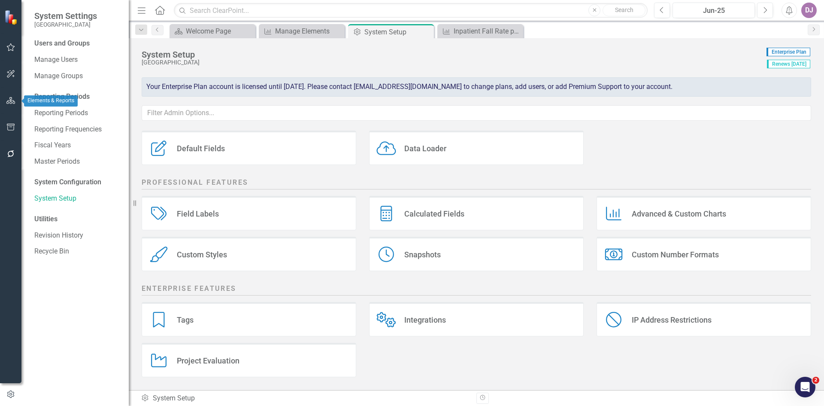
click at [16, 107] on button "button" at bounding box center [10, 101] width 19 height 18
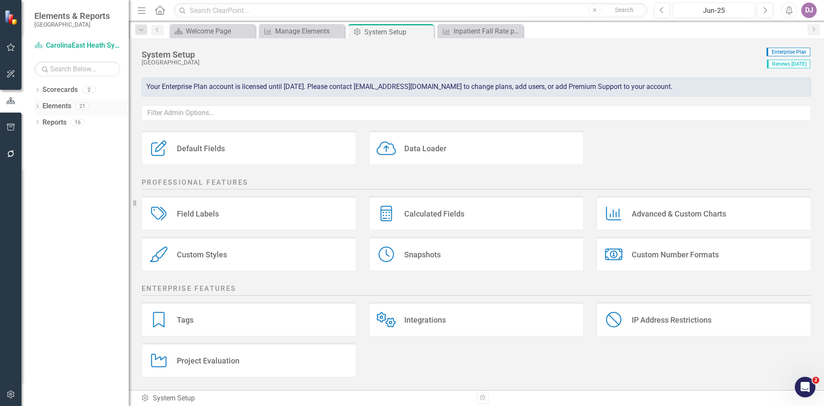
click at [60, 105] on link "Elements" at bounding box center [56, 106] width 29 height 10
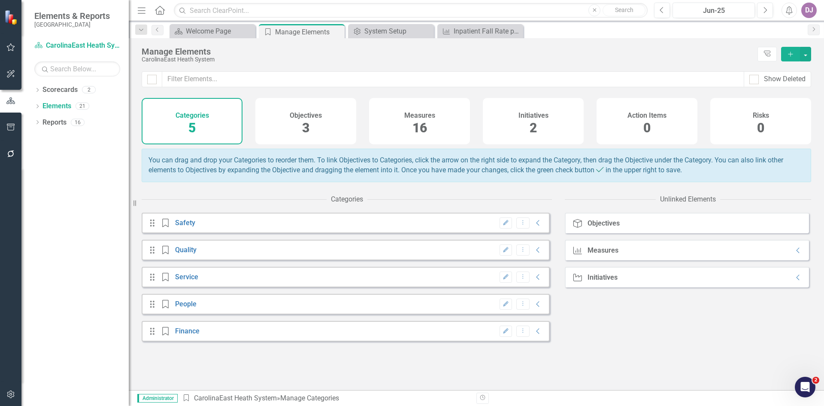
drag, startPoint x: 59, startPoint y: 104, endPoint x: 56, endPoint y: 266, distance: 161.8
click at [56, 266] on div "Dropdown Scorecards 2 CarolinaEast Heath System QBO Dropdown Elements 21 Dropdo…" at bounding box center [74, 244] width 107 height 323
click at [421, 126] on span "16" at bounding box center [419, 127] width 15 height 15
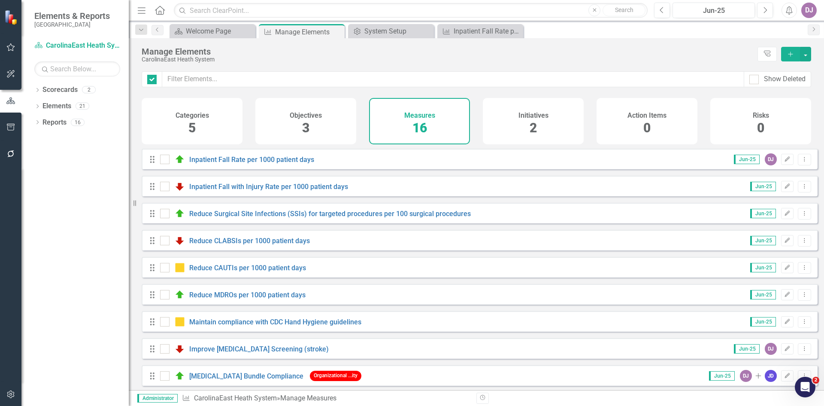
checkbox input "false"
click at [807, 58] on button "button" at bounding box center [805, 54] width 11 height 15
click at [64, 126] on link "Reports" at bounding box center [54, 123] width 24 height 10
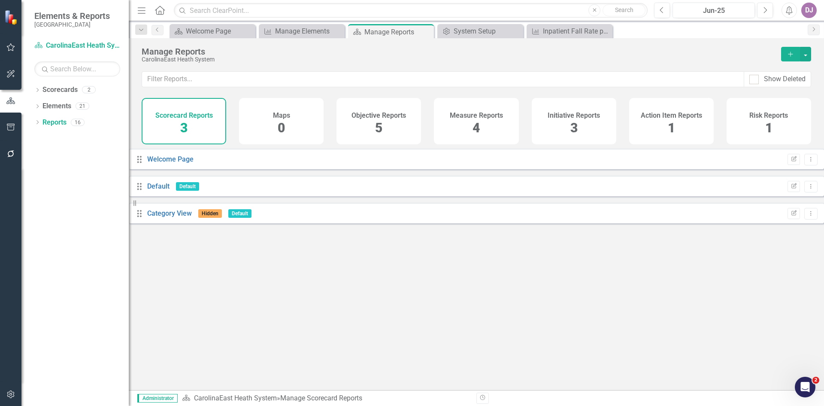
click at [478, 129] on span "4" at bounding box center [476, 127] width 7 height 15
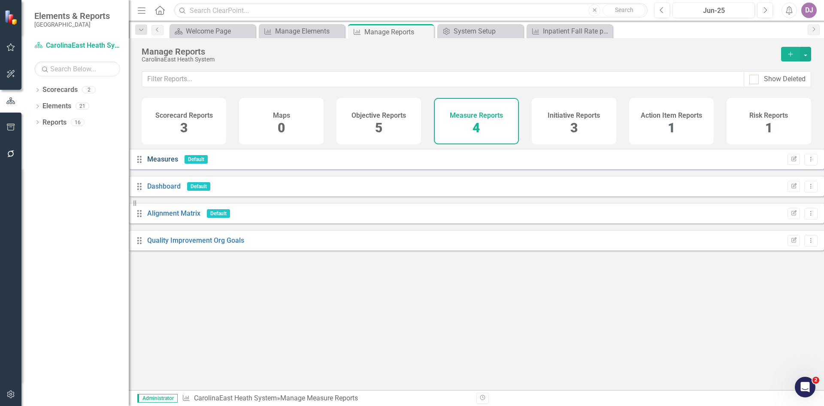
click at [167, 163] on link "Measures" at bounding box center [162, 159] width 31 height 8
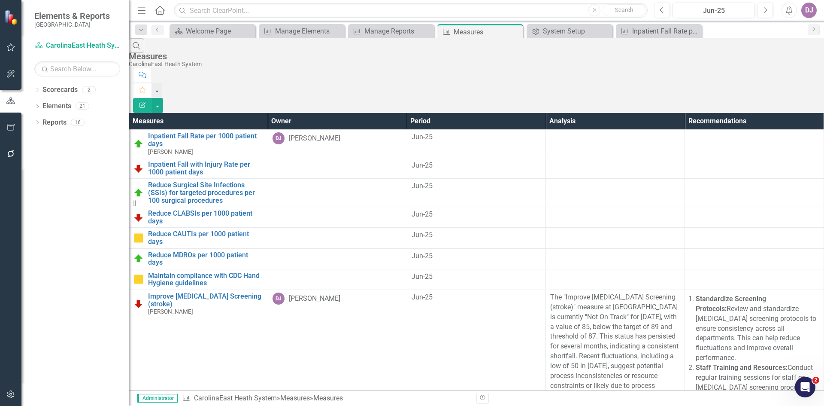
drag, startPoint x: 613, startPoint y: 79, endPoint x: 681, endPoint y: 55, distance: 71.9
click at [681, 55] on div "Search Measures CarolinaEast Heath System" at bounding box center [476, 53] width 695 height 30
click at [163, 98] on button "button" at bounding box center [157, 105] width 11 height 15
click at [146, 102] on icon "Edit Report" at bounding box center [143, 105] width 8 height 6
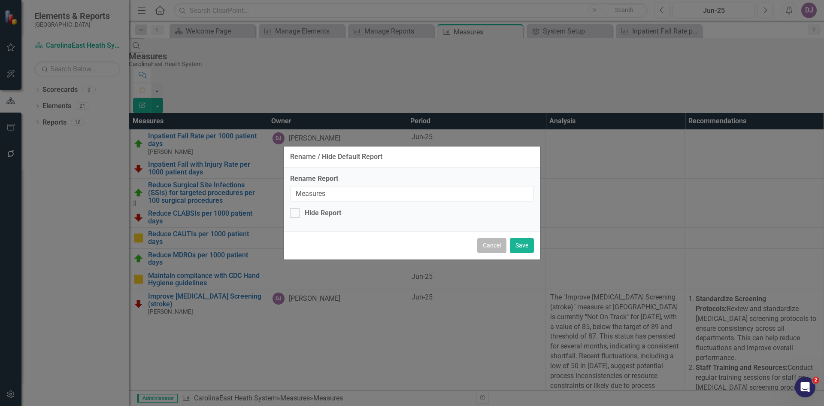
click at [493, 246] on button "Cancel" at bounding box center [491, 245] width 29 height 15
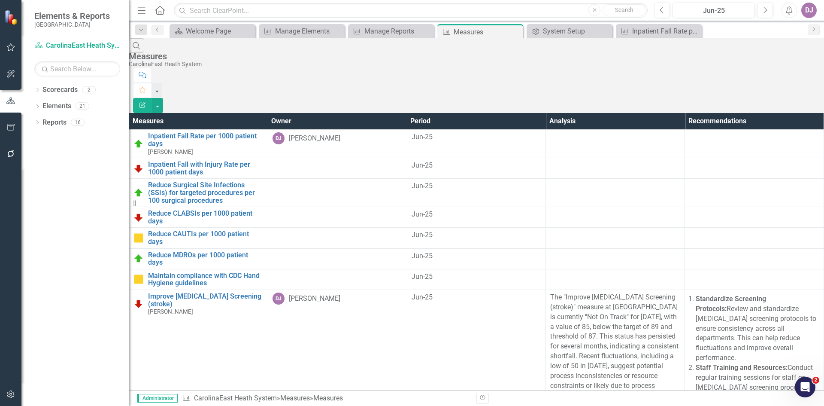
drag, startPoint x: 364, startPoint y: 80, endPoint x: 267, endPoint y: 82, distance: 97.5
click at [267, 113] on th "Measures" at bounding box center [198, 121] width 139 height 17
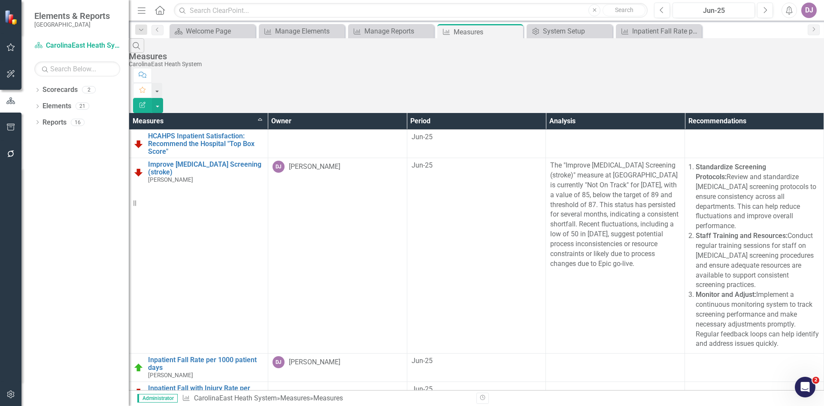
click at [268, 113] on th "Measures Sort Ascending" at bounding box center [198, 121] width 139 height 17
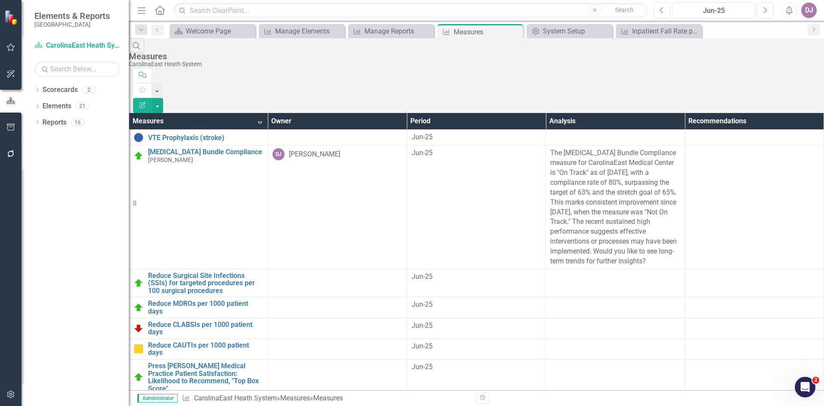
click at [39, 124] on icon "Dropdown" at bounding box center [37, 123] width 6 height 5
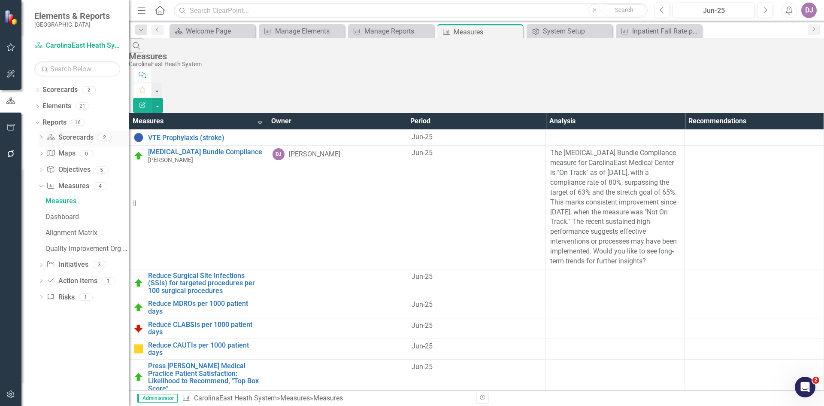
click at [67, 136] on link "Scorecard Scorecards" at bounding box center [69, 138] width 47 height 10
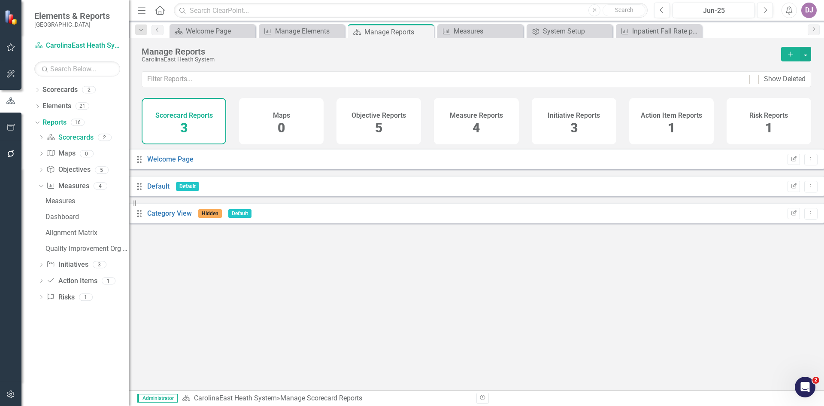
click at [378, 130] on span "5" at bounding box center [378, 127] width 7 height 15
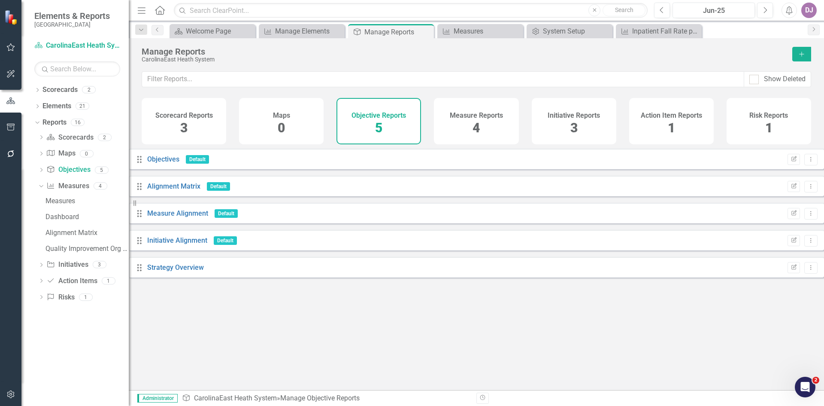
click at [185, 128] on span "3" at bounding box center [183, 127] width 7 height 15
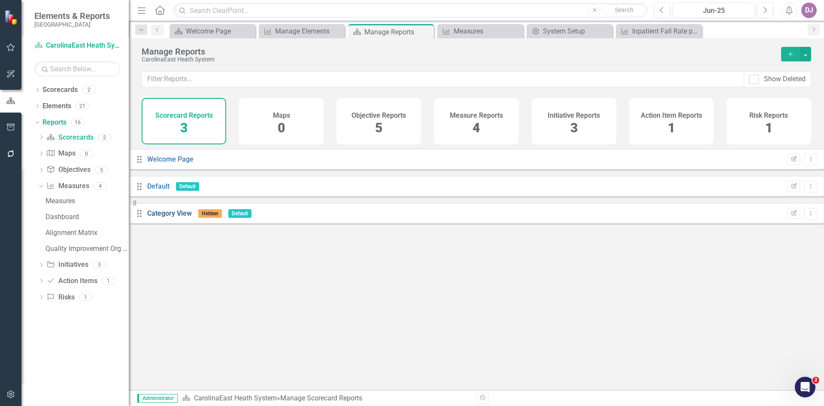
click at [179, 217] on link "Category View" at bounding box center [169, 213] width 45 height 8
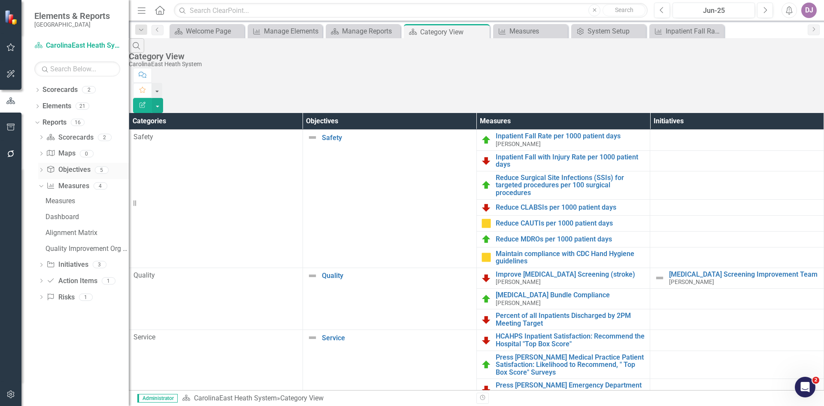
click at [69, 169] on link "Objective Objectives" at bounding box center [68, 170] width 44 height 10
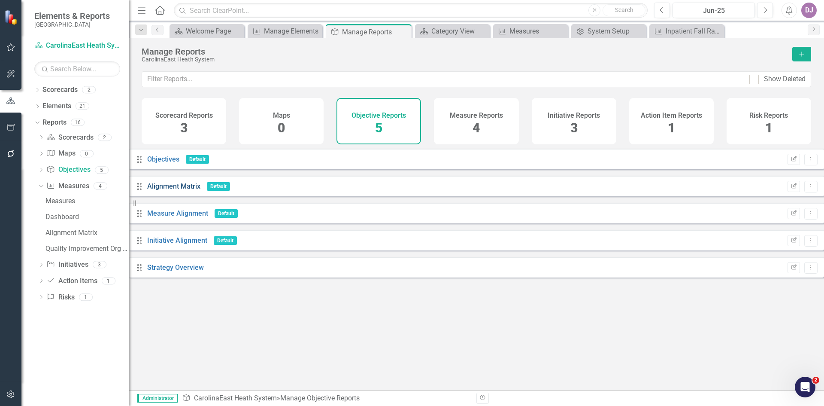
click at [176, 190] on link "Alignment Matrix" at bounding box center [173, 186] width 53 height 8
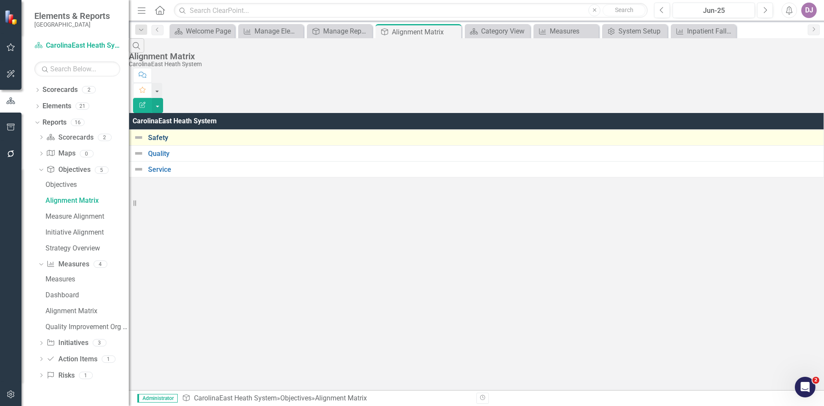
click at [172, 134] on link "Safety" at bounding box center [483, 138] width 671 height 8
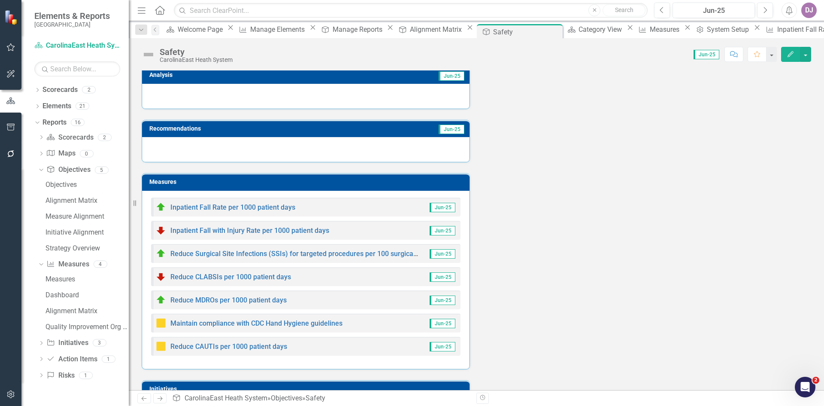
scroll to position [100, 0]
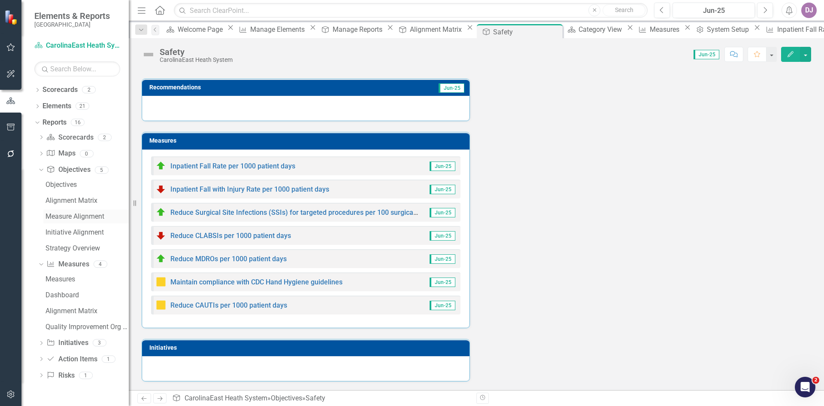
click at [66, 216] on div "Measure Alignment" at bounding box center [86, 216] width 83 height 8
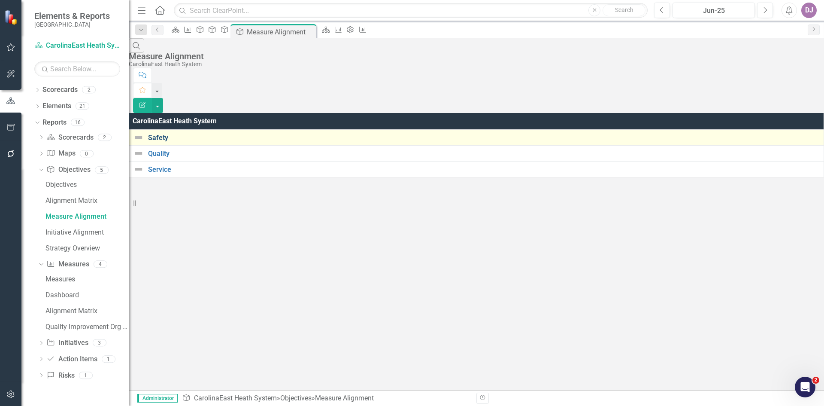
click at [182, 134] on link "Safety" at bounding box center [483, 138] width 671 height 8
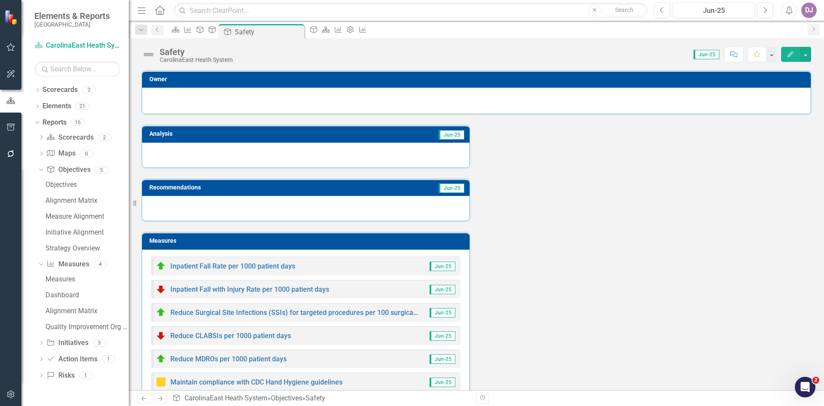
scroll to position [100, 0]
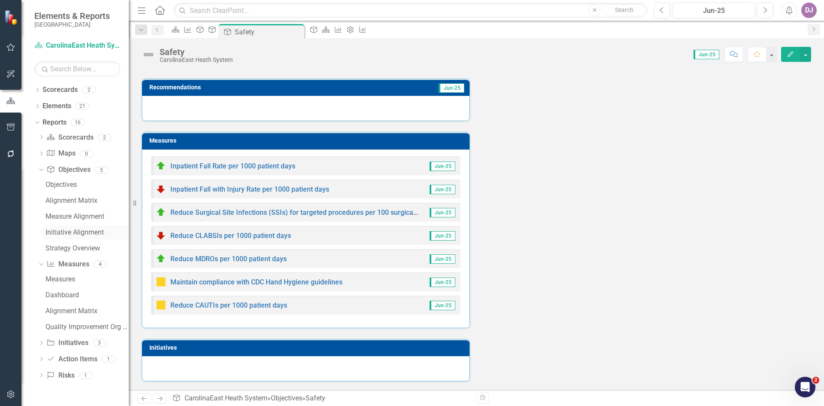
click at [58, 235] on div "Initiative Alignment" at bounding box center [86, 232] width 83 height 8
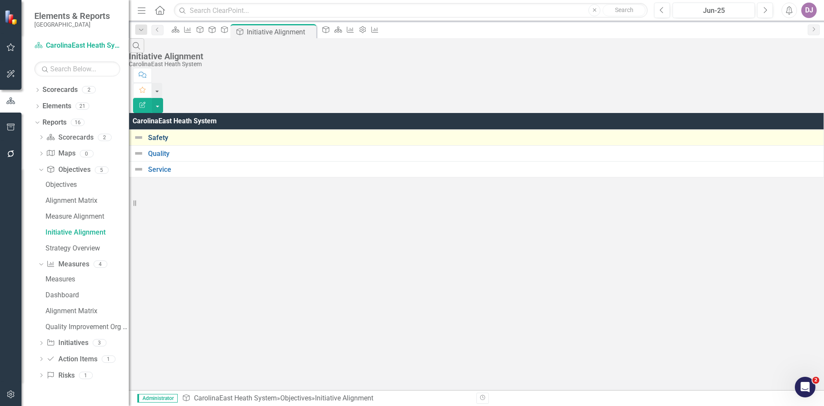
click at [167, 134] on link "Safety" at bounding box center [483, 138] width 671 height 8
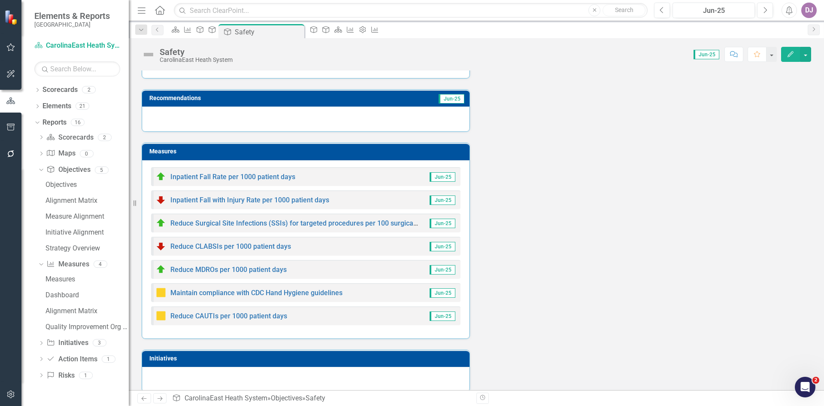
scroll to position [100, 0]
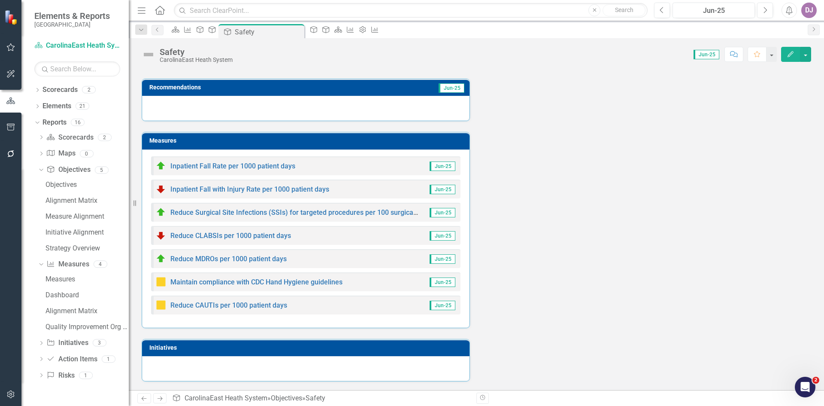
click at [197, 171] on div "Inpatient Fall Rate per 1000 patient days" at bounding box center [225, 166] width 139 height 10
click at [197, 167] on link "Inpatient Fall Rate per 1000 patient days" at bounding box center [232, 166] width 125 height 8
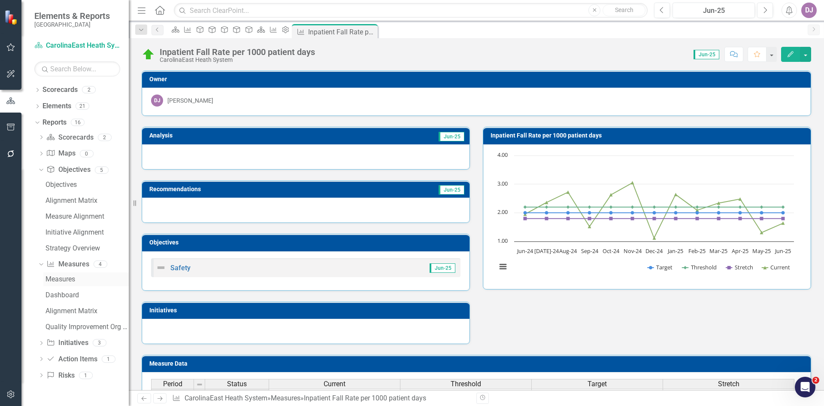
click at [69, 280] on div "Measures" at bounding box center [86, 279] width 83 height 8
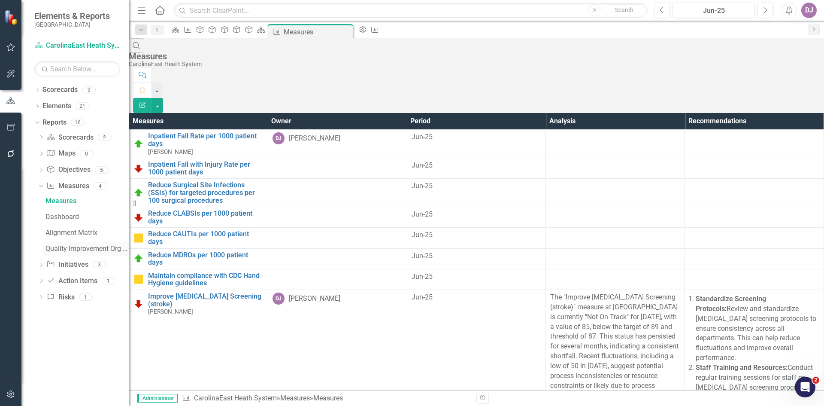
click at [68, 246] on div "Quality Improvement Org Goals" at bounding box center [86, 249] width 83 height 8
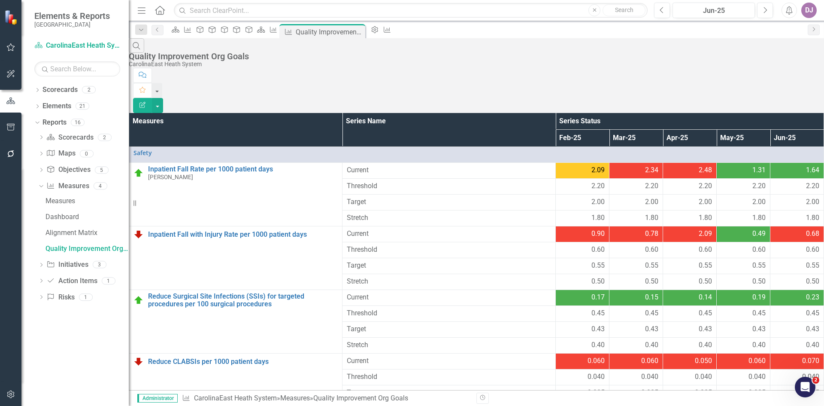
click at [766, 13] on icon "Next" at bounding box center [765, 10] width 5 height 8
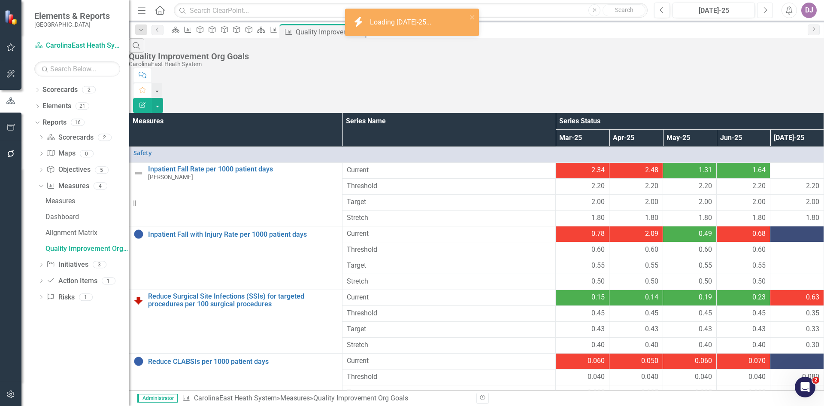
click at [766, 13] on icon "Next" at bounding box center [765, 10] width 5 height 8
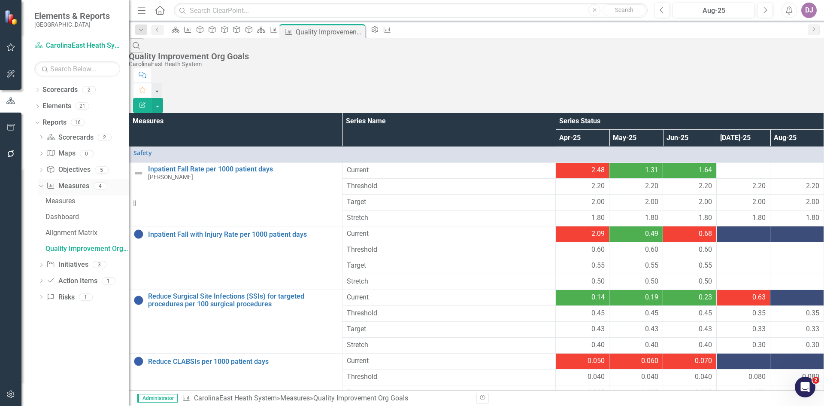
click at [79, 184] on link "Measure Measures" at bounding box center [67, 186] width 42 height 10
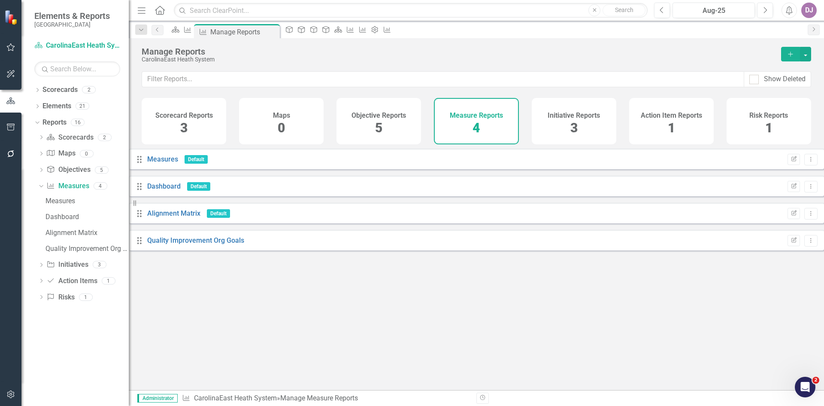
click at [479, 130] on span "4" at bounding box center [476, 127] width 7 height 15
click at [204, 244] on link "Quality Improvement Org Goals" at bounding box center [195, 240] width 97 height 8
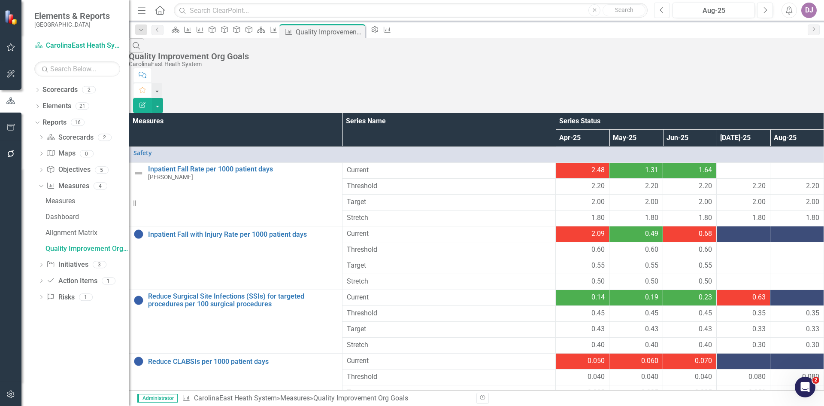
click at [657, 10] on button "Previous" at bounding box center [662, 10] width 16 height 15
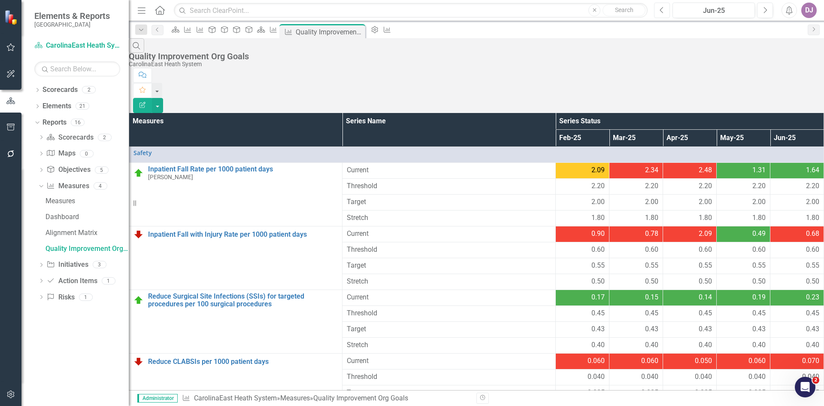
scroll to position [16, 0]
drag, startPoint x: 656, startPoint y: 52, endPoint x: 652, endPoint y: 50, distance: 5.2
click at [652, 50] on div "Search Quality Improvement Org Goals CarolinaEast Heath System" at bounding box center [476, 53] width 695 height 30
drag, startPoint x: 800, startPoint y: 0, endPoint x: 591, endPoint y: 49, distance: 214.7
click at [591, 49] on div "Search Quality Improvement Org Goals CarolinaEast Heath System" at bounding box center [476, 53] width 695 height 30
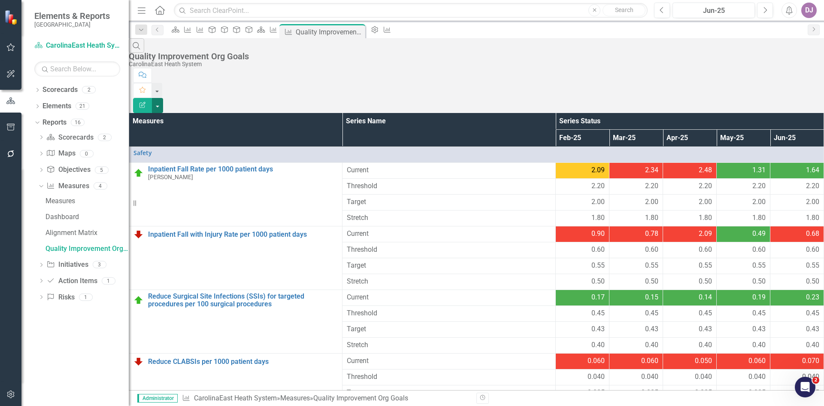
click at [163, 98] on button "button" at bounding box center [157, 105] width 11 height 15
click at [776, 118] on link "Email Email Page" at bounding box center [777, 119] width 68 height 16
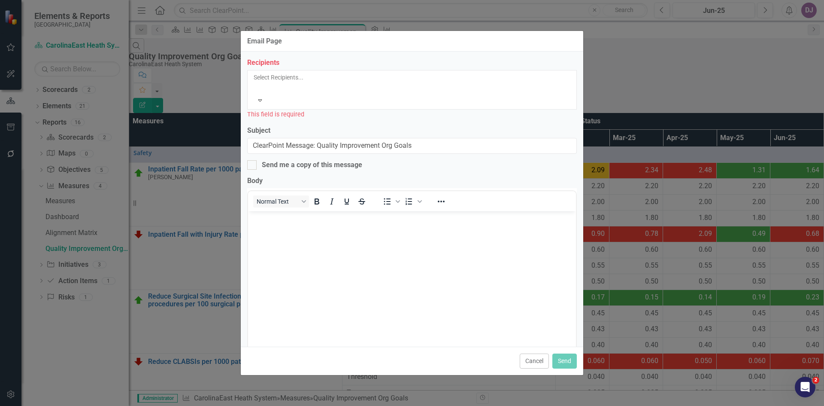
scroll to position [0, 0]
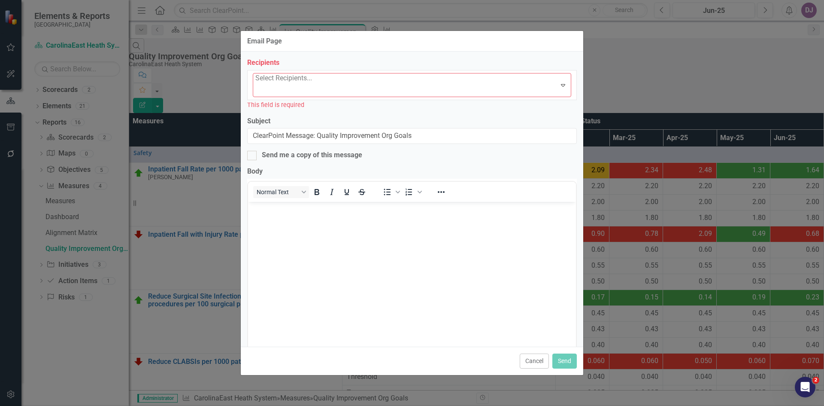
click at [562, 82] on icon "Expand" at bounding box center [563, 85] width 9 height 7
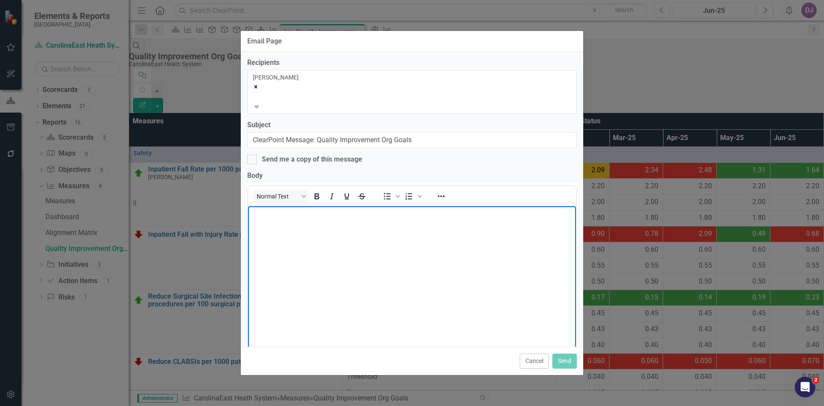
click at [376, 282] on body "Rich Text Area. Press ALT-0 for help." at bounding box center [412, 270] width 328 height 129
click at [255, 213] on p "HEre you go" at bounding box center [412, 213] width 324 height 10
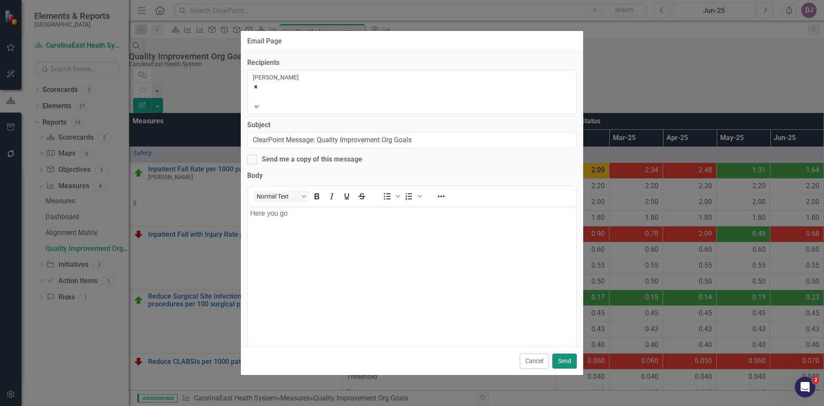
click at [568, 363] on button "Send" at bounding box center [564, 360] width 24 height 15
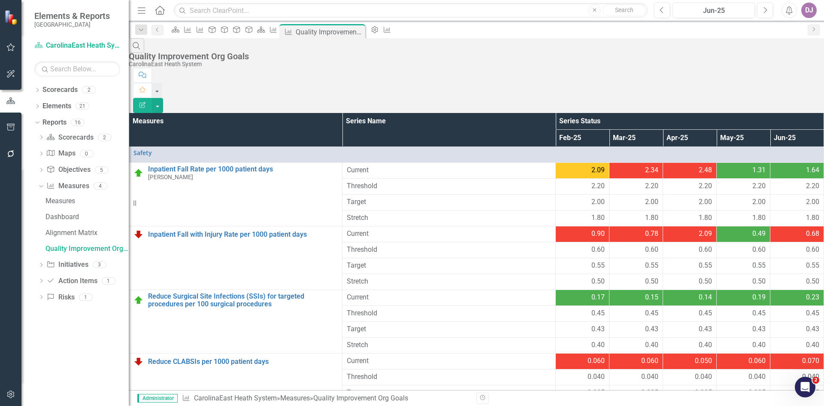
drag, startPoint x: 130, startPoint y: 26, endPoint x: 84, endPoint y: 18, distance: 47.1
click at [84, 18] on div "Elements & Reports CarolinaEast Medical Center Scorecard CarolinaEast Heath Sys…" at bounding box center [64, 203] width 129 height 406
click at [135, 206] on icon "Resize" at bounding box center [136, 203] width 9 height 7
click at [110, 201] on div "Measures" at bounding box center [86, 201] width 83 height 8
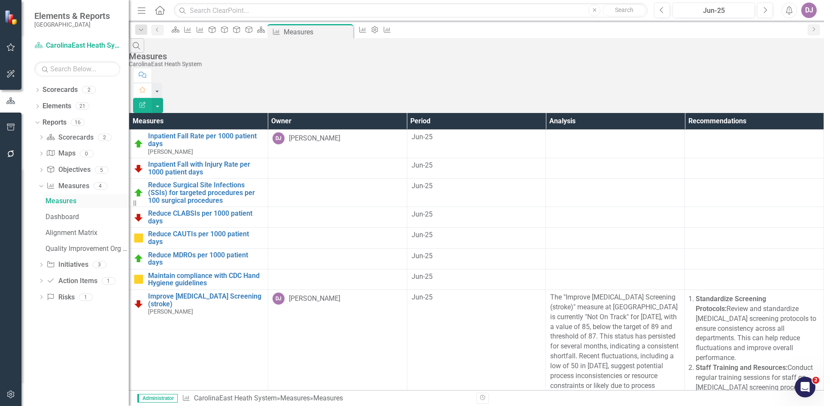
drag, startPoint x: 134, startPoint y: 205, endPoint x: 66, endPoint y: 194, distance: 69.1
click at [66, 194] on div "Elements & Reports CarolinaEast Medical Center Scorecard CarolinaEast Heath Sys…" at bounding box center [64, 203] width 129 height 406
click at [118, 13] on div "Elements & Reports CarolinaEast Medical Center" at bounding box center [74, 19] width 107 height 39
click at [13, 171] on div at bounding box center [10, 274] width 21 height 214
click at [8, 106] on button "button" at bounding box center [10, 101] width 21 height 14
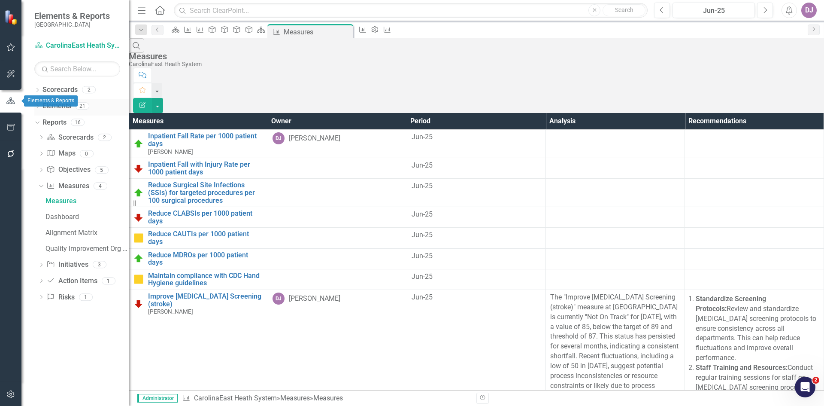
click at [116, 103] on div "Elements 21" at bounding box center [85, 107] width 86 height 16
click at [50, 107] on link "Elements" at bounding box center [56, 106] width 29 height 10
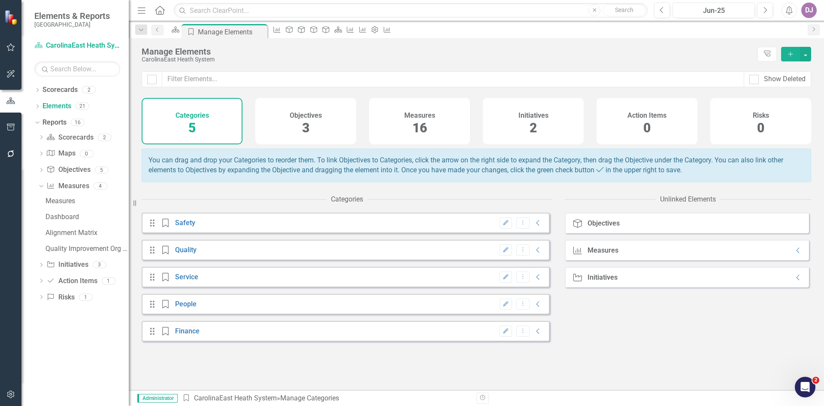
click at [421, 136] on div "16" at bounding box center [419, 128] width 15 height 18
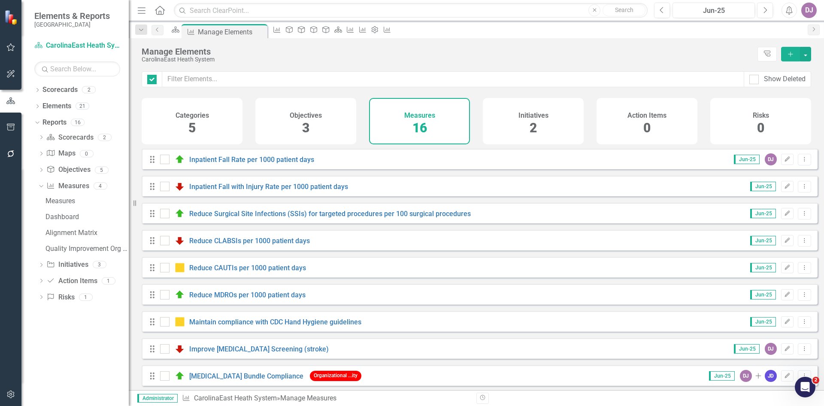
checkbox input "false"
click at [279, 164] on link "Inpatient Fall Rate per 1000 patient days" at bounding box center [251, 159] width 125 height 8
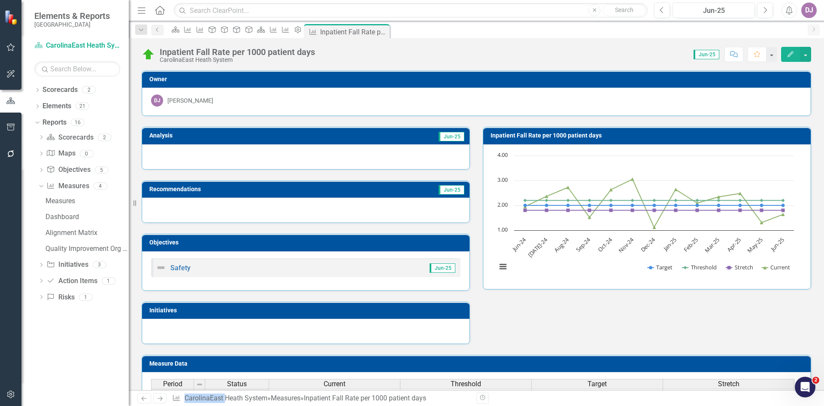
click at [675, 104] on div "DJ Dawn Jenkins" at bounding box center [476, 100] width 651 height 12
click at [792, 54] on icon "button" at bounding box center [791, 54] width 6 height 6
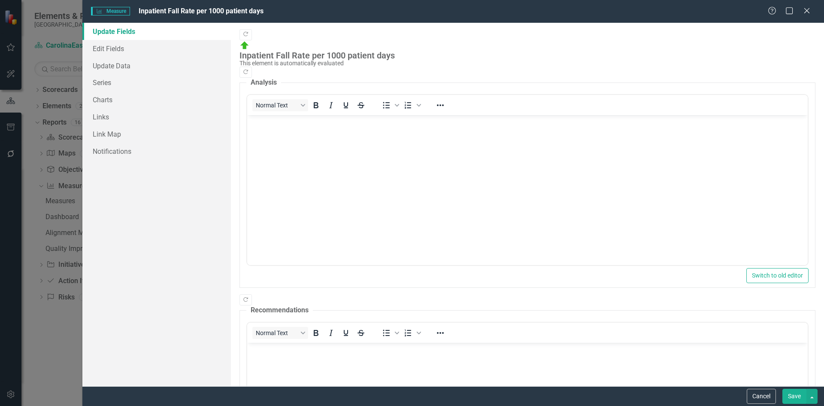
click at [126, 33] on link "Update Fields" at bounding box center [156, 31] width 149 height 17
click at [120, 49] on link "Edit Fields" at bounding box center [156, 48] width 149 height 17
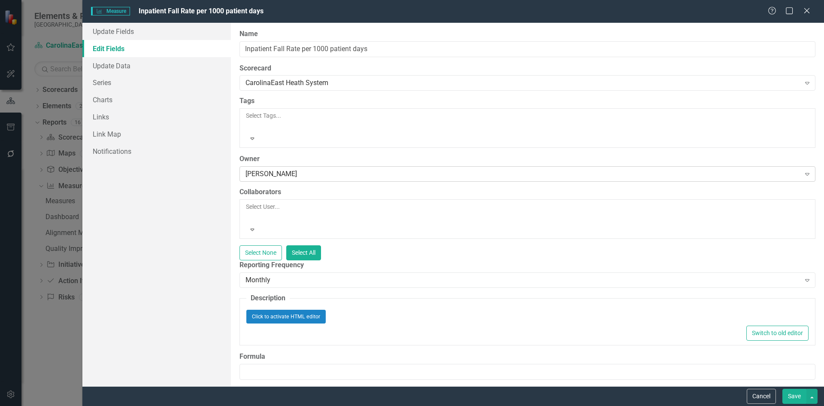
click at [335, 169] on div "[PERSON_NAME]" at bounding box center [523, 174] width 555 height 10
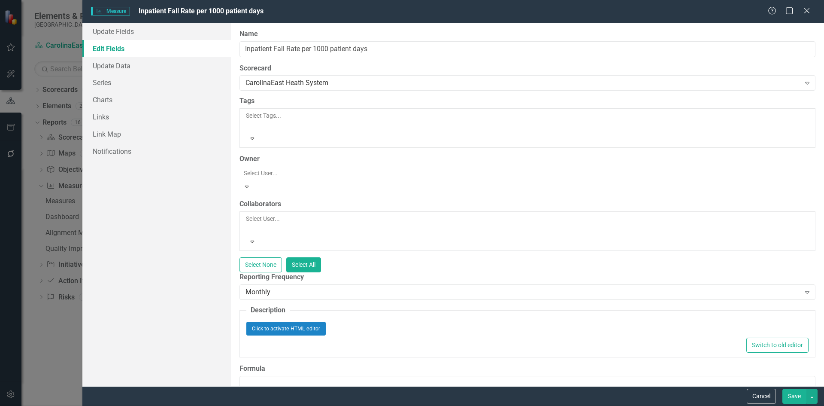
scroll to position [99, 0]
click at [190, 205] on div "Update Fields Edit Fields Update Data Series Charts Links Link Map Notifications" at bounding box center [156, 204] width 149 height 363
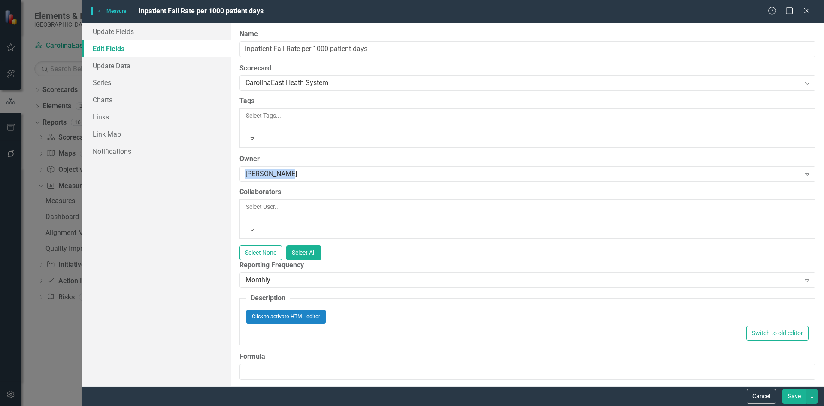
drag, startPoint x: 290, startPoint y: 149, endPoint x: 233, endPoint y: 146, distance: 57.6
click at [233, 146] on div "ClearPoint Can Do More! How ClearPoint Can Help Close Enterprise plans can auto…" at bounding box center [527, 204] width 593 height 363
click at [804, 170] on icon "Expand" at bounding box center [807, 173] width 9 height 7
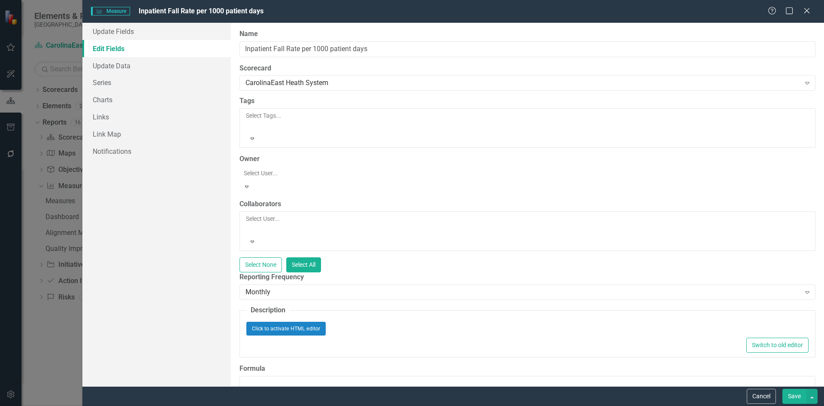
scroll to position [0, 0]
click at [308, 405] on div "Not Defined" at bounding box center [414, 413] width 810 height 10
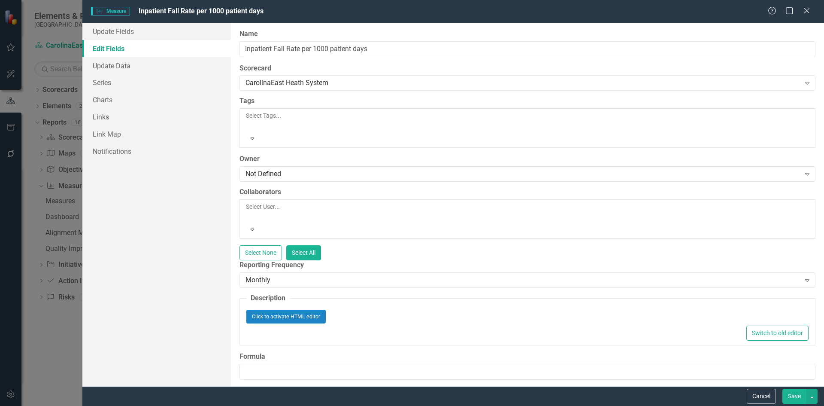
click at [798, 394] on button "Save" at bounding box center [794, 395] width 24 height 15
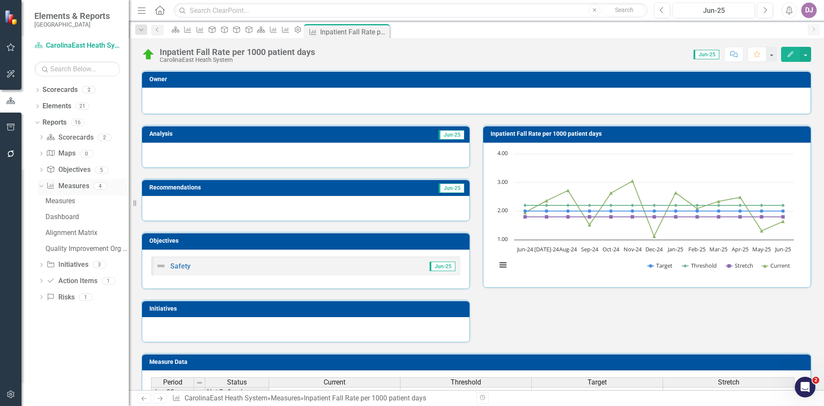
click at [64, 184] on link "Measure Measures" at bounding box center [67, 186] width 42 height 10
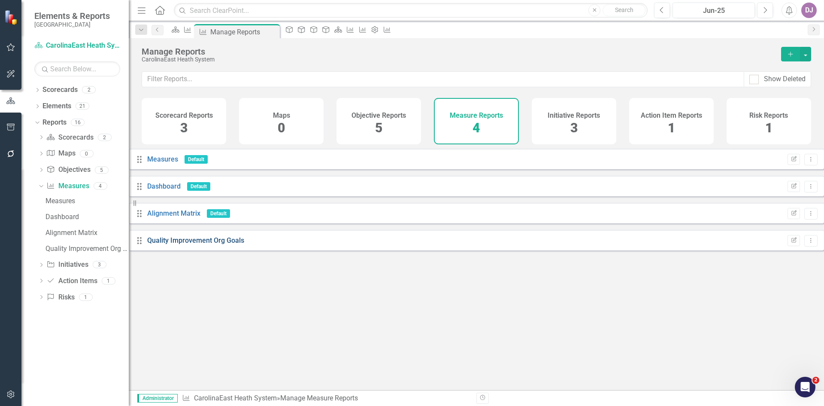
click at [199, 244] on link "Quality Improvement Org Goals" at bounding box center [195, 240] width 97 height 8
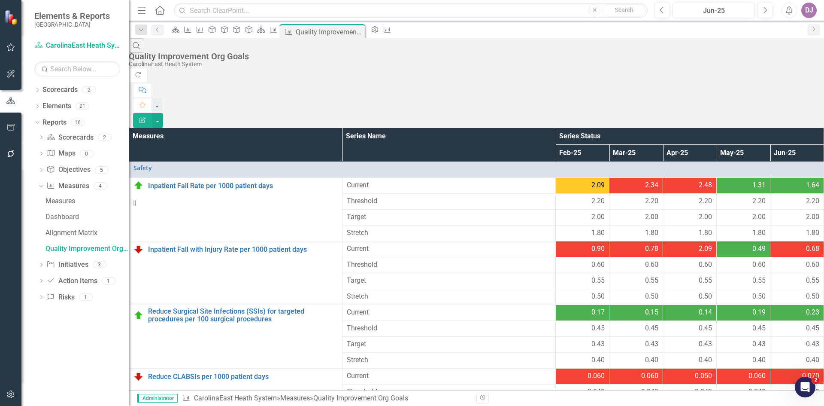
scroll to position [392, 0]
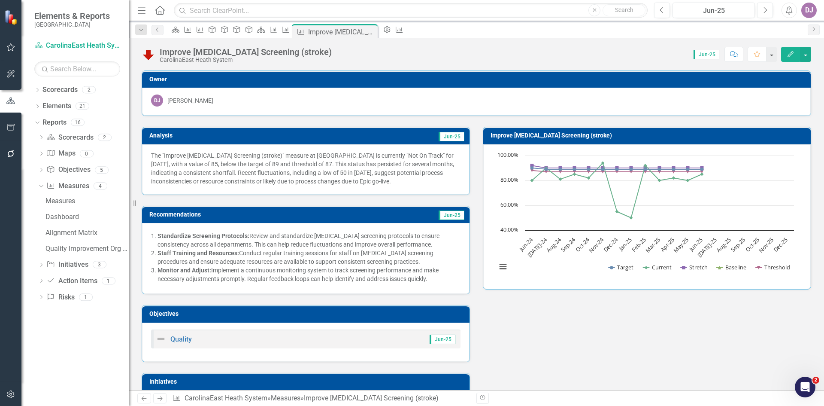
click at [790, 82] on h3 "Owner" at bounding box center [477, 79] width 657 height 6
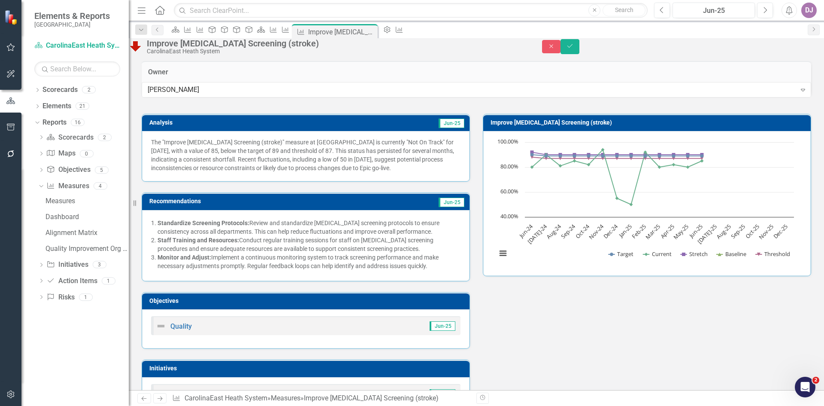
click at [790, 76] on h3 "Owner" at bounding box center [476, 72] width 657 height 8
click at [801, 91] on icon at bounding box center [803, 90] width 4 height 3
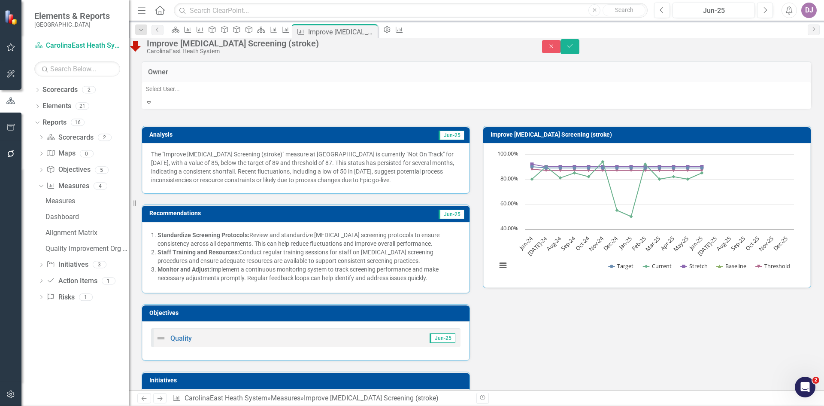
click at [172, 405] on div "Not Defined" at bounding box center [414, 413] width 810 height 10
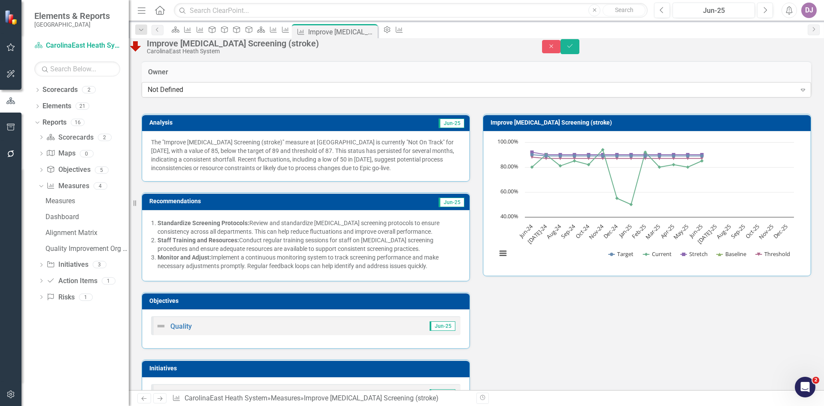
click at [198, 95] on div "Not Defined" at bounding box center [472, 90] width 649 height 10
click at [81, 348] on div "Dropdown Scorecards 2 CarolinaEast Heath System QBO Dropdown Elements 21 Dropdo…" at bounding box center [74, 244] width 107 height 323
click at [574, 49] on icon "Save" at bounding box center [570, 46] width 8 height 6
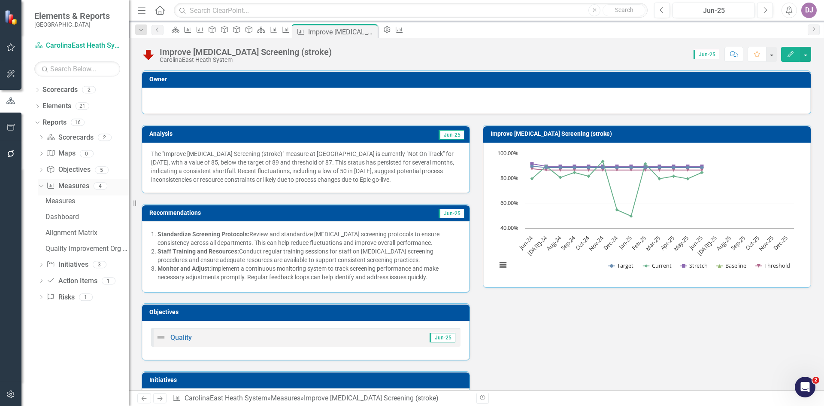
click at [76, 185] on link "Measure Measures" at bounding box center [67, 186] width 42 height 10
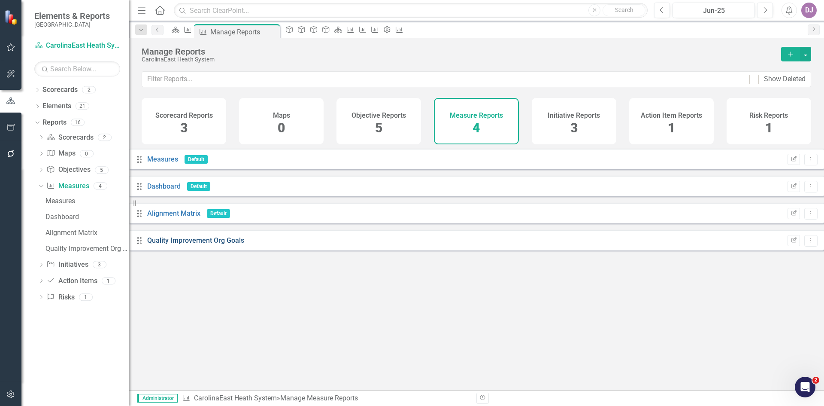
click at [185, 244] on link "Quality Improvement Org Goals" at bounding box center [195, 240] width 97 height 8
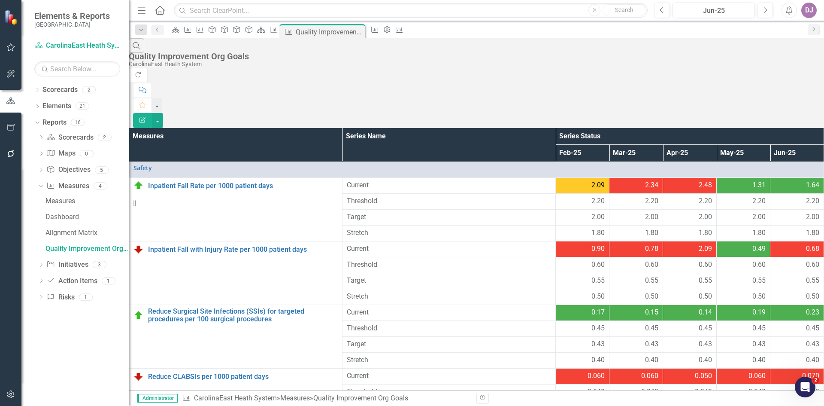
scroll to position [487, 0]
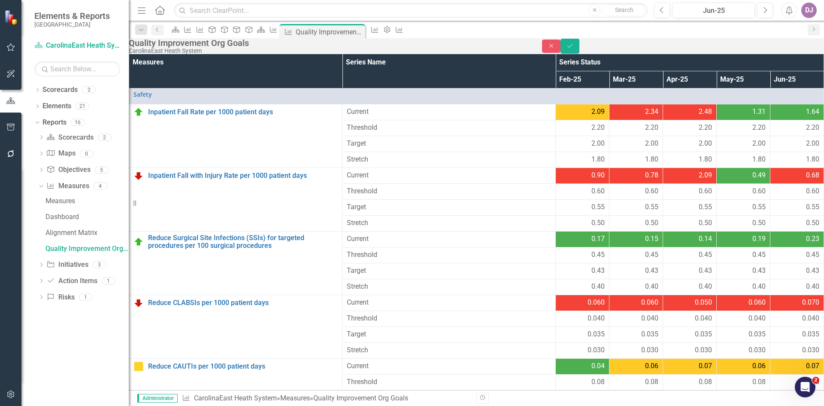
click at [76, 183] on link "Measure Measures" at bounding box center [67, 186] width 42 height 10
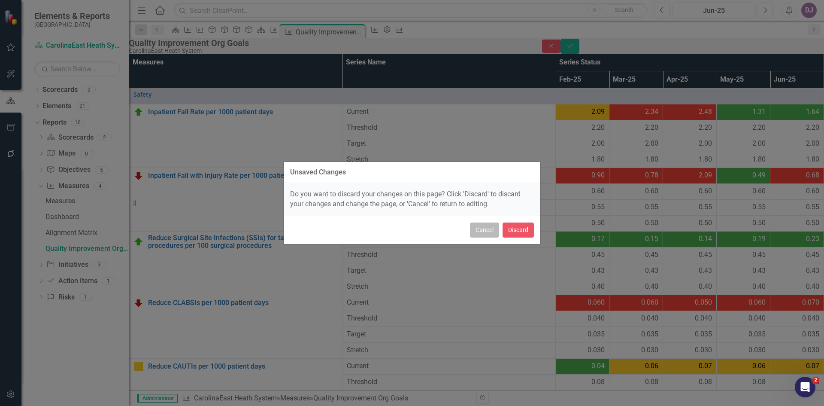
click at [491, 234] on button "Cancel" at bounding box center [484, 229] width 29 height 15
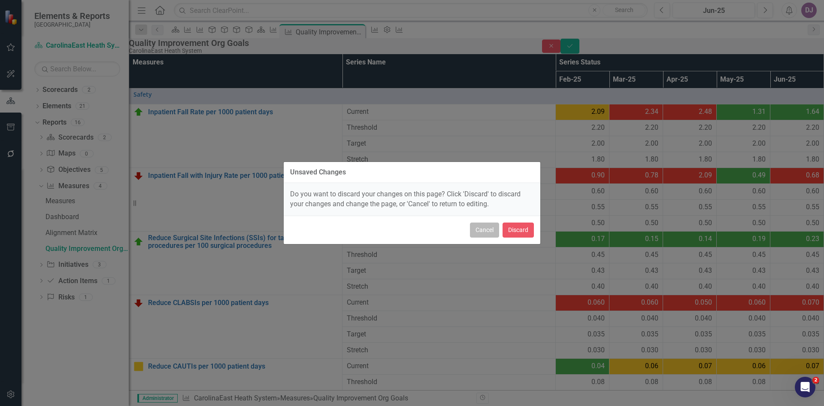
click at [479, 229] on button "Cancel" at bounding box center [484, 229] width 29 height 15
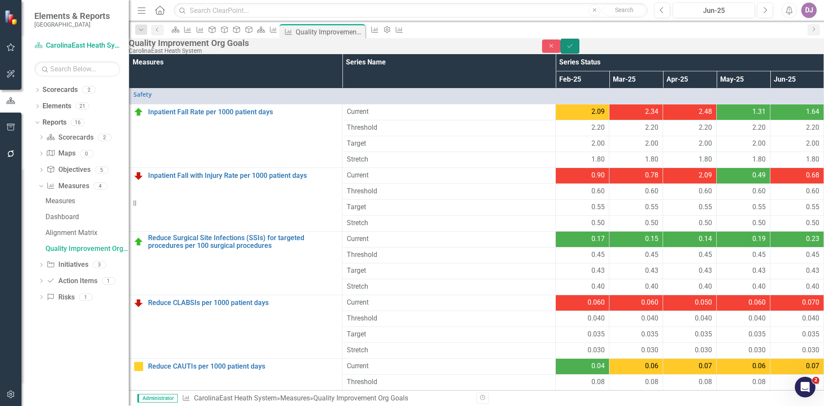
click at [574, 49] on icon "Save" at bounding box center [570, 46] width 8 height 6
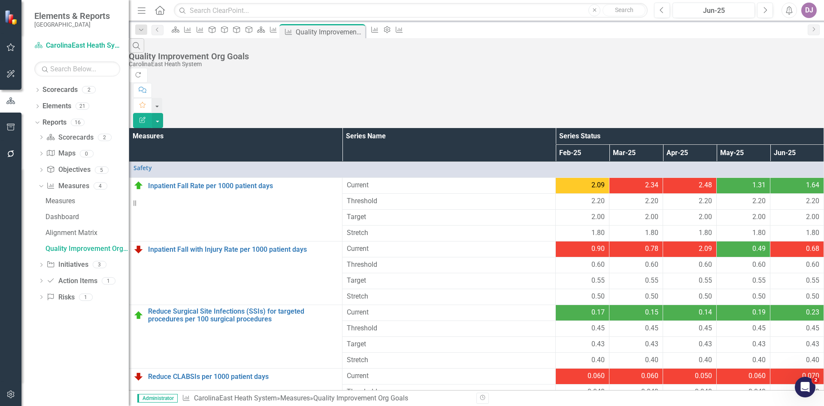
scroll to position [440, 0]
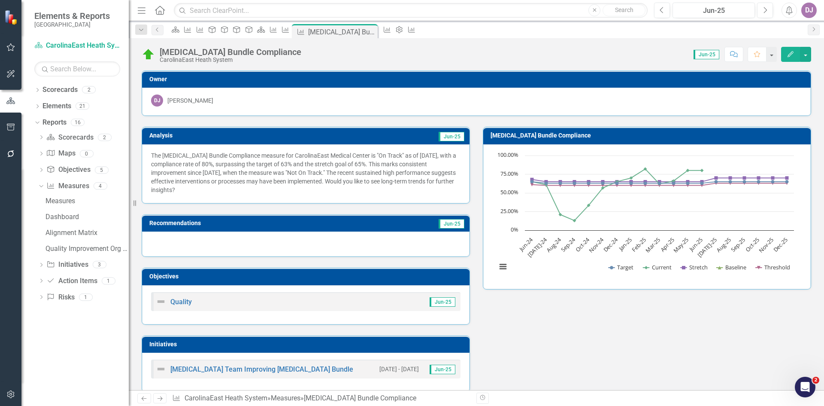
click at [372, 102] on div "DJ Dawn Jenkins" at bounding box center [476, 100] width 651 height 12
click at [712, 84] on td "Owner" at bounding box center [477, 80] width 657 height 13
click at [798, 79] on h3 "Owner" at bounding box center [477, 79] width 657 height 6
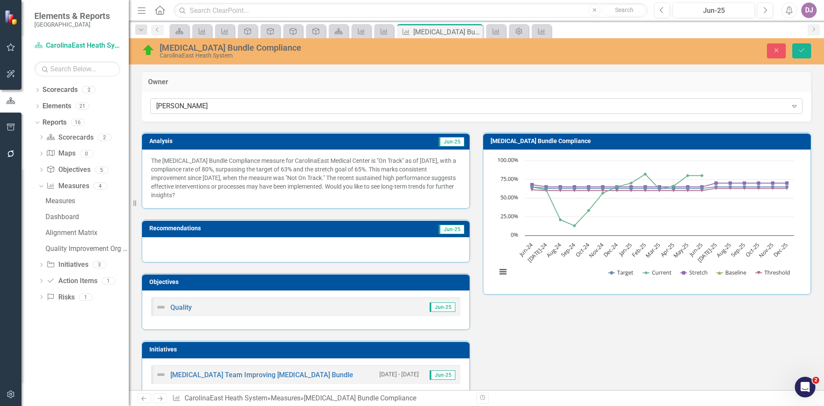
click at [792, 105] on icon at bounding box center [794, 106] width 4 height 3
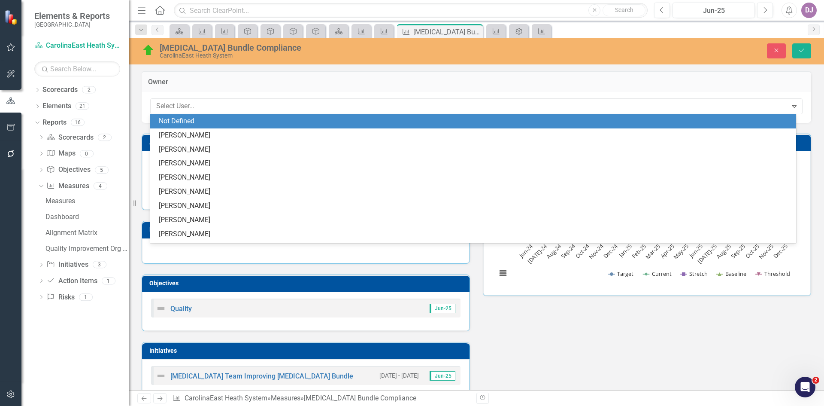
click at [262, 125] on div "Not Defined" at bounding box center [475, 121] width 632 height 10
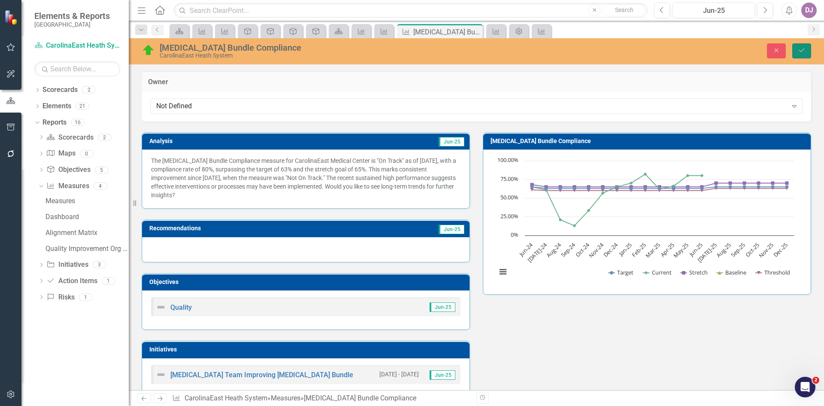
click at [807, 55] on button "Save" at bounding box center [801, 50] width 19 height 15
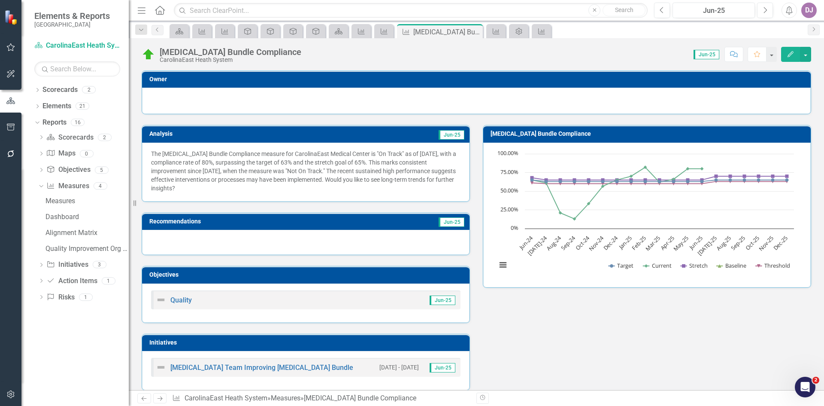
click at [402, 223] on td "Jun-25" at bounding box center [412, 222] width 108 height 13
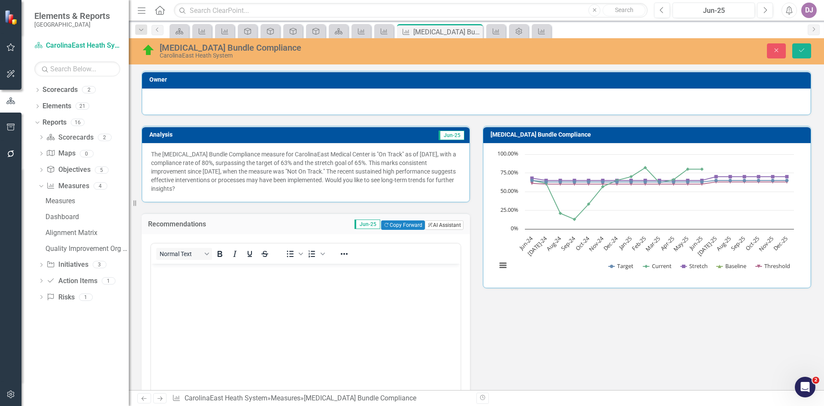
click at [433, 221] on button "ClearPoint AI AI Assistant" at bounding box center [444, 224] width 39 height 9
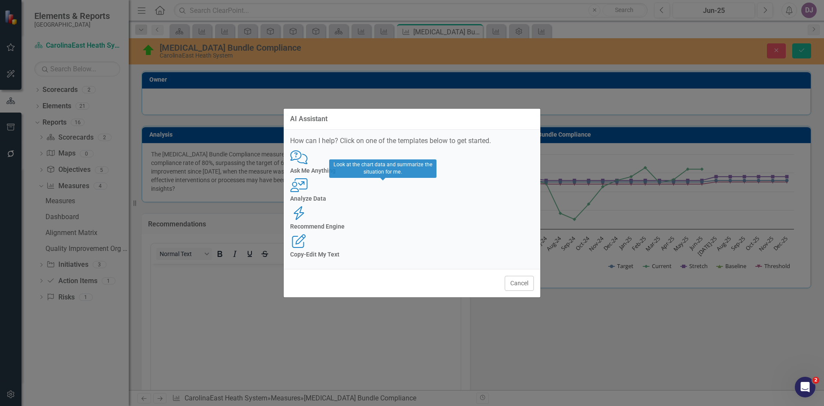
click at [389, 202] on div "Analyze Data" at bounding box center [412, 198] width 244 height 6
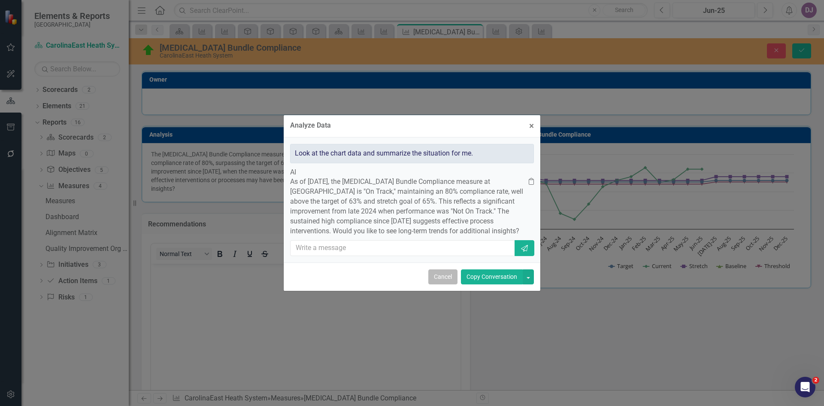
click at [443, 284] on button "Cancel" at bounding box center [442, 276] width 29 height 15
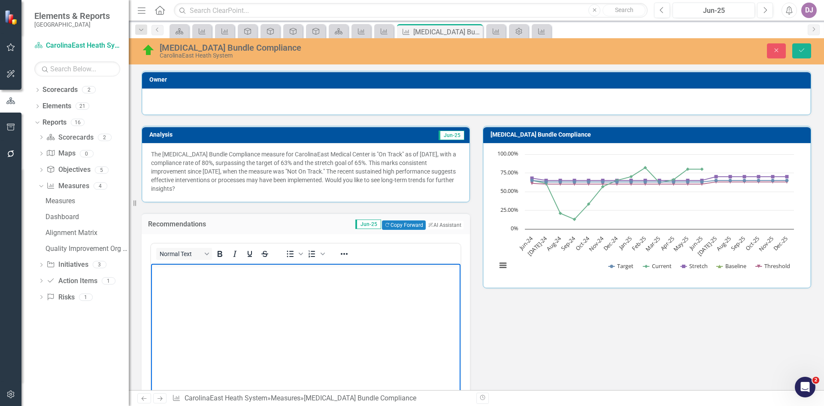
click at [357, 324] on body "Rich Text Area. Press ALT-0 for help." at bounding box center [305, 327] width 309 height 129
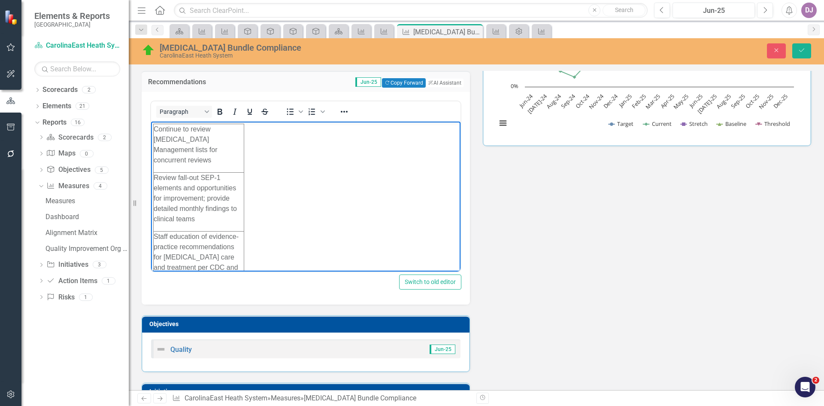
click at [326, 173] on body "Continue to review Sepsis Management lists for concurrent reviews Review fall-o…" at bounding box center [305, 384] width 309 height 527
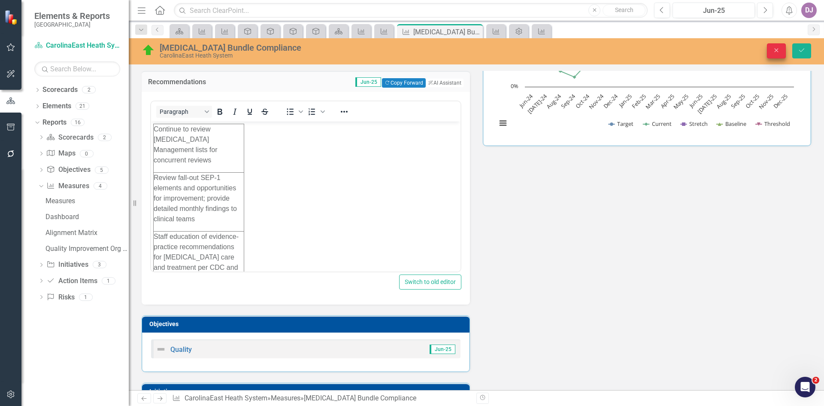
click at [774, 54] on button "Close" at bounding box center [776, 50] width 19 height 15
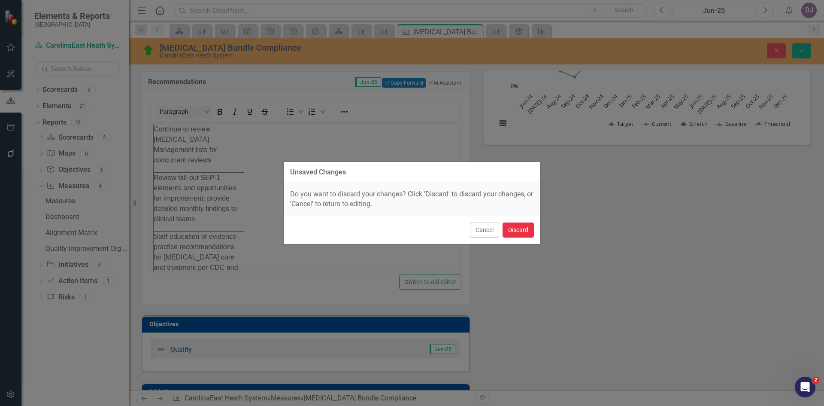
click at [521, 233] on button "Discard" at bounding box center [518, 229] width 31 height 15
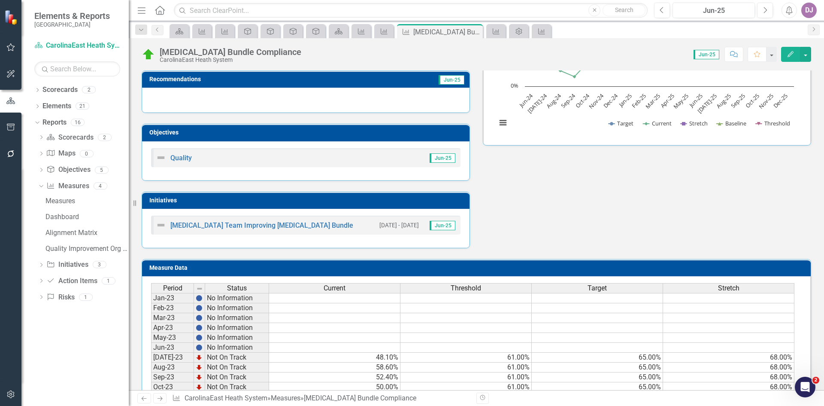
click at [369, 79] on td "Jun-25" at bounding box center [412, 80] width 108 height 13
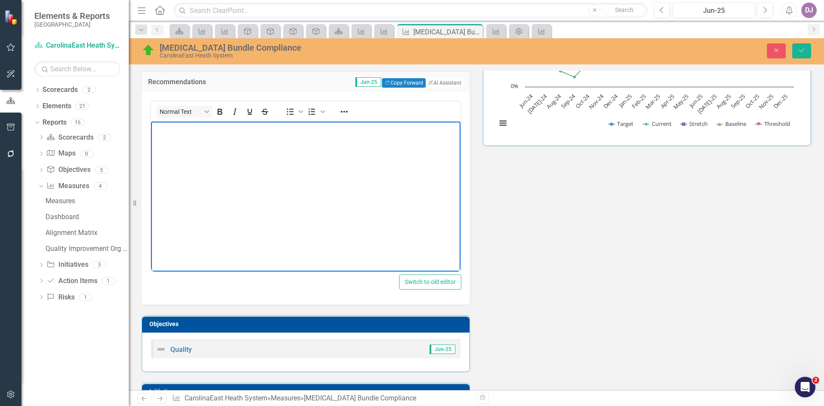
paste body "Rich Text Area. Press ALT-0 for help."
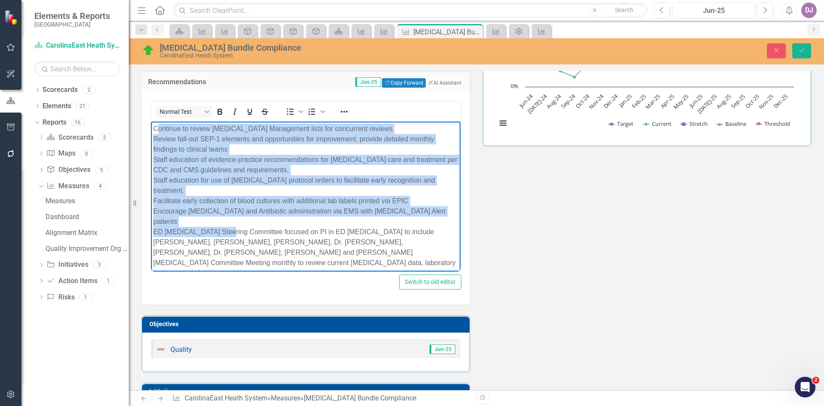
drag, startPoint x: 160, startPoint y: 129, endPoint x: 231, endPoint y: 214, distance: 111.2
click at [231, 214] on p "Continue to review Sepsis Management lists for concurrent reviews Review fall-o…" at bounding box center [305, 200] width 305 height 155
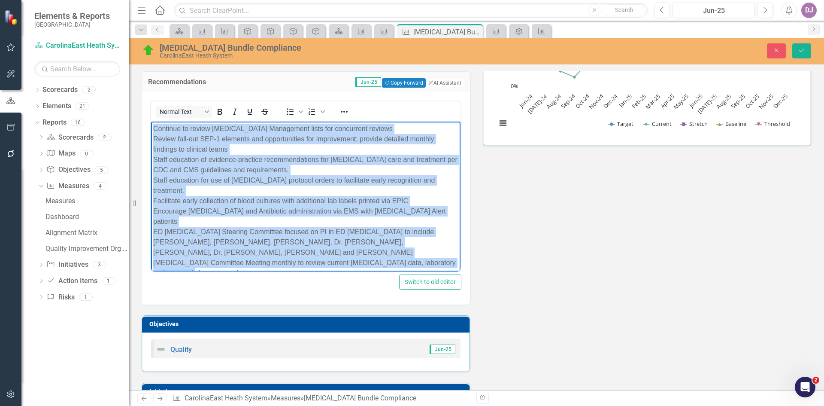
drag, startPoint x: 155, startPoint y: 128, endPoint x: 219, endPoint y: 252, distance: 139.6
click at [219, 252] on p "Continue to review Sepsis Management lists for concurrent reviews Review fall-o…" at bounding box center [305, 200] width 305 height 155
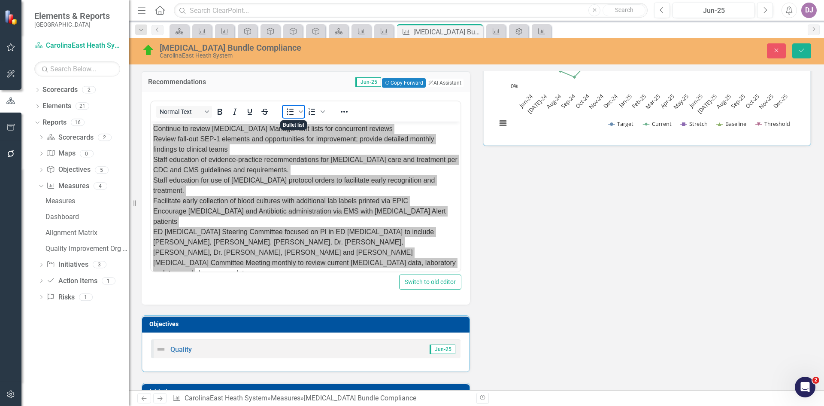
click at [290, 109] on icon "Bullet list" at bounding box center [290, 111] width 7 height 6
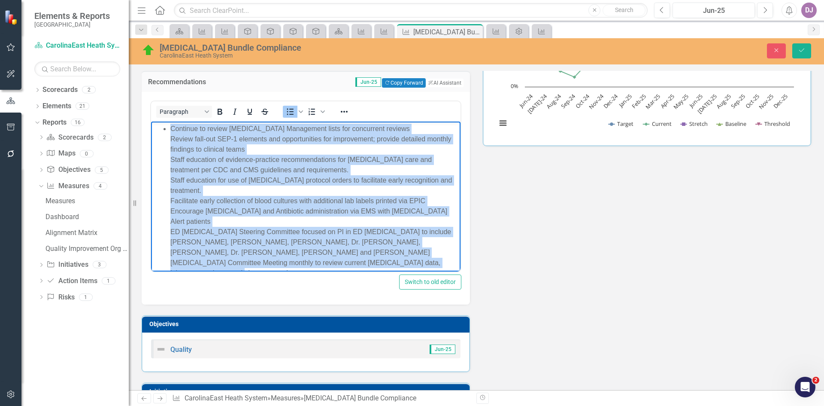
click at [269, 258] on body "Continue to review Sepsis Management lists for concurrent reviews Review fall-o…" at bounding box center [305, 204] width 309 height 166
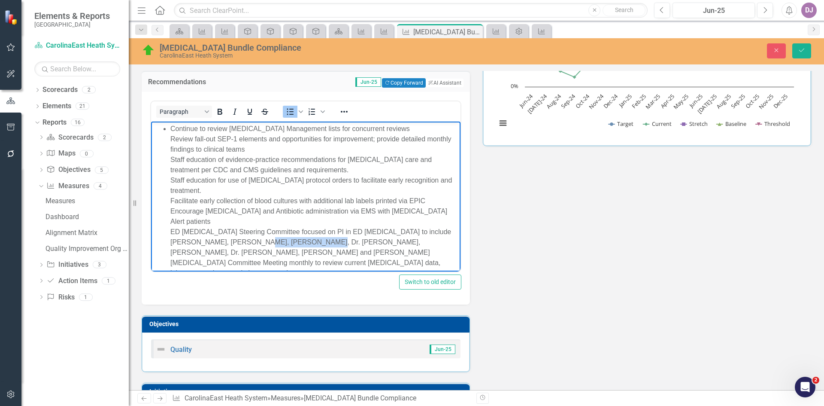
drag, startPoint x: 240, startPoint y: 216, endPoint x: 297, endPoint y: 223, distance: 57.5
click at [297, 223] on li "Continue to review Sepsis Management lists for concurrent reviews Review fall-o…" at bounding box center [314, 200] width 288 height 155
drag, startPoint x: 363, startPoint y: 220, endPoint x: 405, endPoint y: 221, distance: 42.5
click at [405, 221] on li "Continue to review Sepsis Management lists for concurrent reviews Review fall-o…" at bounding box center [314, 200] width 288 height 155
click at [383, 126] on li "Continue to review Sepsis Management lists for concurrent reviews Review fall-o…" at bounding box center [314, 200] width 288 height 155
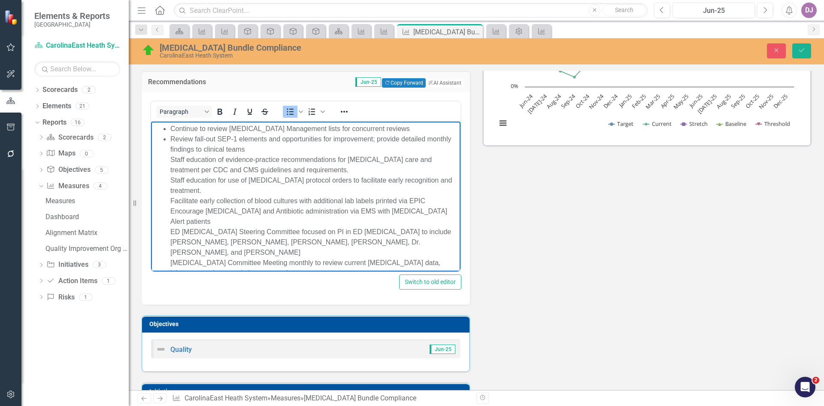
click at [251, 151] on li "Review fall-out SEP-1 elements and opportunities for improvement; provide detai…" at bounding box center [314, 205] width 288 height 144
click at [313, 170] on li "Staff education of evidence-practice recommendations for sepsis care and treatm…" at bounding box center [314, 216] width 288 height 124
click at [452, 179] on li "Staff education for use of sepsis protocol orders to facilitate early recogniti…" at bounding box center [314, 226] width 288 height 103
click at [435, 195] on li "Facilitate early collection of blood cultures with additional lab labels printe…" at bounding box center [314, 236] width 288 height 82
click at [449, 206] on li "Encourage Blood culture and Antibiotic administration via EMS with Sepsis Alert…" at bounding box center [314, 242] width 288 height 72
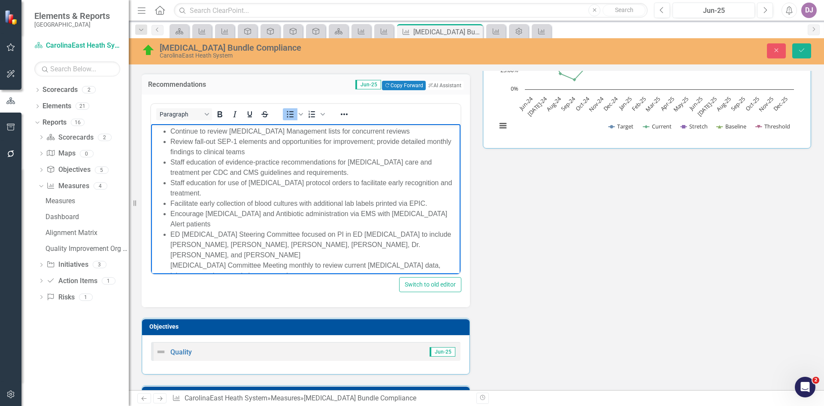
scroll to position [136, 0]
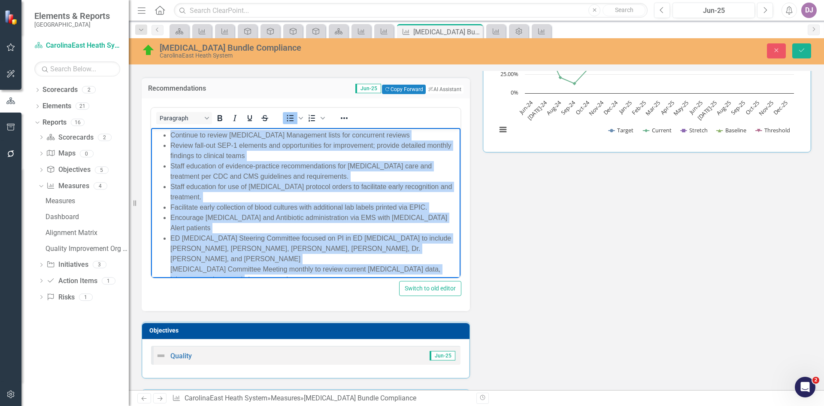
drag, startPoint x: 237, startPoint y: 249, endPoint x: 169, endPoint y: 139, distance: 129.7
click at [169, 139] on ul "Continue to review Sepsis Management lists for concurrent reviews Review fall-o…" at bounding box center [305, 207] width 305 height 155
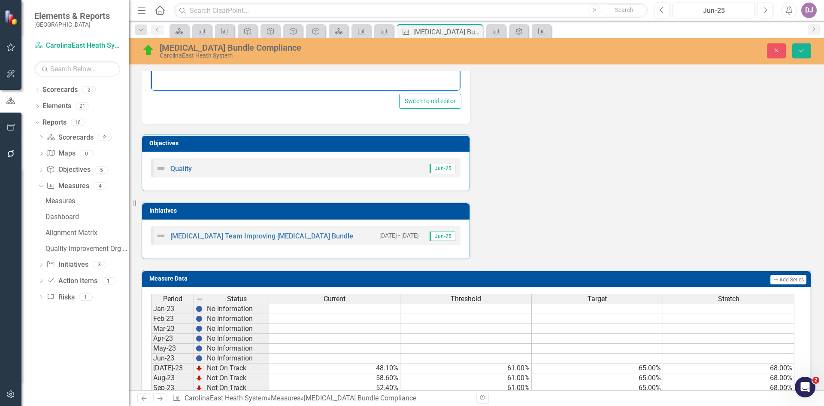
scroll to position [332, 0]
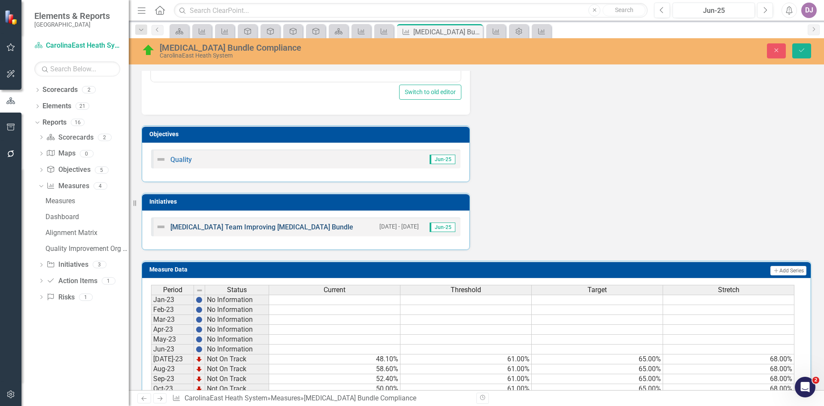
click at [259, 228] on link "[MEDICAL_DATA] Team Improving [MEDICAL_DATA] Bundle" at bounding box center [261, 227] width 183 height 8
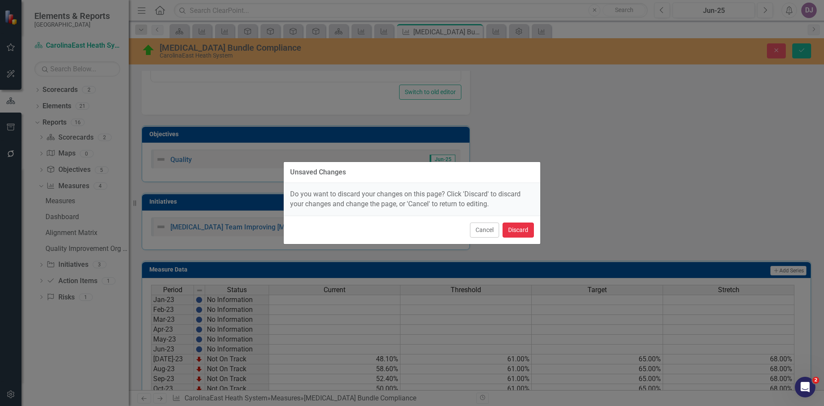
click at [518, 230] on button "Discard" at bounding box center [518, 229] width 31 height 15
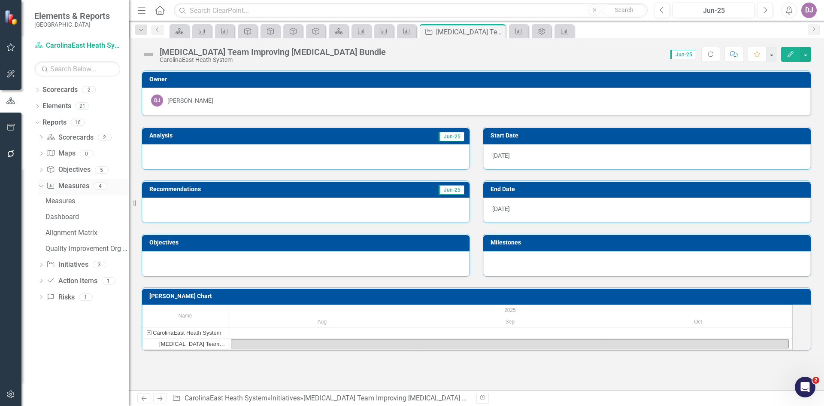
click at [67, 186] on link "Measure Measures" at bounding box center [67, 186] width 42 height 10
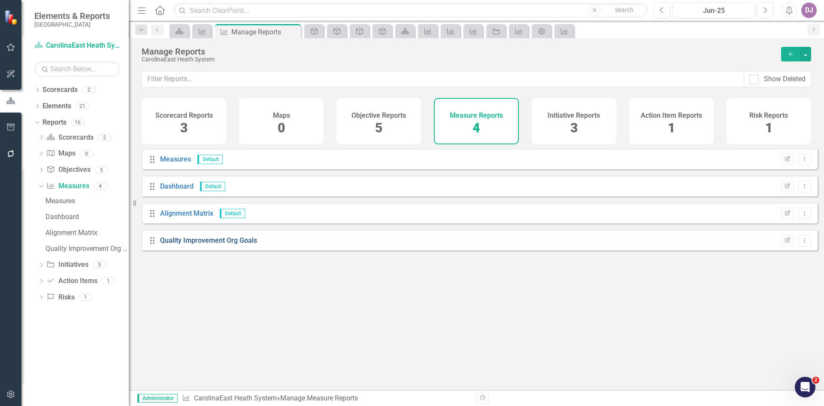
click at [195, 244] on link "Quality Improvement Org Goals" at bounding box center [208, 240] width 97 height 8
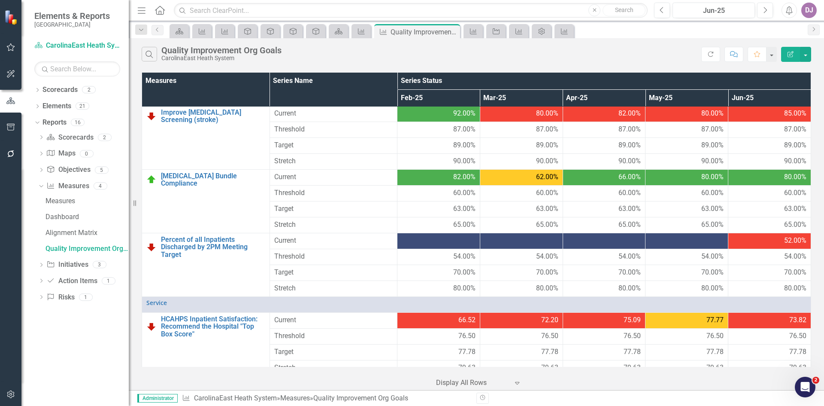
scroll to position [479, 0]
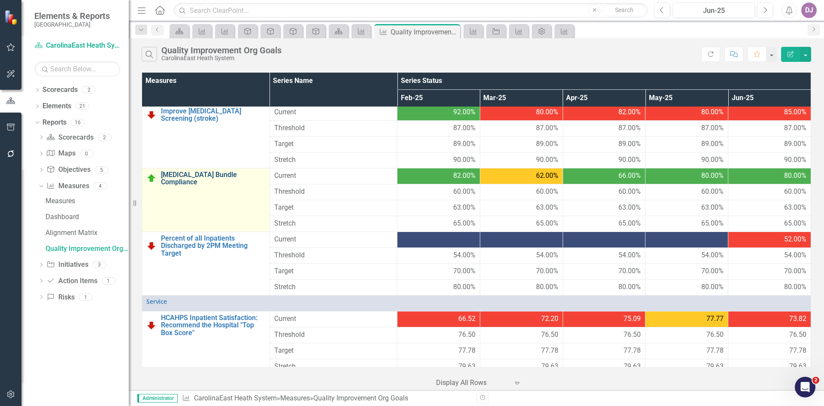
click at [221, 176] on link "[MEDICAL_DATA] Bundle Compliance" at bounding box center [213, 178] width 104 height 15
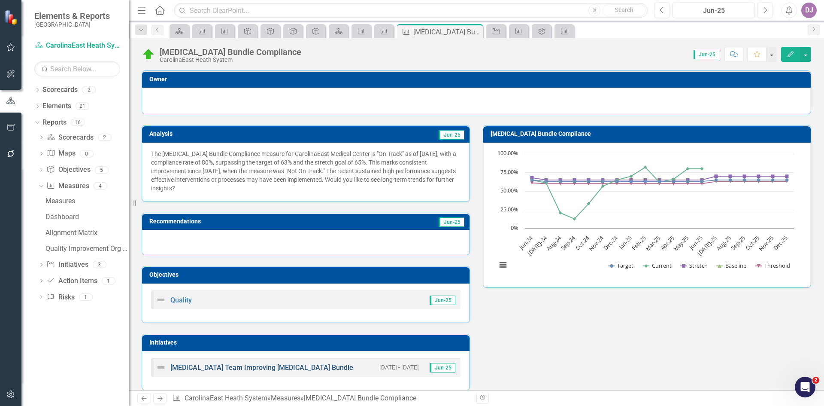
click at [261, 370] on link "[MEDICAL_DATA] Team Improving [MEDICAL_DATA] Bundle" at bounding box center [261, 367] width 183 height 8
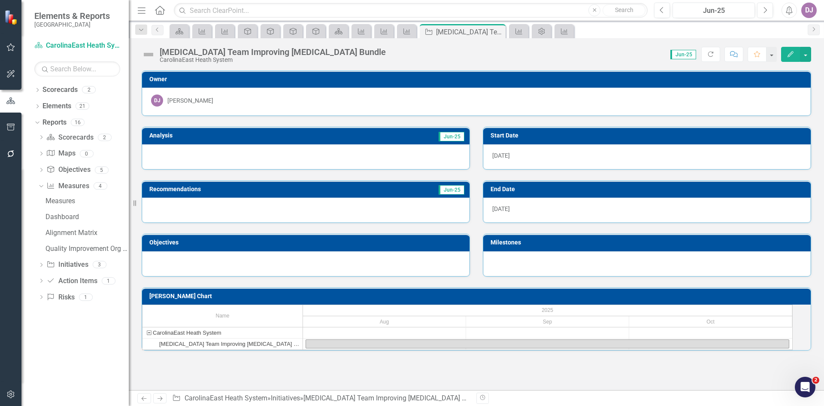
click at [801, 81] on h3 "Owner" at bounding box center [477, 79] width 657 height 6
click at [355, 80] on h3 "Owner" at bounding box center [477, 79] width 657 height 6
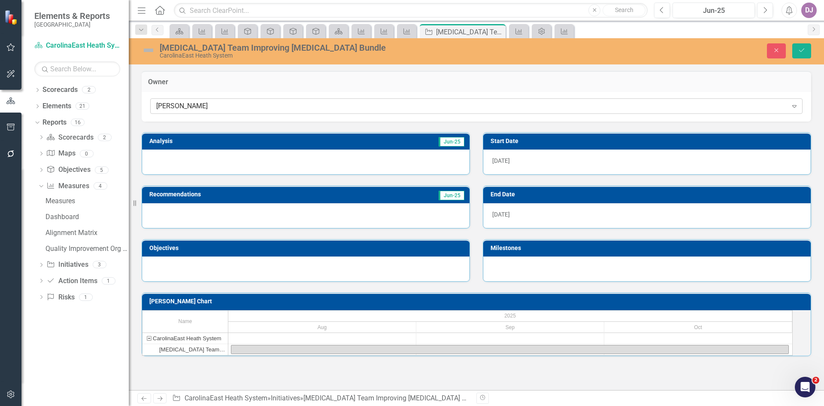
click at [795, 106] on icon "Expand" at bounding box center [794, 106] width 9 height 7
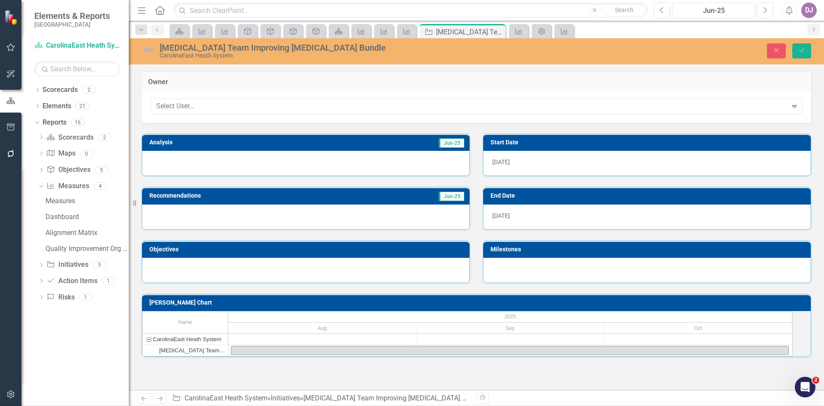
click at [169, 405] on div "Not Defined" at bounding box center [414, 413] width 810 height 10
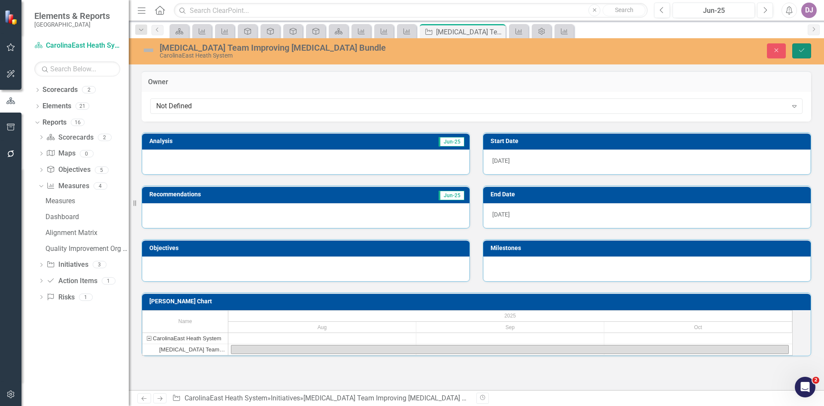
click at [807, 55] on button "Save" at bounding box center [801, 50] width 19 height 15
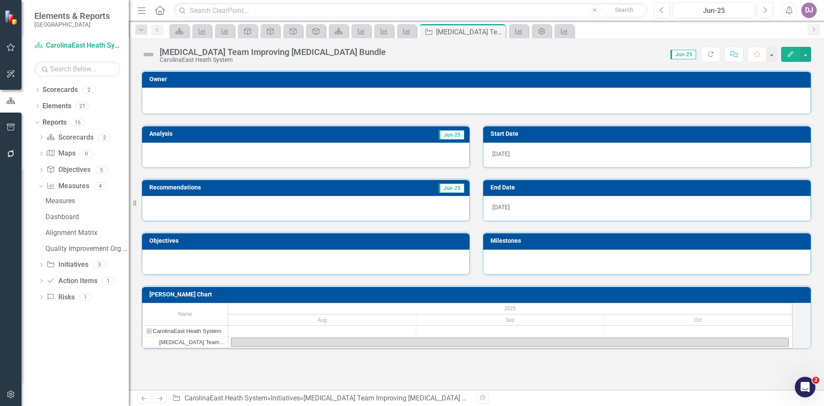
click at [204, 203] on div at bounding box center [305, 208] width 327 height 25
click at [168, 202] on div at bounding box center [305, 208] width 327 height 25
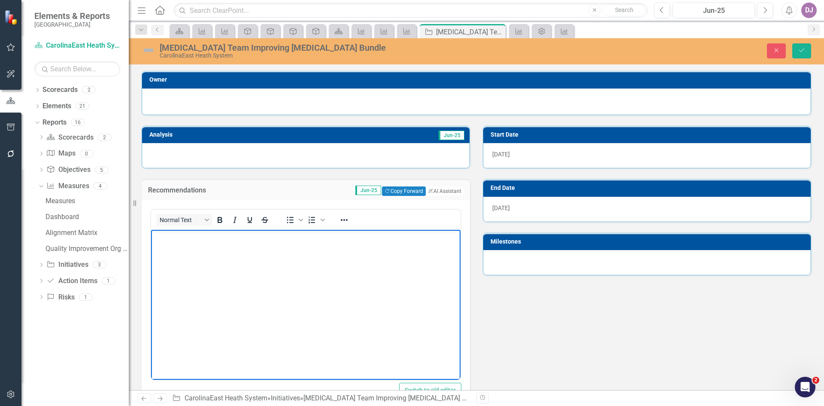
click at [161, 251] on body "Rich Text Area. Press ALT-0 for help." at bounding box center [305, 293] width 309 height 129
drag, startPoint x: 169, startPoint y: 244, endPoint x: 168, endPoint y: 262, distance: 18.5
click at [168, 262] on body "Rich Text Area. Press ALT-0 for help." at bounding box center [305, 293] width 309 height 129
paste body "Rich Text Area. Press ALT-0 for help."
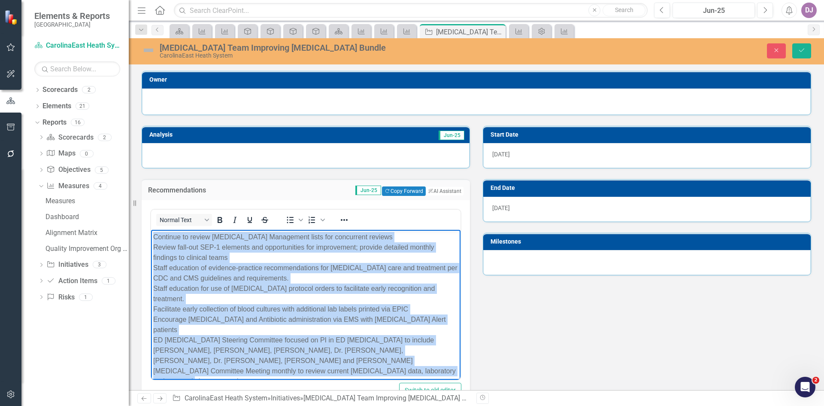
drag, startPoint x: 210, startPoint y: 362, endPoint x: 151, endPoint y: 230, distance: 144.5
click at [151, 230] on html "Continue to review Sepsis Management lists for concurrent reviews Review fall-o…" at bounding box center [305, 312] width 309 height 166
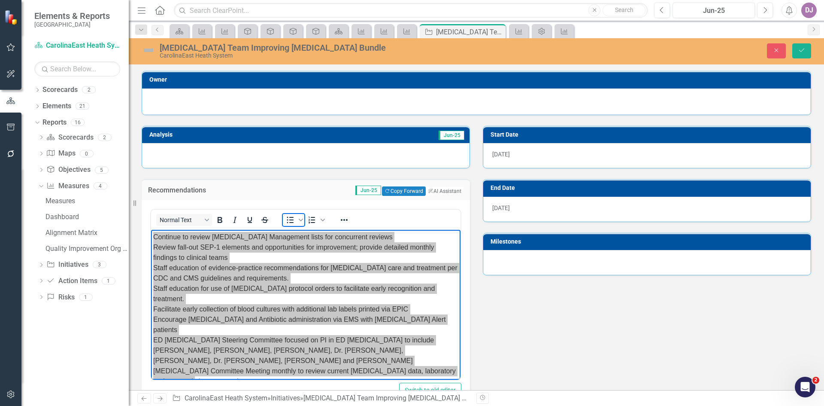
click at [290, 219] on icon "Bullet list" at bounding box center [290, 219] width 7 height 6
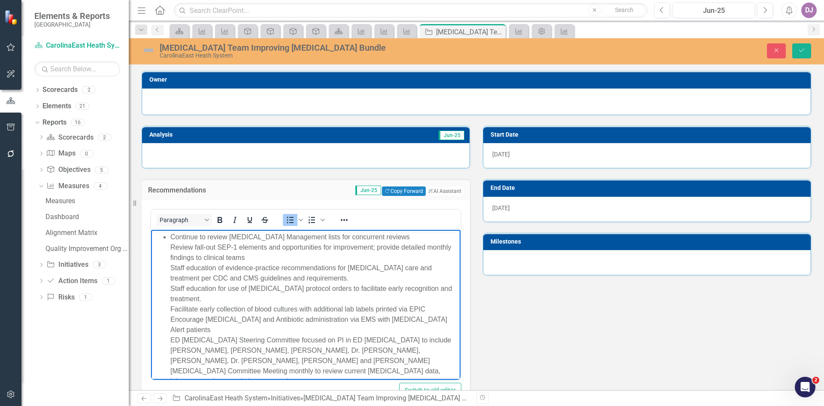
click at [335, 250] on li "Continue to review Sepsis Management lists for concurrent reviews Review fall-o…" at bounding box center [314, 308] width 288 height 155
click at [385, 237] on li "Continue to review Sepsis Management lists for concurrent reviews Review fall-o…" at bounding box center [314, 308] width 288 height 155
click at [269, 255] on li "Review fall-out SEP-1 elements and opportunities for improvement; provide detai…" at bounding box center [314, 314] width 288 height 144
click at [314, 279] on li "Staff education of evidence-practice recommendations for sepsis care and treatm…" at bounding box center [314, 324] width 288 height 124
click at [450, 286] on li "Staff education for use of sepsis protocol orders to facilitate early recogniti…" at bounding box center [314, 334] width 288 height 103
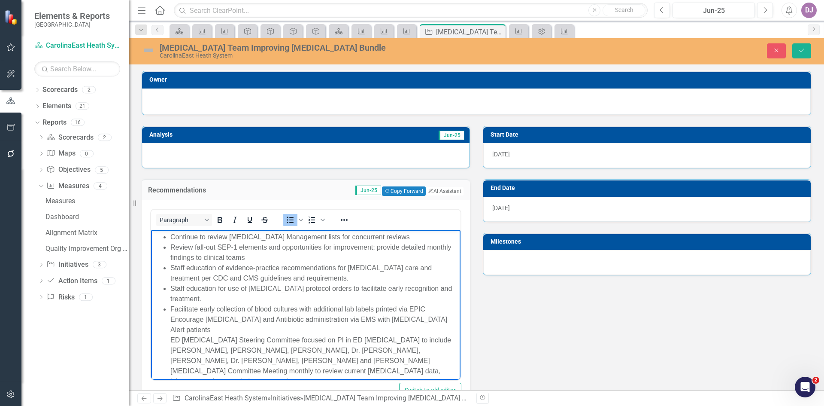
click at [430, 303] on li "Facilitate early collection of blood cultures with additional lab labels printe…" at bounding box center [314, 344] width 288 height 82
click at [443, 314] on li "Encourage Blood culture and Antibiotic administration via EMS with Sepsis Alert…" at bounding box center [314, 350] width 288 height 72
drag, startPoint x: 425, startPoint y: 329, endPoint x: 194, endPoint y: 339, distance: 231.6
click at [194, 339] on li "ED Sepsis Steering Committee focused on PI in ED sepsis to include Debra Rogers…" at bounding box center [314, 360] width 288 height 52
drag, startPoint x: 238, startPoint y: 329, endPoint x: 301, endPoint y: 330, distance: 63.1
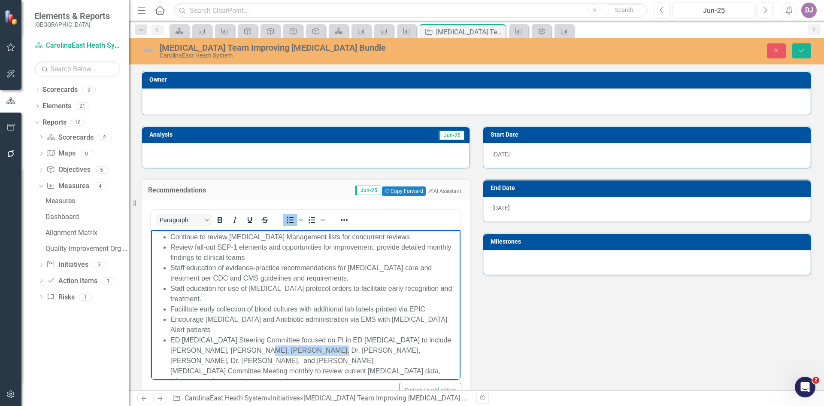
click at [301, 334] on li "ED Sepsis Steering Committee focused on PI in ED sepsis to include Debra Rogers…" at bounding box center [314, 360] width 288 height 52
click at [244, 350] on li "ED Sepsis Steering Committee focused on PI in ED sepsis to include Debra Rogers…" at bounding box center [314, 360] width 288 height 52
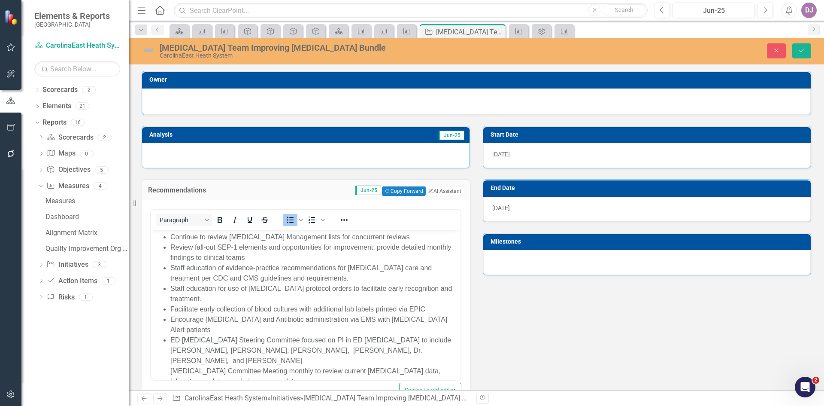
click at [588, 258] on div at bounding box center [646, 262] width 327 height 25
click at [507, 243] on h3 "Milestones" at bounding box center [649, 241] width 316 height 6
click at [507, 241] on h3 "Milestones" at bounding box center [649, 241] width 316 height 6
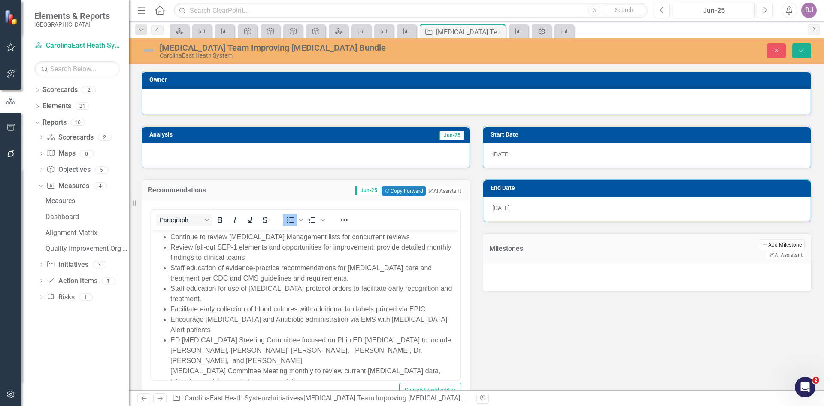
click at [759, 243] on button "Add Add Milestone" at bounding box center [782, 244] width 46 height 11
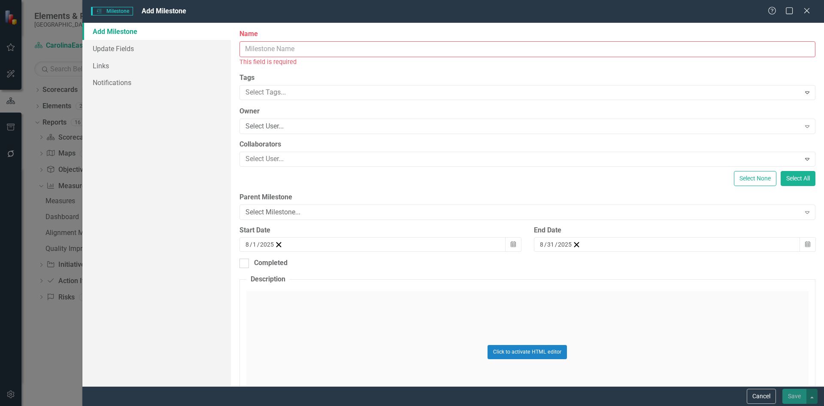
click at [278, 51] on input "Name" at bounding box center [527, 49] width 576 height 16
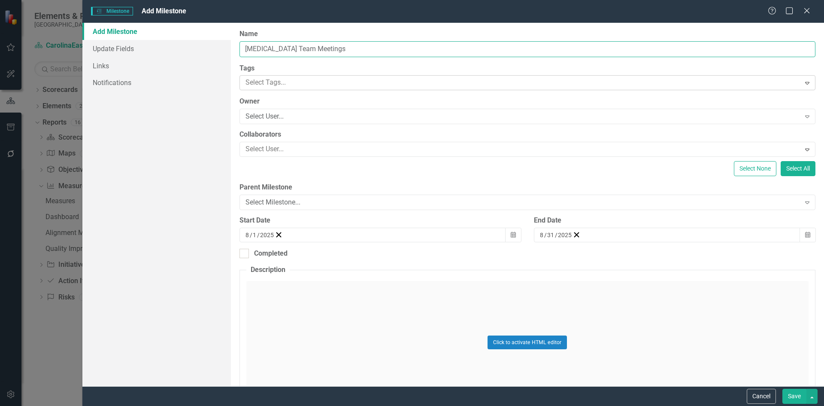
type input "Sepsis Team Meetings"
click at [803, 86] on icon "Expand" at bounding box center [807, 82] width 9 height 7
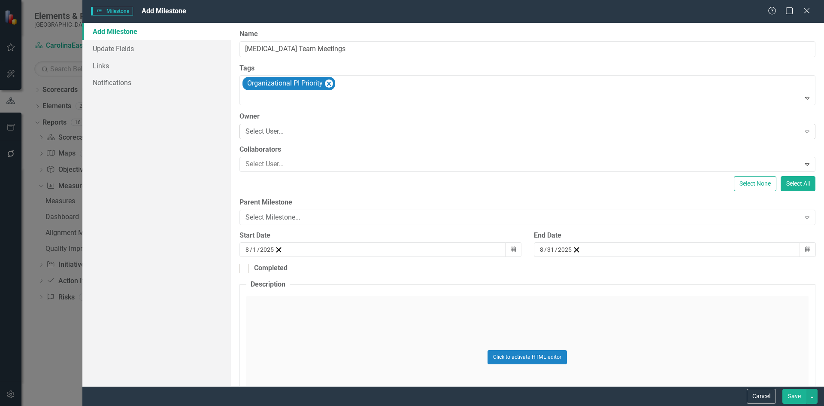
click at [803, 133] on icon "Expand" at bounding box center [807, 131] width 9 height 7
click at [343, 331] on div "Click to activate HTML editor" at bounding box center [527, 357] width 562 height 122
click at [803, 218] on icon "Expand" at bounding box center [807, 217] width 9 height 7
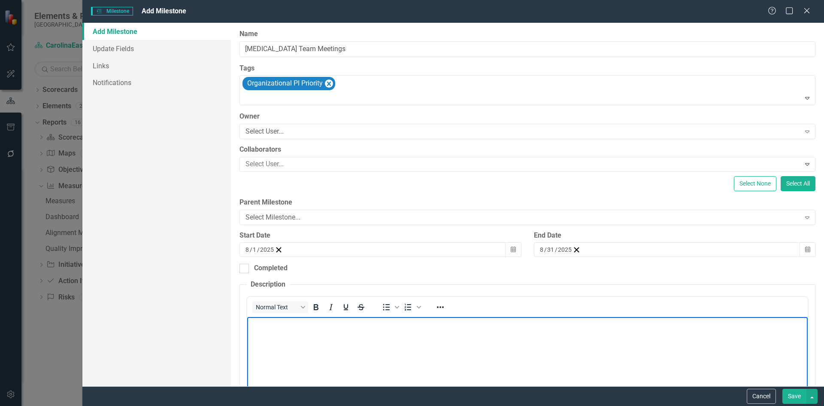
click at [358, 354] on body "Rich Text Area. Press ALT-0 for help." at bounding box center [527, 381] width 561 height 129
